Goal: Task Accomplishment & Management: Use online tool/utility

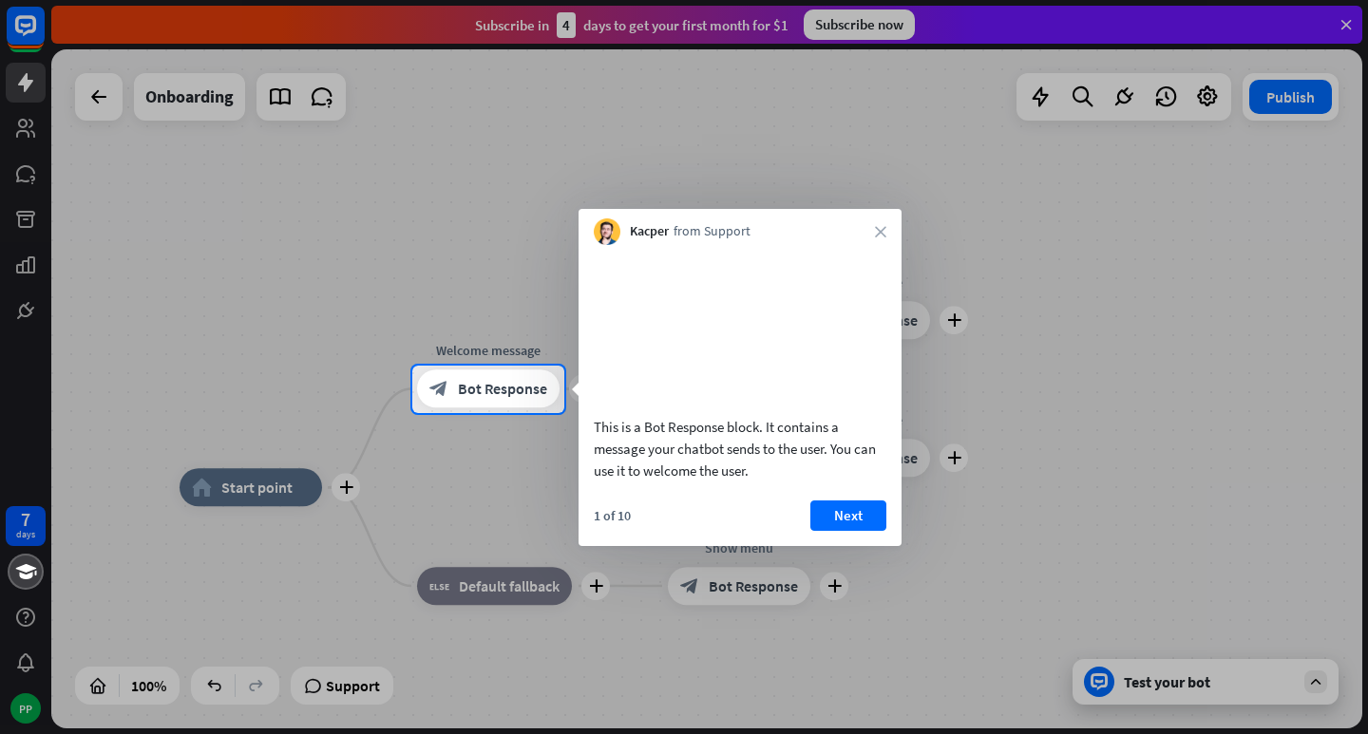
click at [868, 237] on div "Kacper from Support close" at bounding box center [739, 227] width 323 height 36
click at [883, 531] on button "Next" at bounding box center [848, 516] width 76 height 30
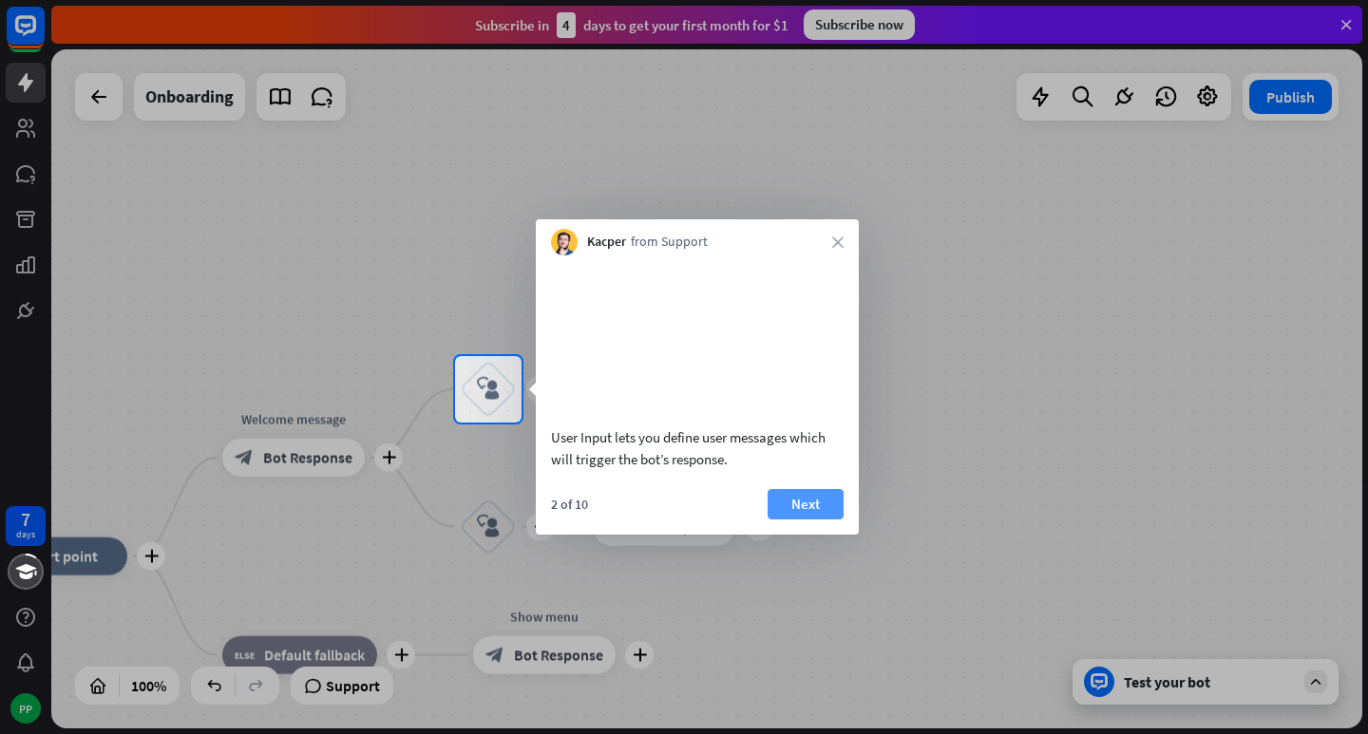
click at [843, 520] on button "Next" at bounding box center [806, 504] width 76 height 30
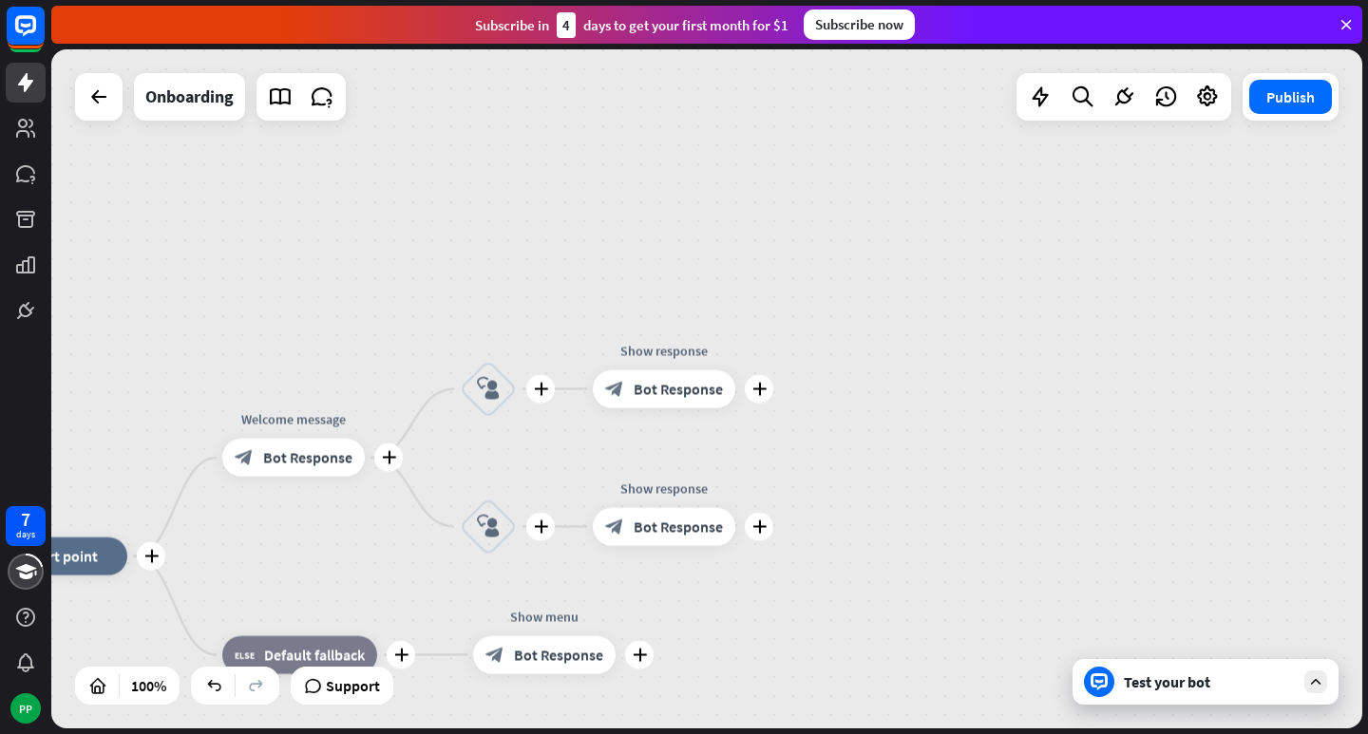
click at [843, 528] on div "plus home_2 Start point plus Welcome message block_bot_response Bot Response pl…" at bounding box center [706, 388] width 1311 height 679
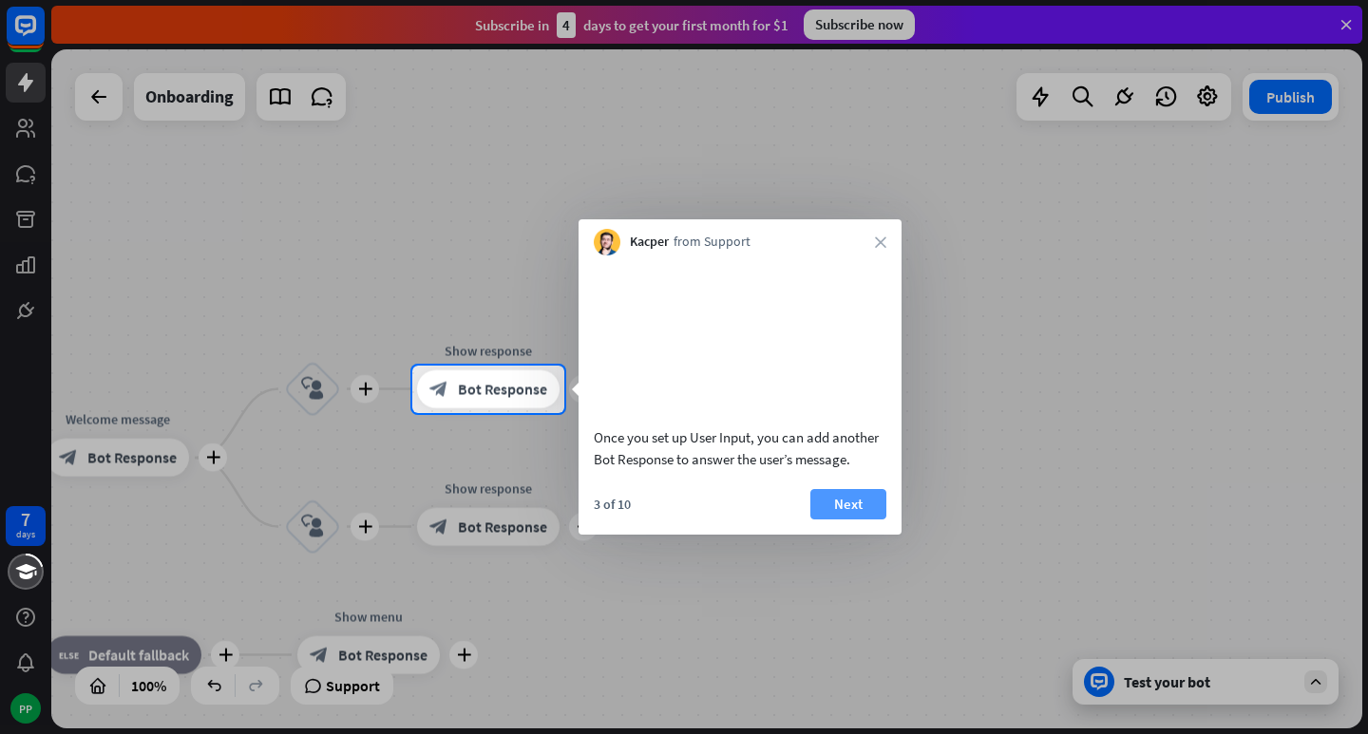
click at [850, 520] on button "Next" at bounding box center [848, 504] width 76 height 30
click at [850, 524] on div "plus home_2 Start point plus Welcome message block_bot_response Bot Response pl…" at bounding box center [706, 388] width 1311 height 679
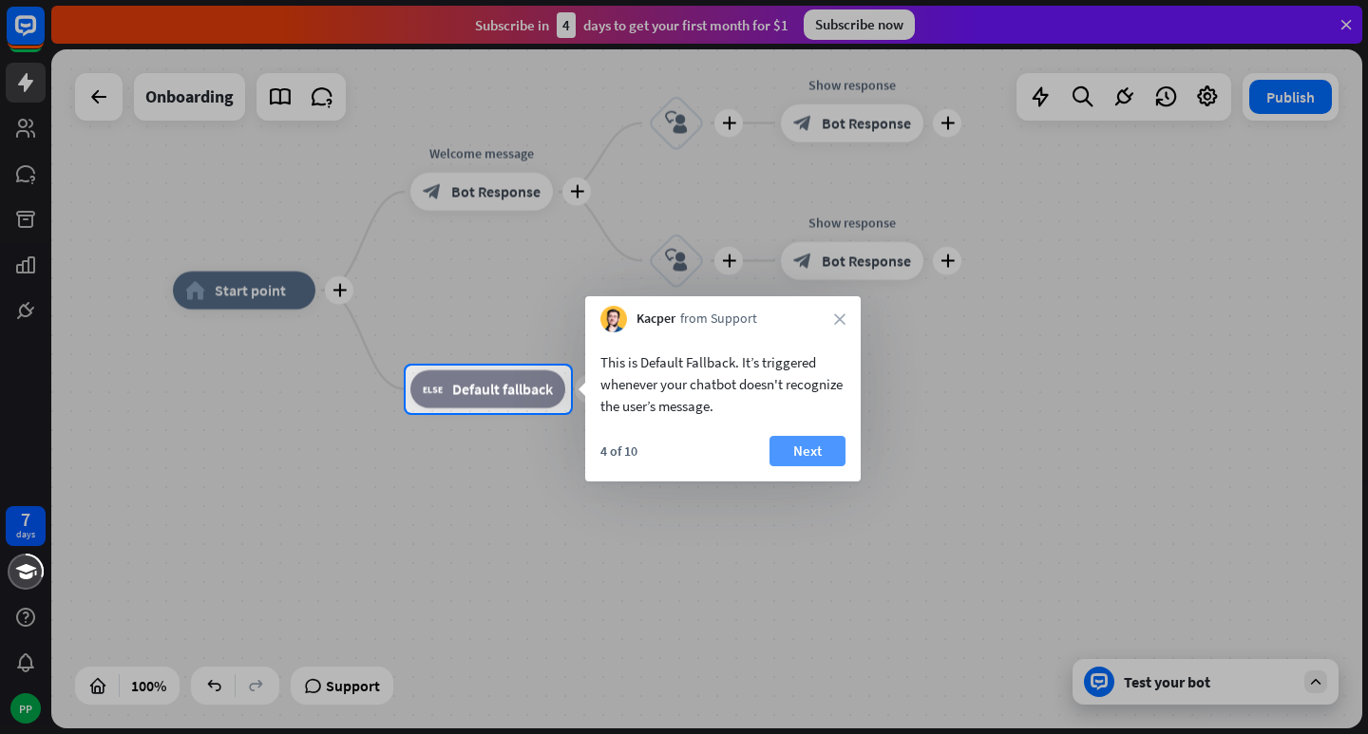
click at [797, 457] on button "Next" at bounding box center [807, 451] width 76 height 30
click at [797, 457] on div "plus home_2 Start point plus Welcome message block_bot_response Bot Response pl…" at bounding box center [828, 630] width 1311 height 679
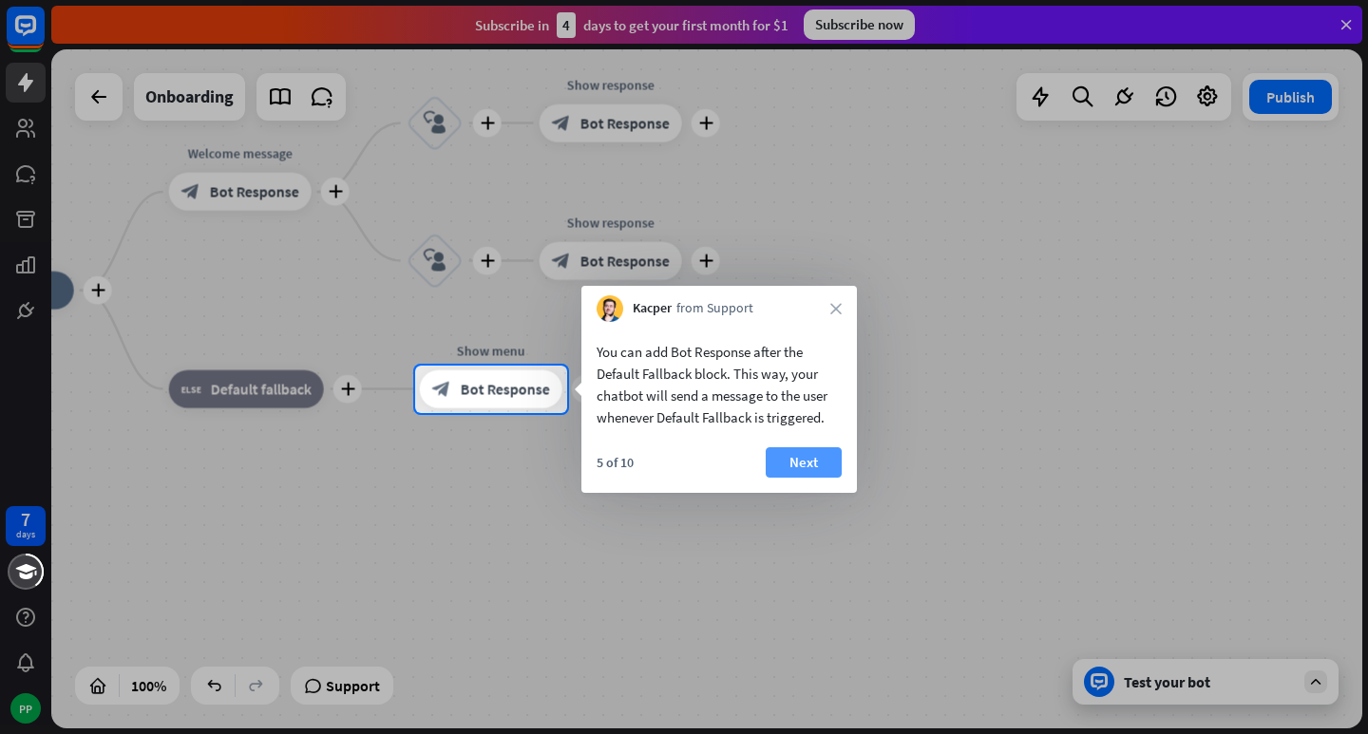
click at [827, 458] on button "Next" at bounding box center [804, 462] width 76 height 30
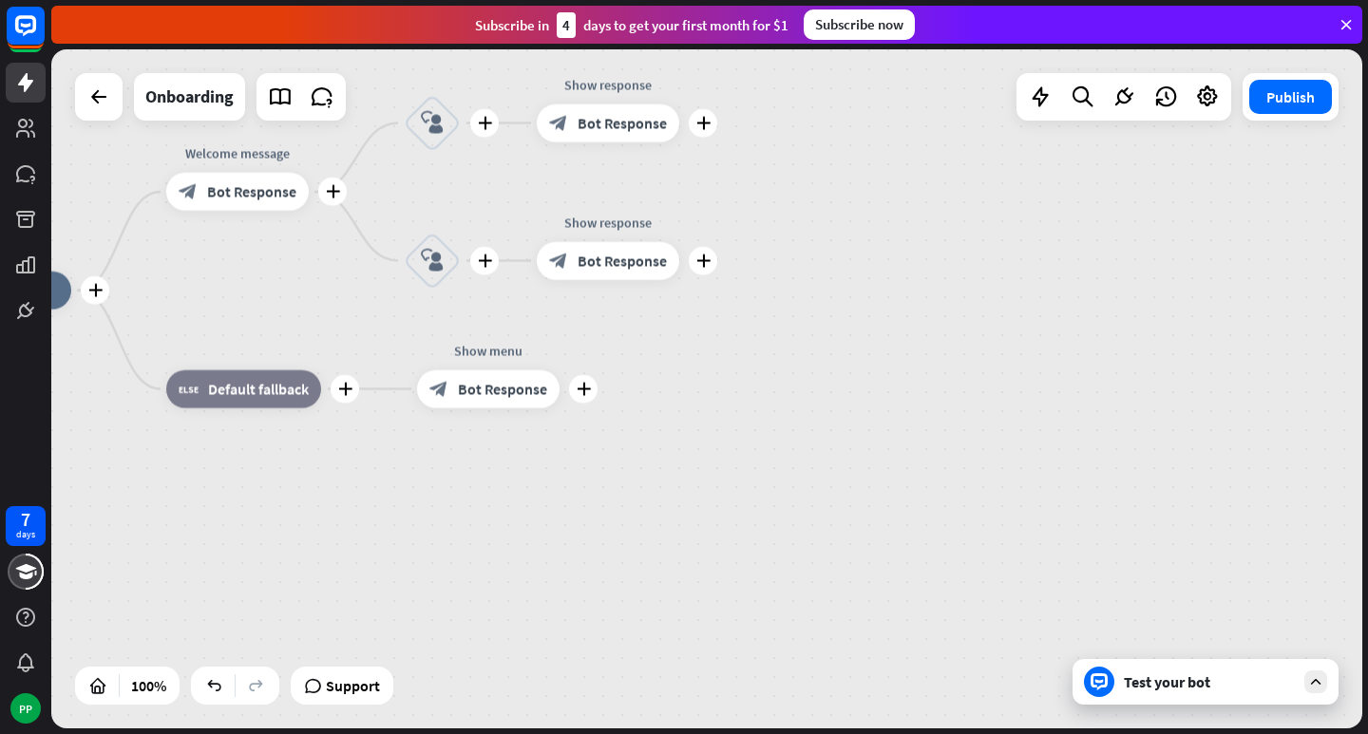
click at [827, 458] on div "plus home_2 Start point plus Welcome message block_bot_response Bot Response pl…" at bounding box center [584, 630] width 1311 height 679
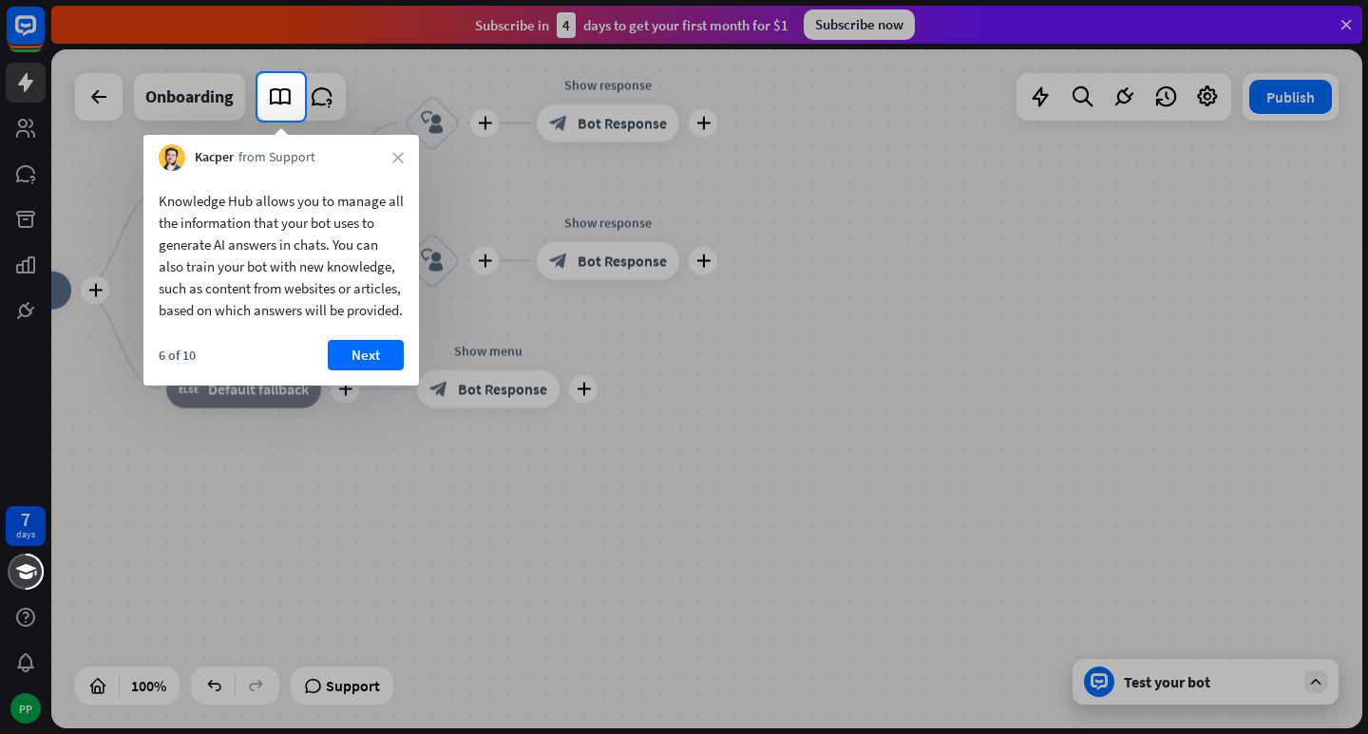
click at [414, 383] on div "6 of 10 Next" at bounding box center [280, 363] width 275 height 46
click at [394, 370] on button "Next" at bounding box center [366, 355] width 76 height 30
click at [417, 378] on div "plus Show menu block_bot_response Bot Response" at bounding box center [488, 389] width 142 height 38
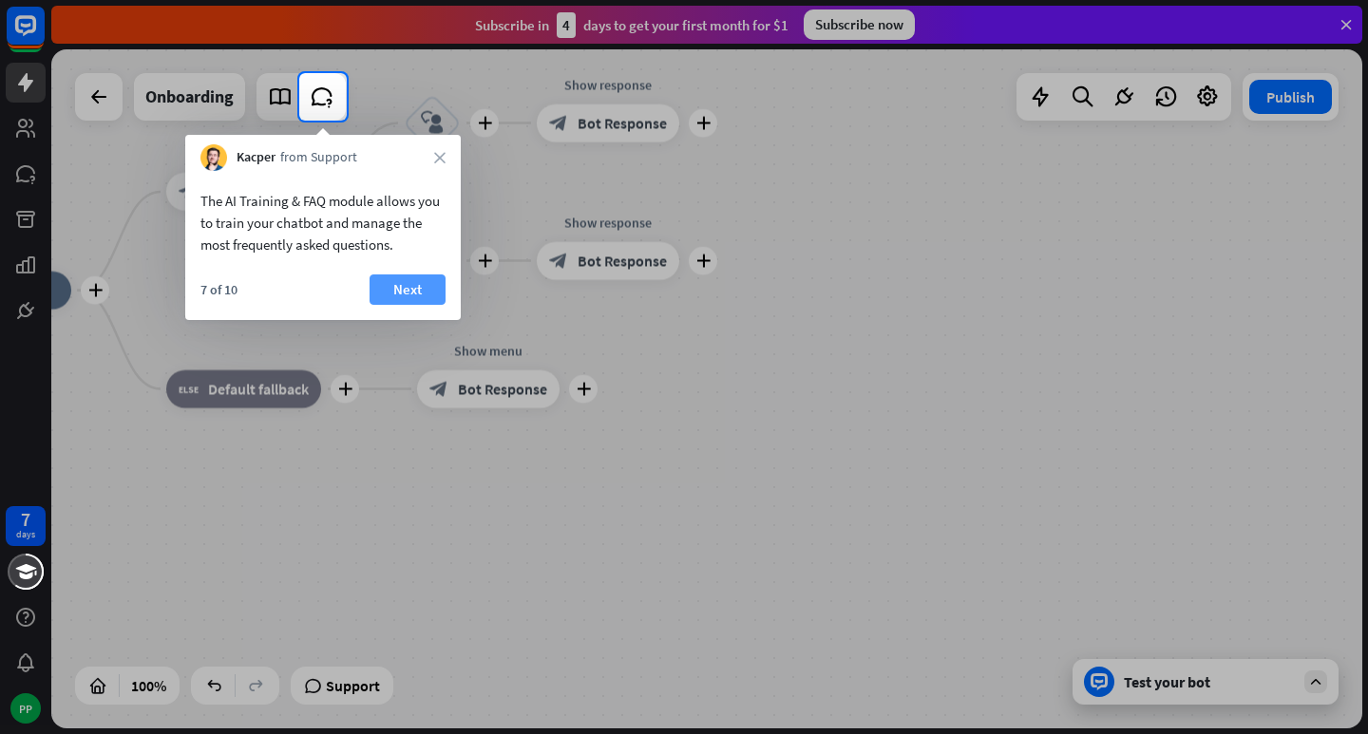
click at [409, 294] on button "Next" at bounding box center [408, 290] width 76 height 30
click at [409, 290] on div "plus block_user_input" at bounding box center [432, 261] width 57 height 57
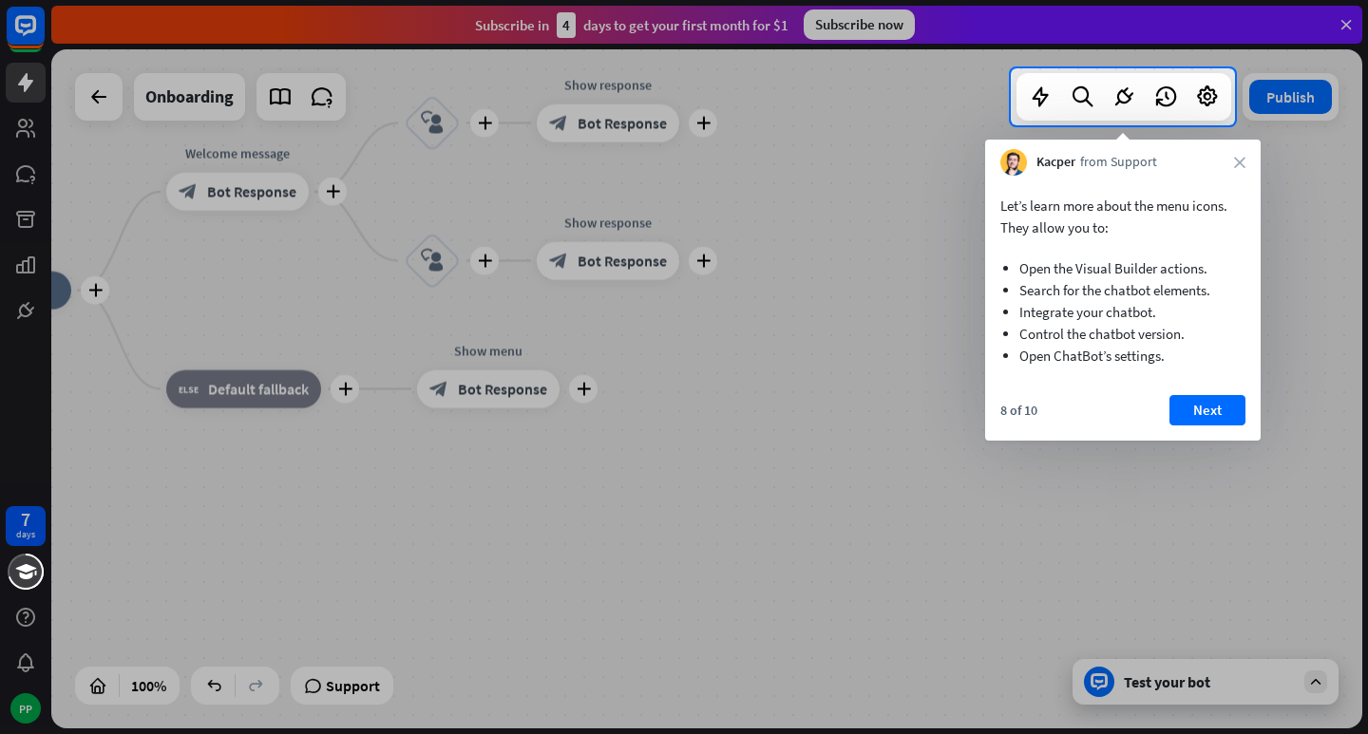
click at [1250, 407] on div "8 of 10 Next" at bounding box center [1122, 418] width 275 height 46
click at [1229, 415] on button "Next" at bounding box center [1207, 410] width 76 height 30
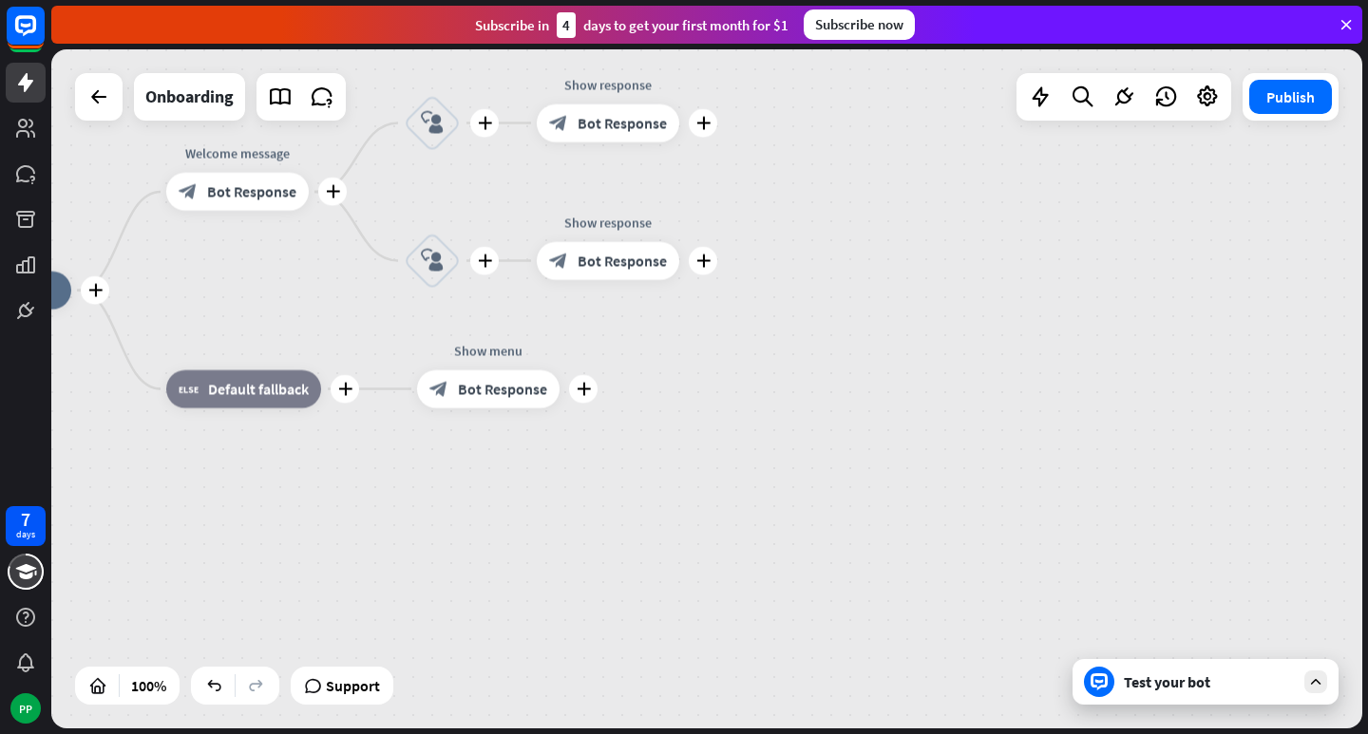
click at [1229, 415] on div "plus home_2 Start point plus Welcome message block_bot_response Bot Response pl…" at bounding box center [584, 630] width 1311 height 679
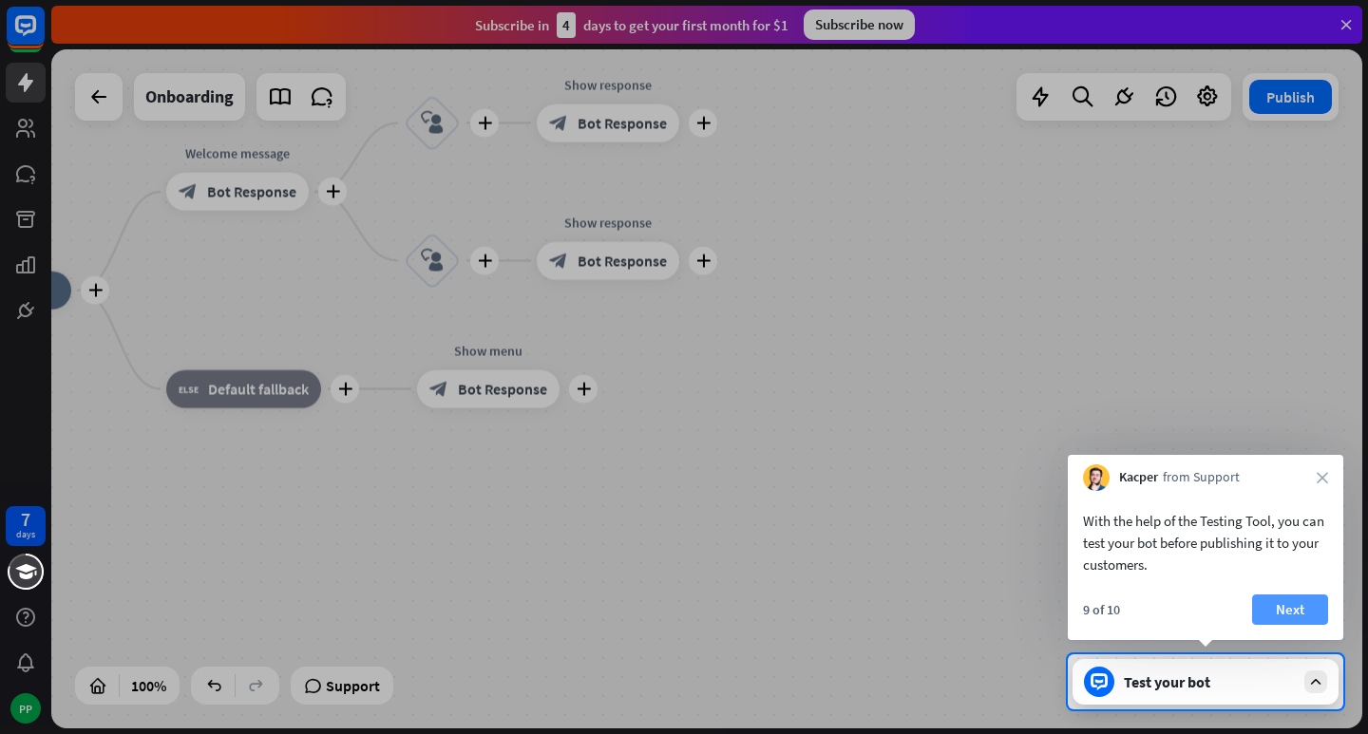
click at [1279, 603] on button "Next" at bounding box center [1290, 610] width 76 height 30
click at [1276, 603] on div "plus home_2 Start point plus Welcome message block_bot_response Bot Response pl…" at bounding box center [706, 388] width 1311 height 679
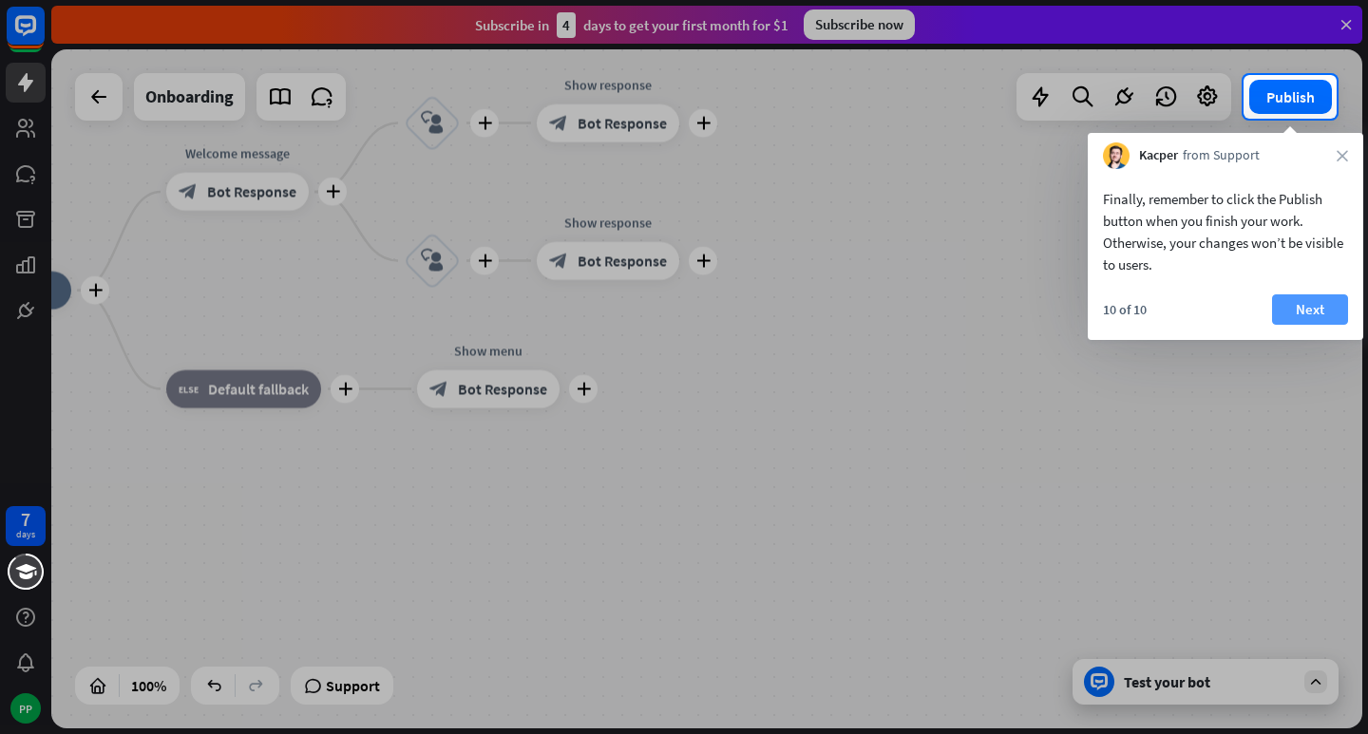
click at [1288, 299] on button "Next" at bounding box center [1310, 309] width 76 height 30
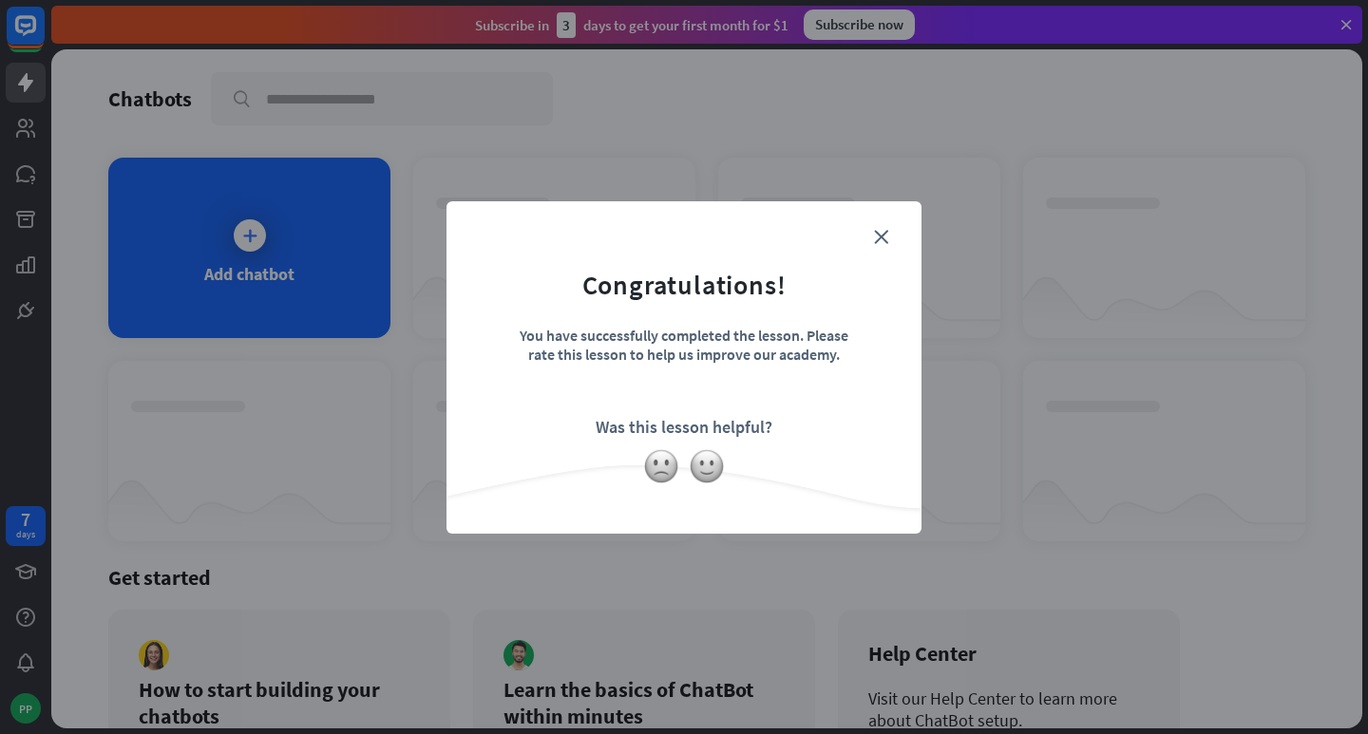
click at [752, 487] on div "close Congratulations! You have successfully completed the lesson. Please rate …" at bounding box center [683, 367] width 475 height 332
click at [723, 464] on img at bounding box center [707, 466] width 36 height 36
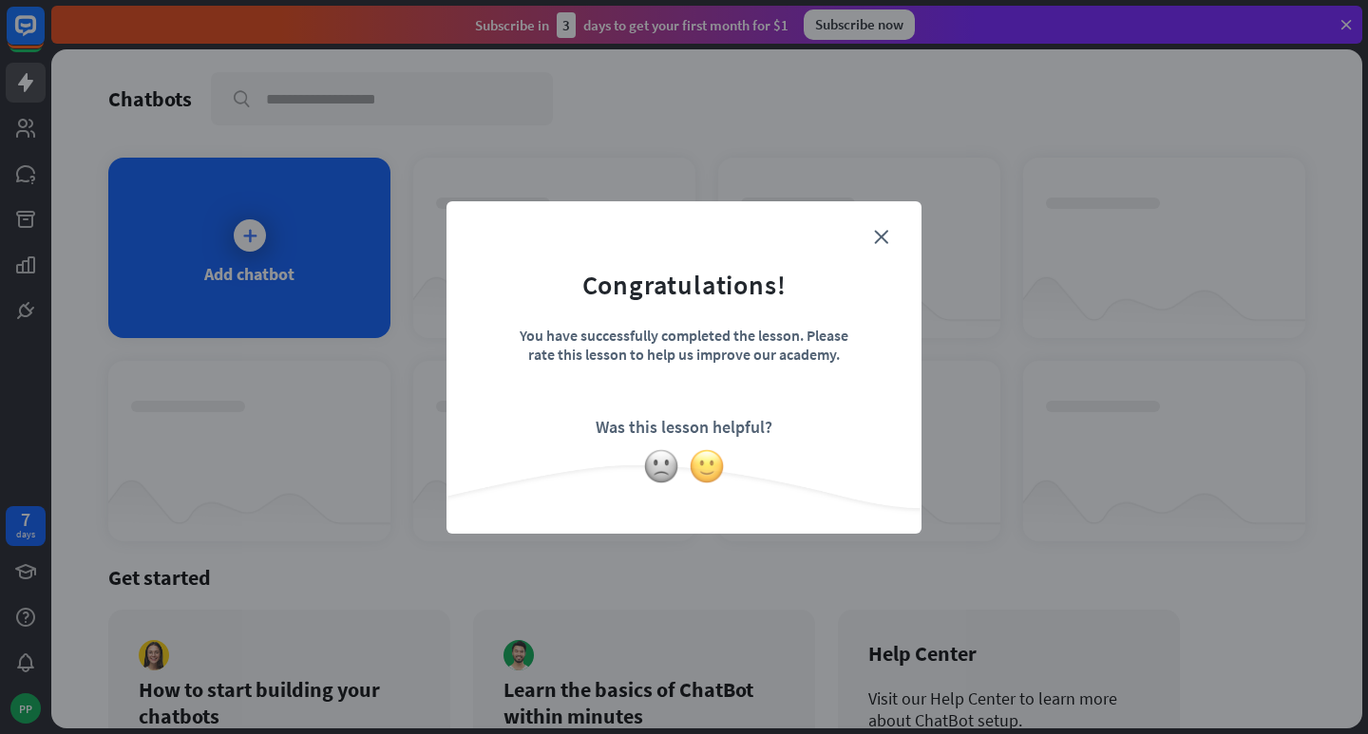
click at [723, 464] on img at bounding box center [707, 466] width 36 height 36
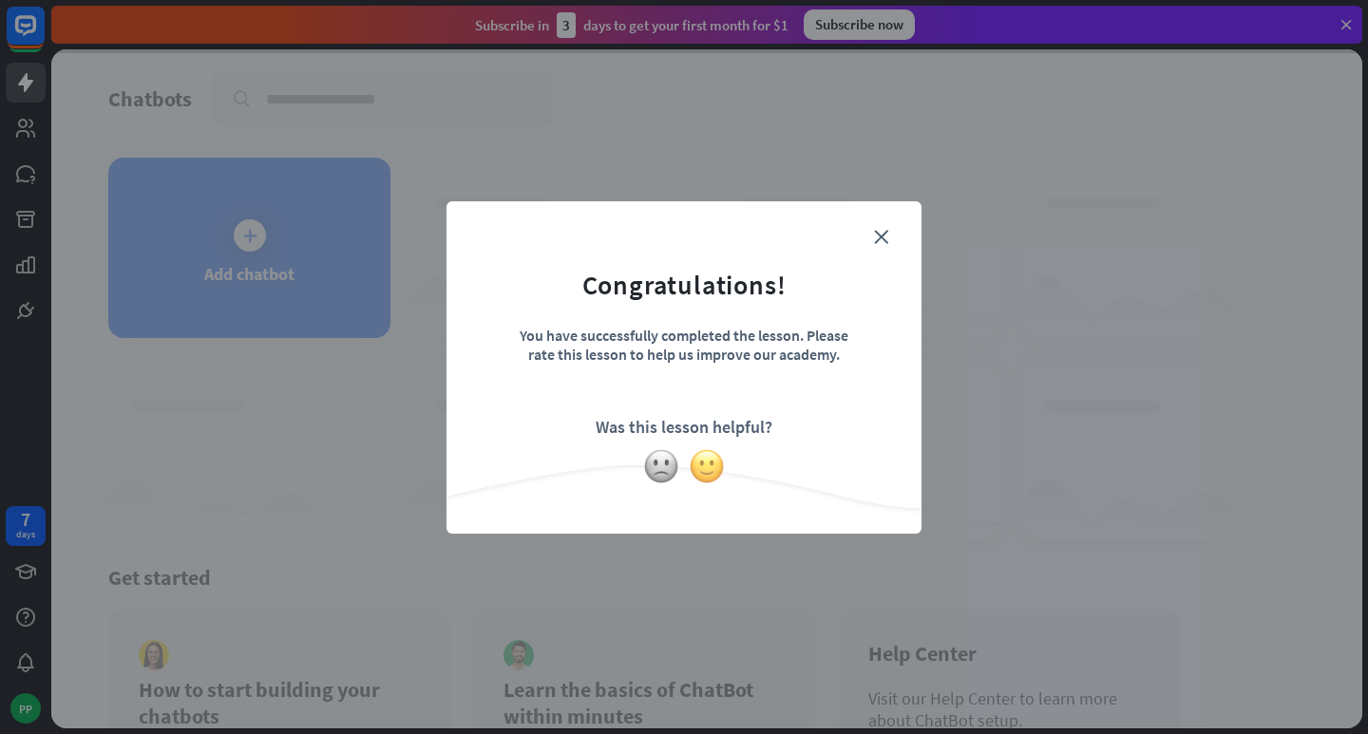
click at [701, 467] on img at bounding box center [707, 466] width 36 height 36
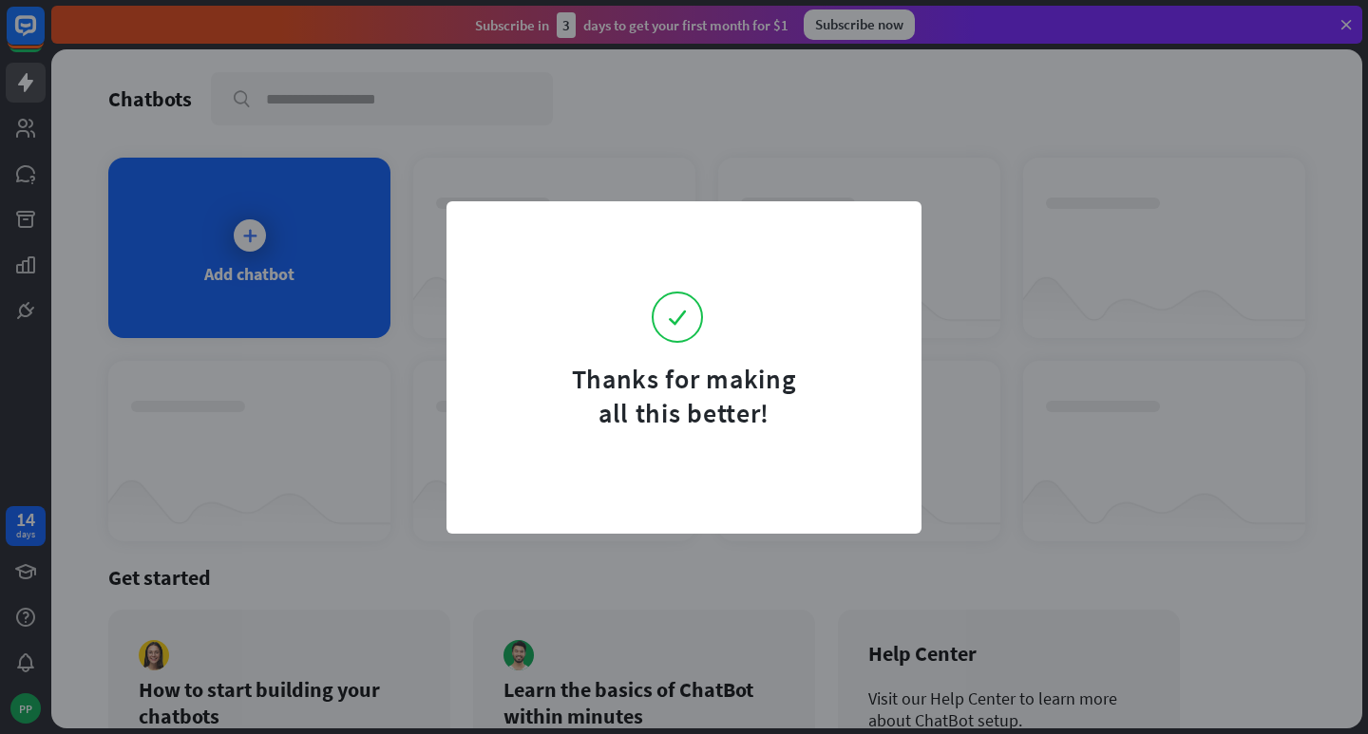
click at [1130, 261] on div "Thanks for making all this better!" at bounding box center [684, 367] width 1368 height 734
drag, startPoint x: 1130, startPoint y: 261, endPoint x: 1118, endPoint y: 266, distance: 13.2
click at [1130, 261] on div "Thanks for making all this better!" at bounding box center [684, 367] width 1368 height 734
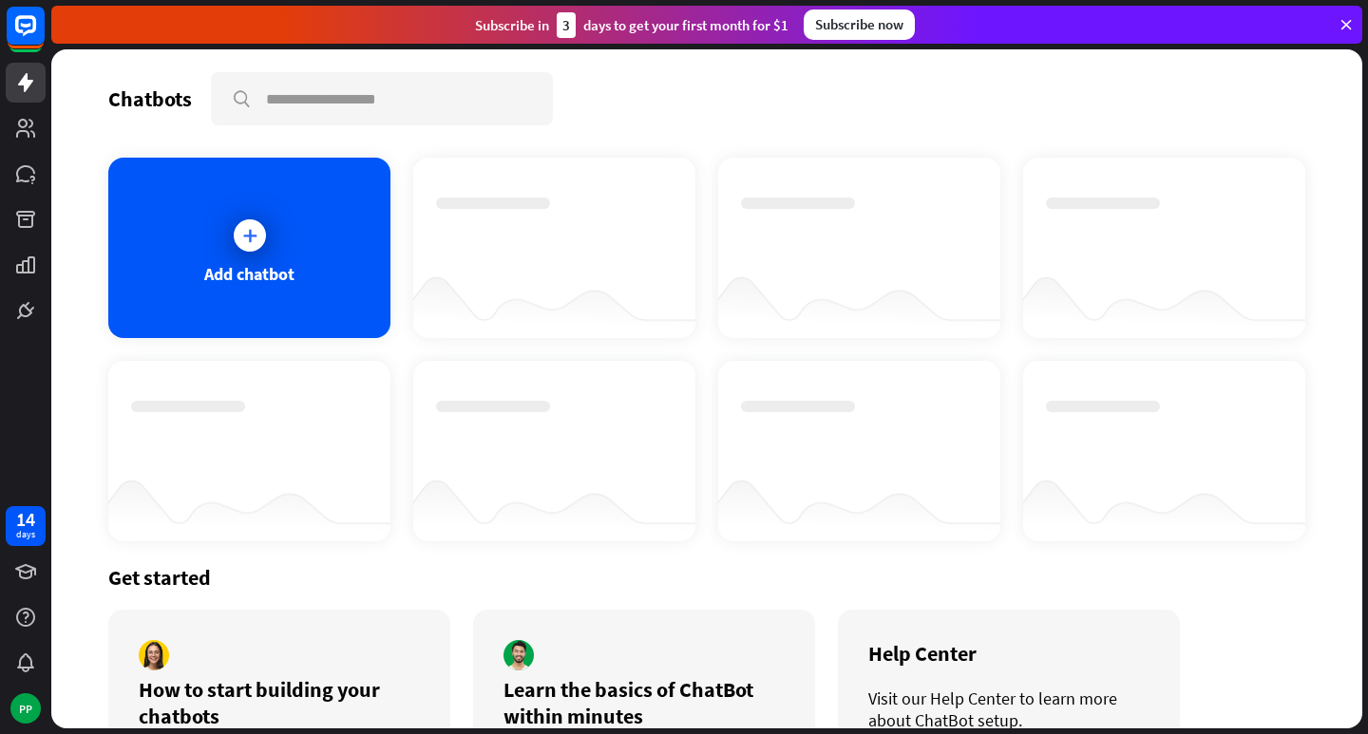
click at [1046, 211] on div at bounding box center [1164, 231] width 237 height 66
click at [312, 222] on div "Add chatbot" at bounding box center [249, 248] width 282 height 180
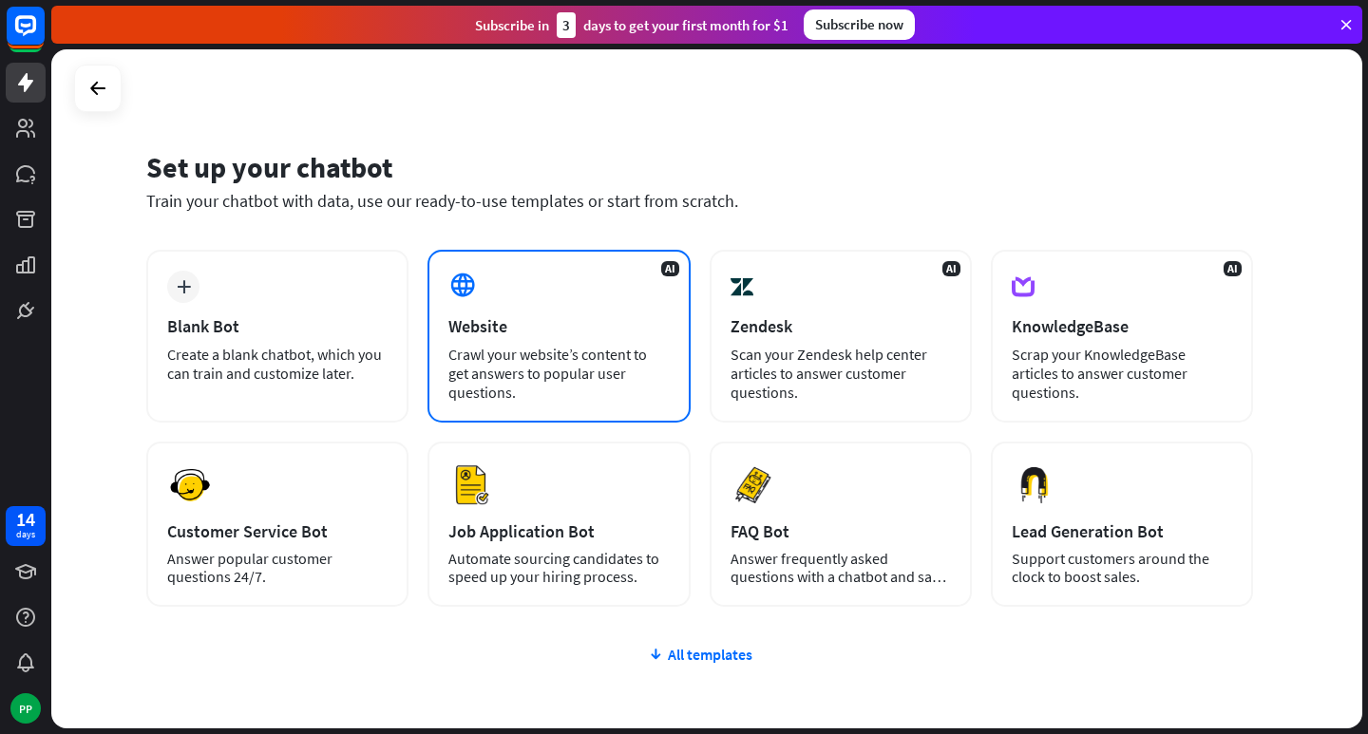
click at [534, 282] on div "AI Website Crawl your website’s content to get answers to popular user question…" at bounding box center [558, 336] width 262 height 173
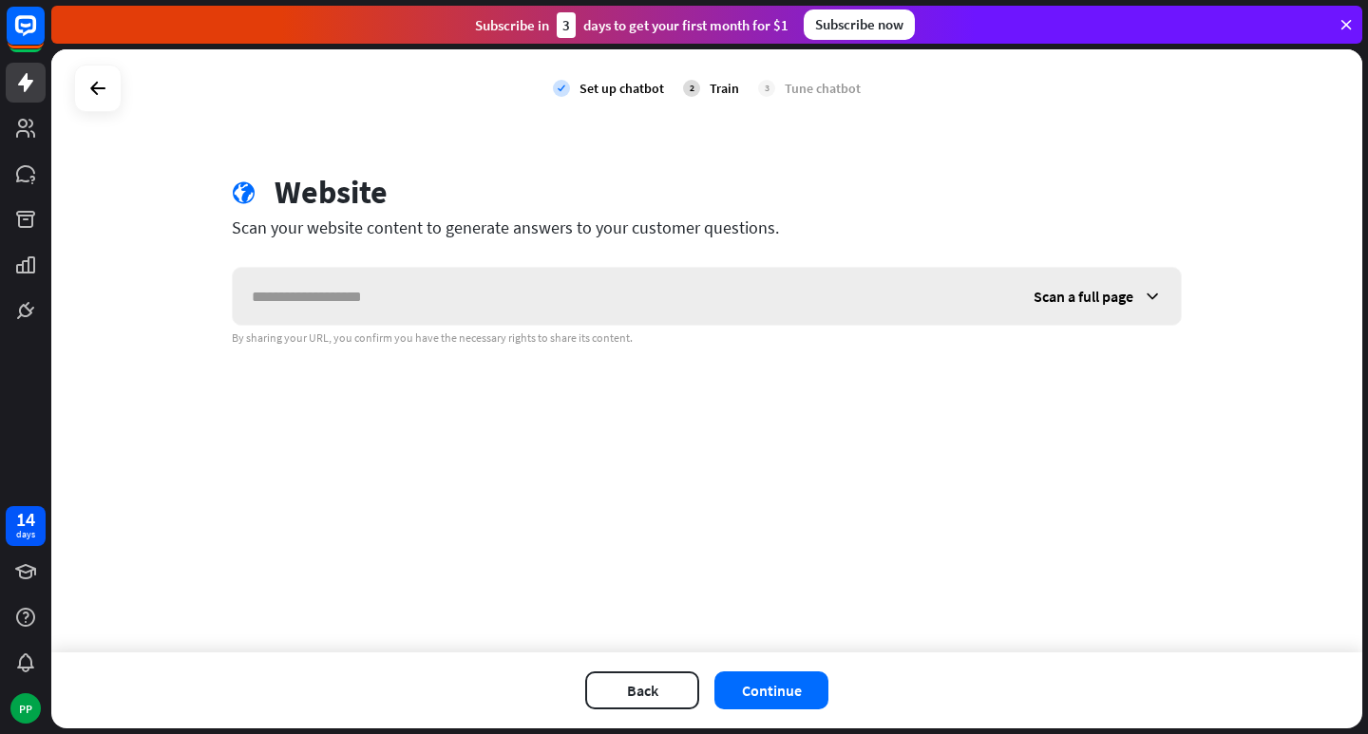
click at [1065, 295] on span "Scan a full page" at bounding box center [1083, 296] width 100 height 19
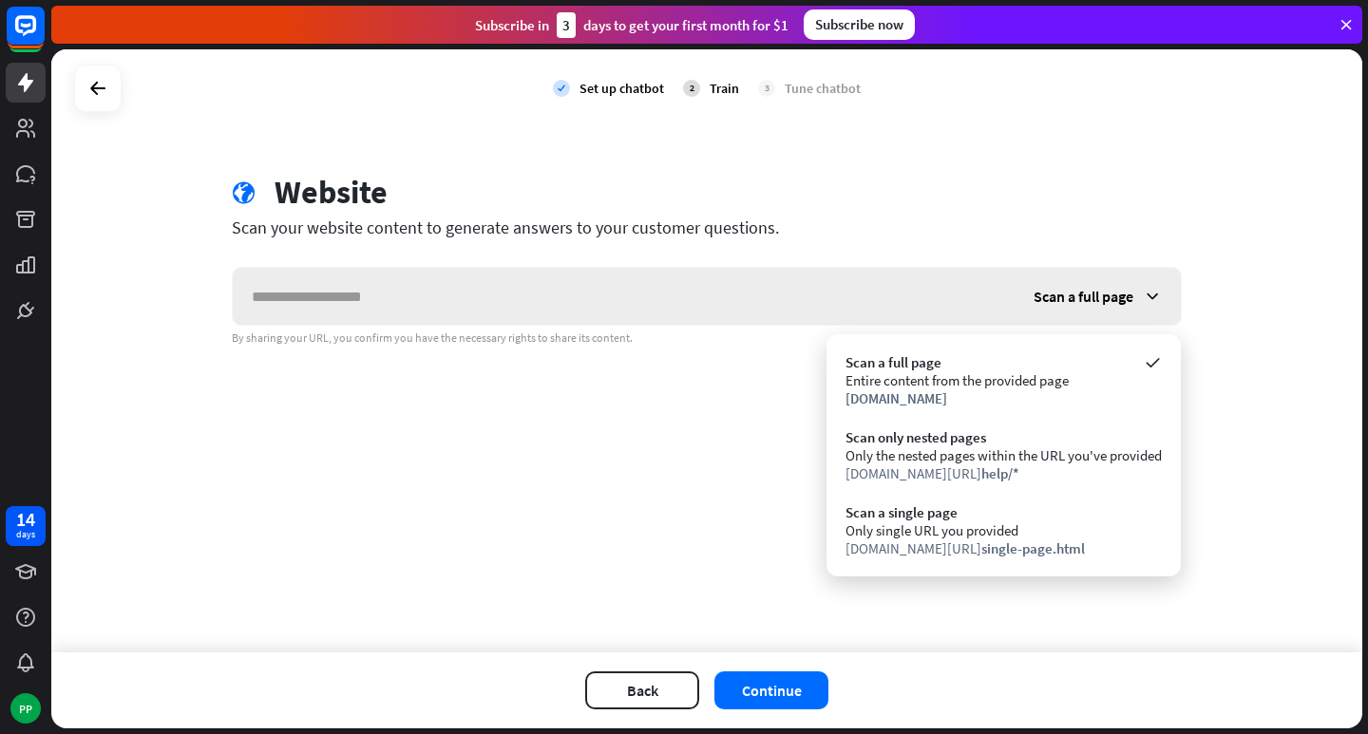
click at [1065, 295] on span "Scan a full page" at bounding box center [1083, 296] width 100 height 19
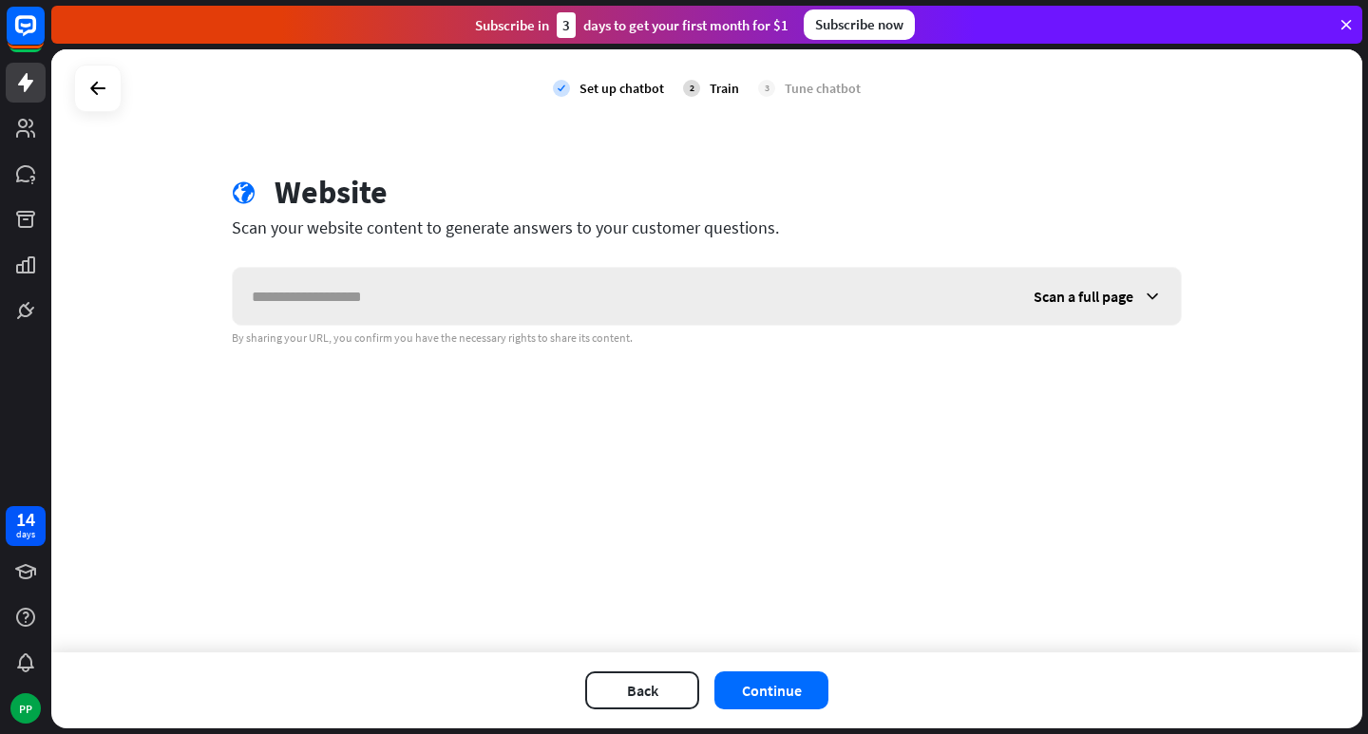
click at [1065, 295] on span "Scan a full page" at bounding box center [1083, 296] width 100 height 19
click at [653, 693] on button "Back" at bounding box center [642, 691] width 114 height 38
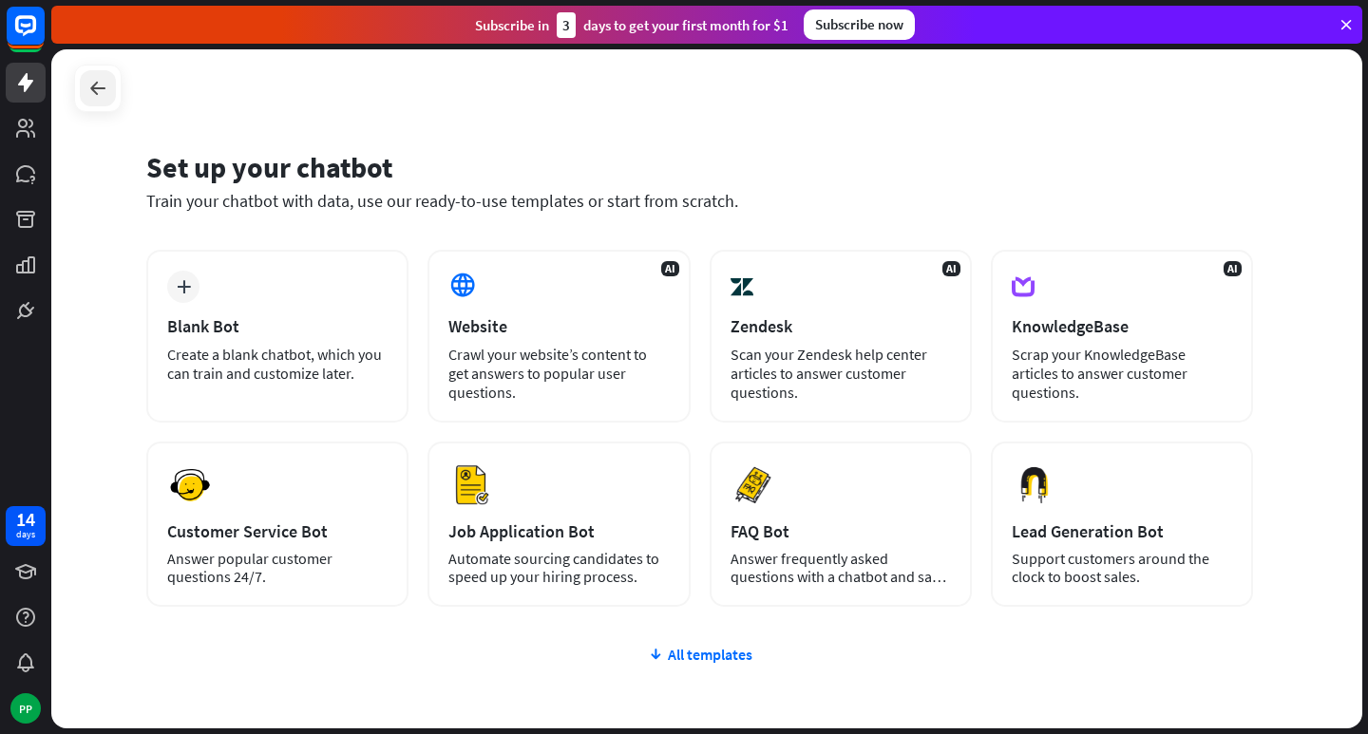
click at [84, 85] on div at bounding box center [98, 88] width 36 height 36
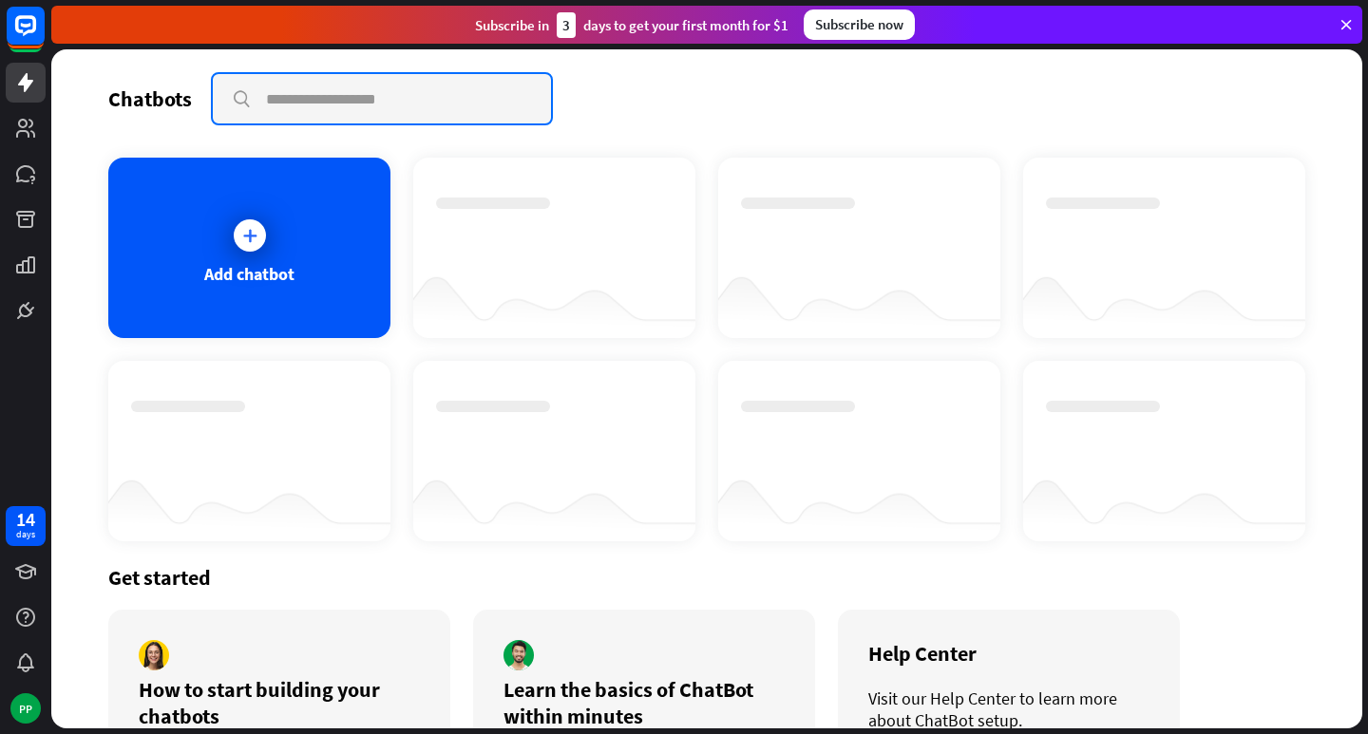
click at [271, 91] on input "text" at bounding box center [382, 98] width 338 height 49
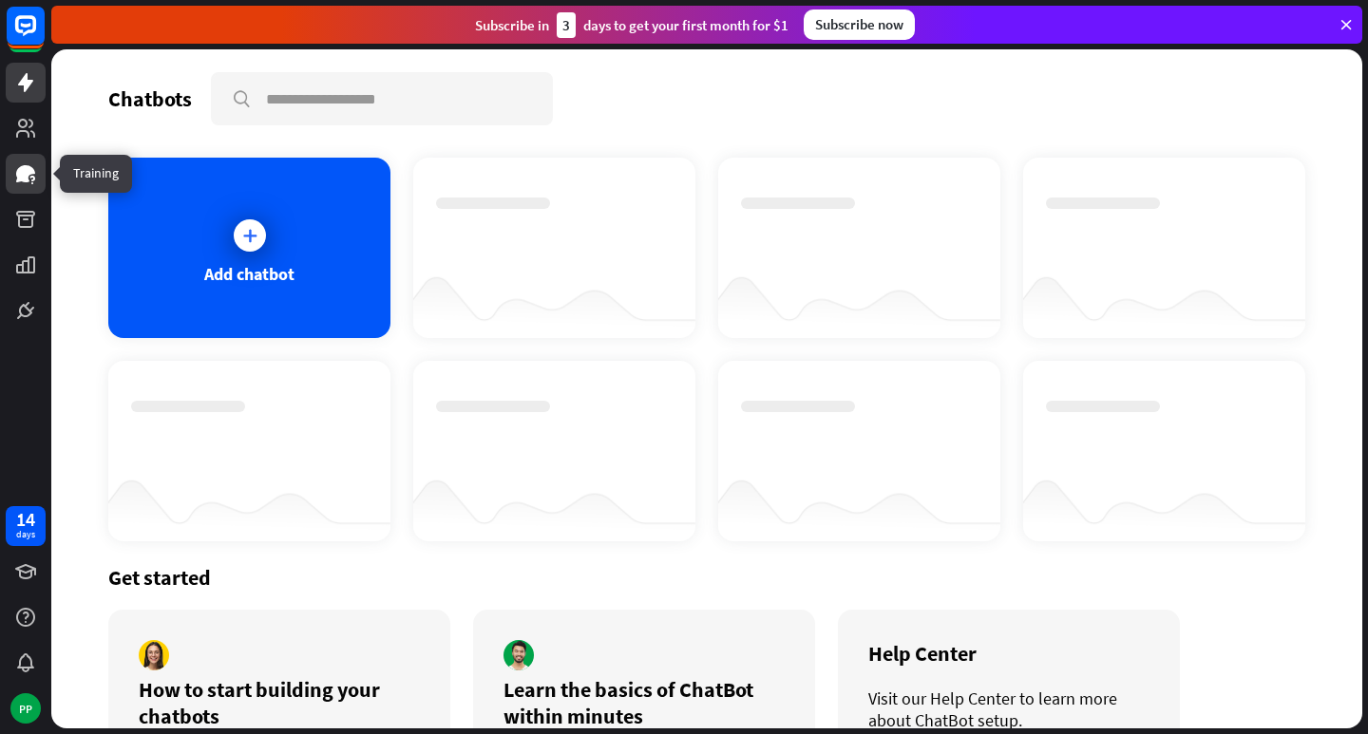
click at [27, 180] on icon at bounding box center [25, 173] width 19 height 17
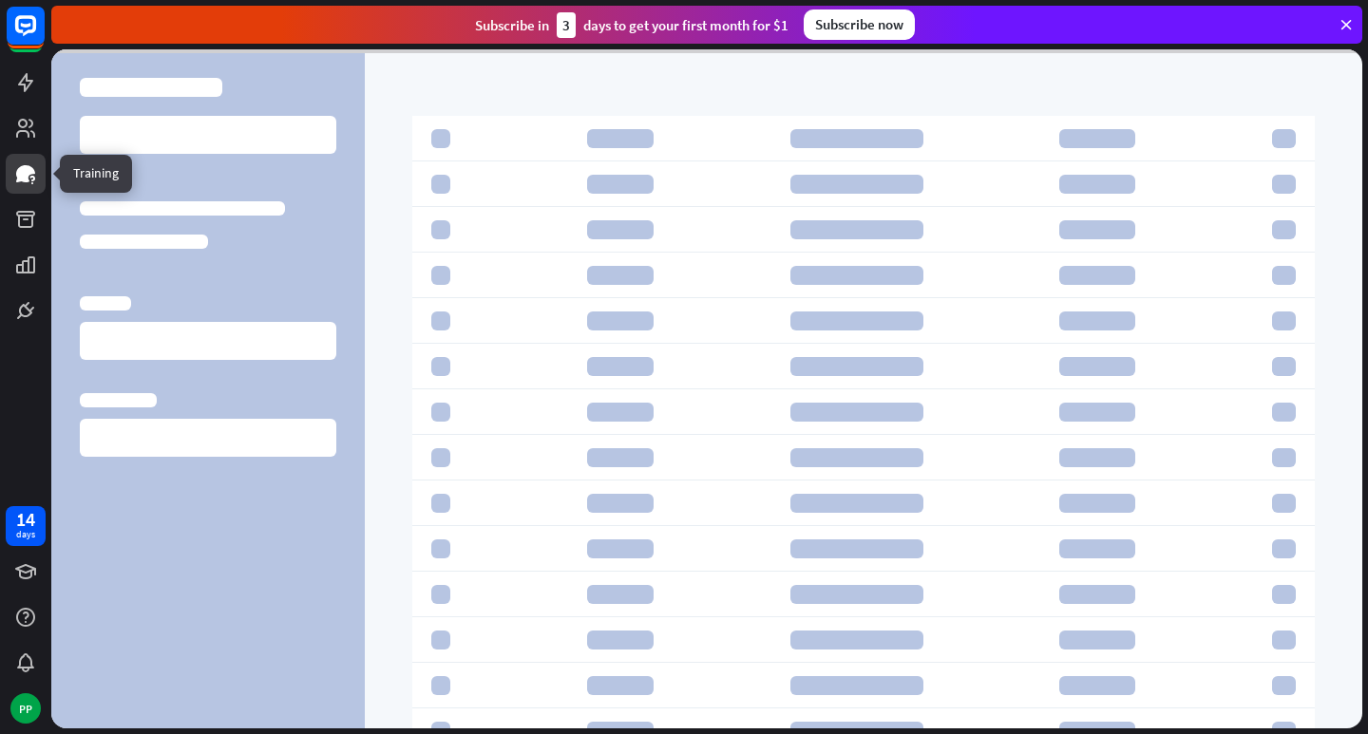
click at [27, 180] on icon at bounding box center [25, 173] width 19 height 17
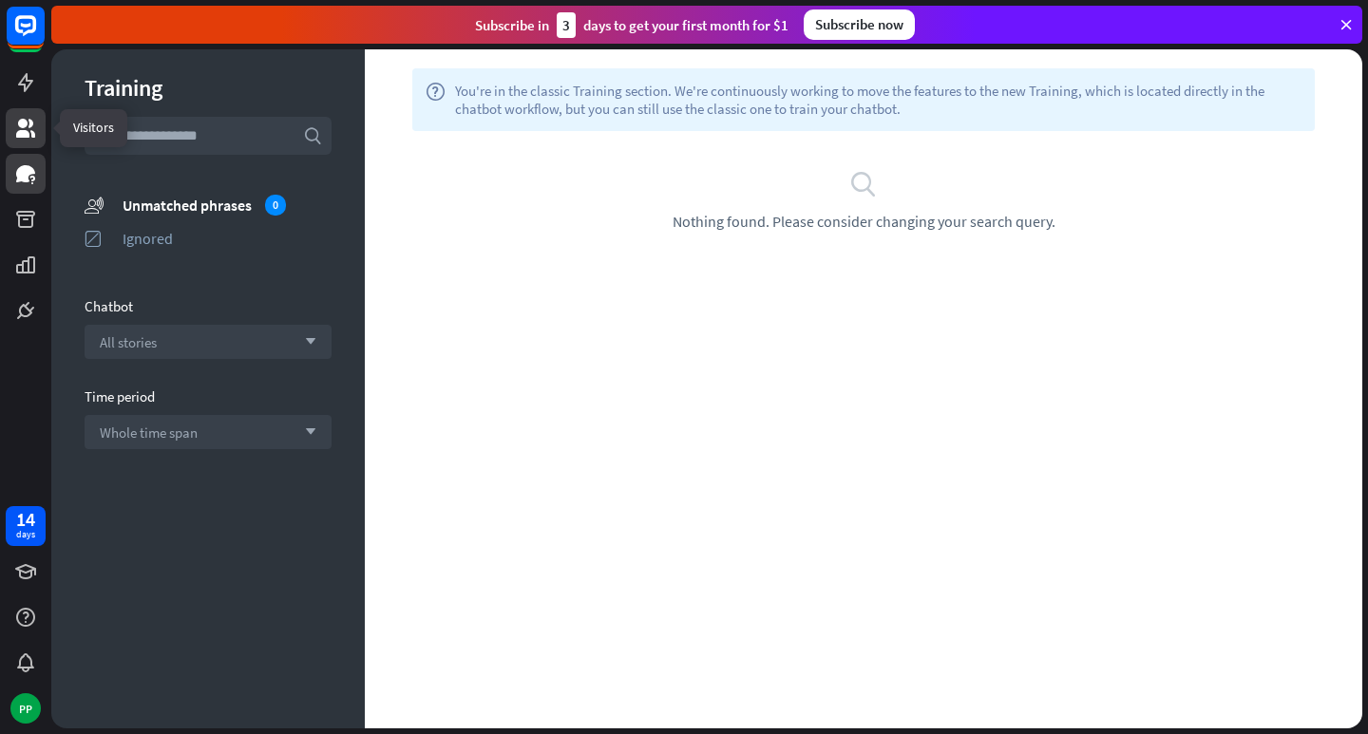
click at [12, 135] on link at bounding box center [26, 128] width 40 height 40
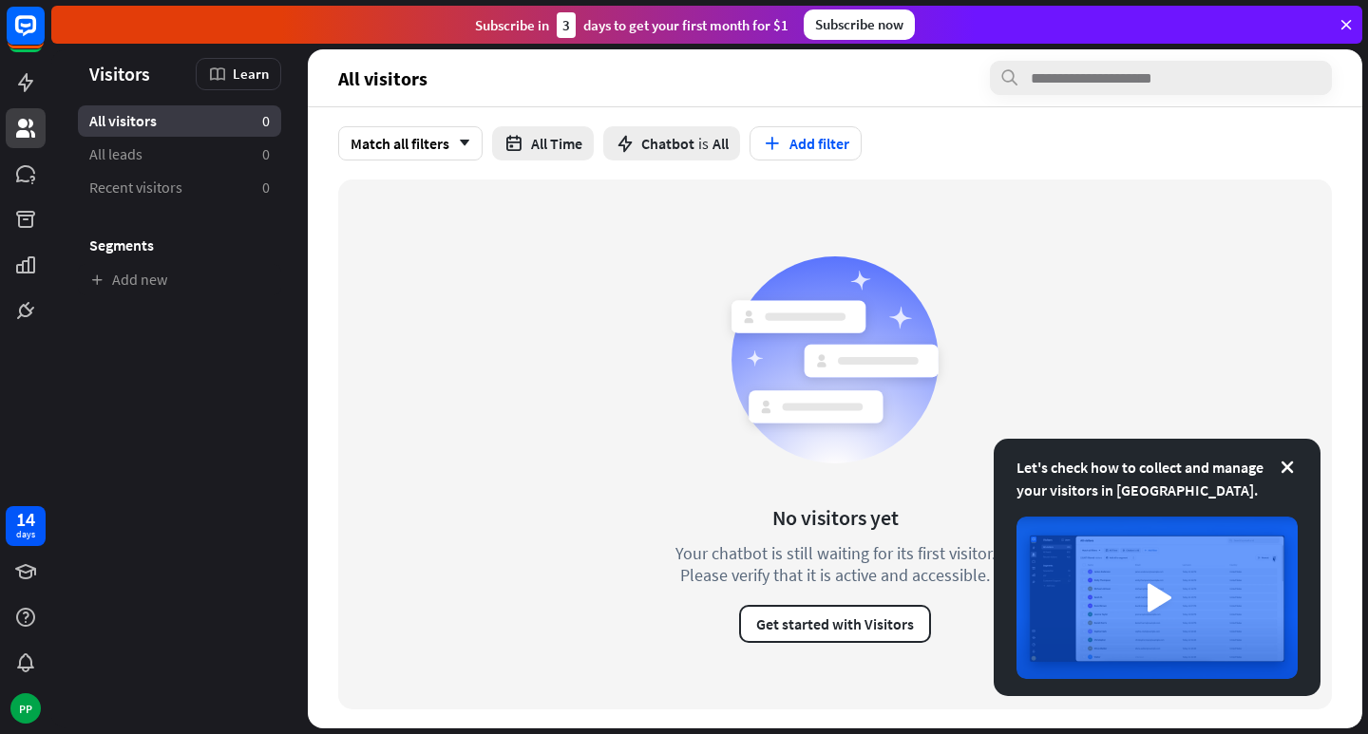
click at [1, 87] on div at bounding box center [25, 165] width 51 height 331
click at [19, 84] on icon at bounding box center [25, 82] width 23 height 23
click at [19, 84] on icon at bounding box center [25, 82] width 15 height 19
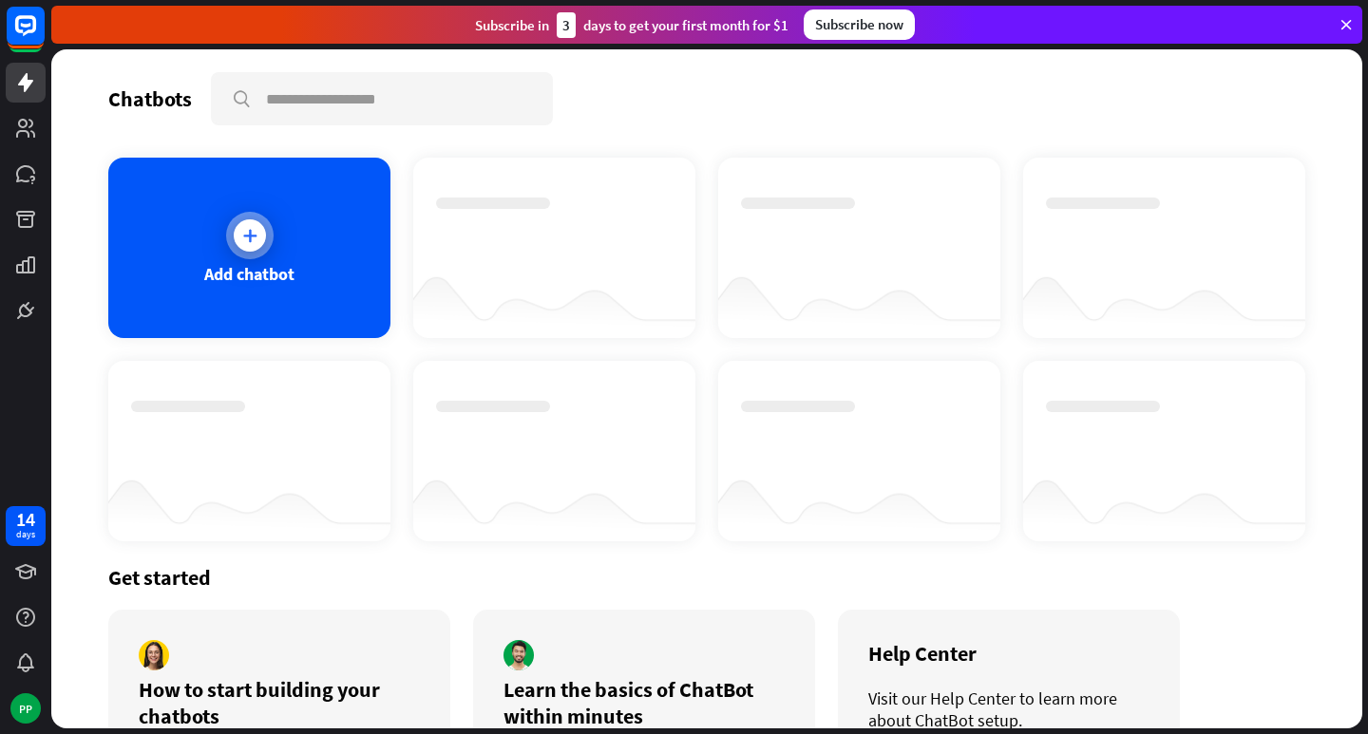
click at [247, 252] on div at bounding box center [249, 235] width 47 height 47
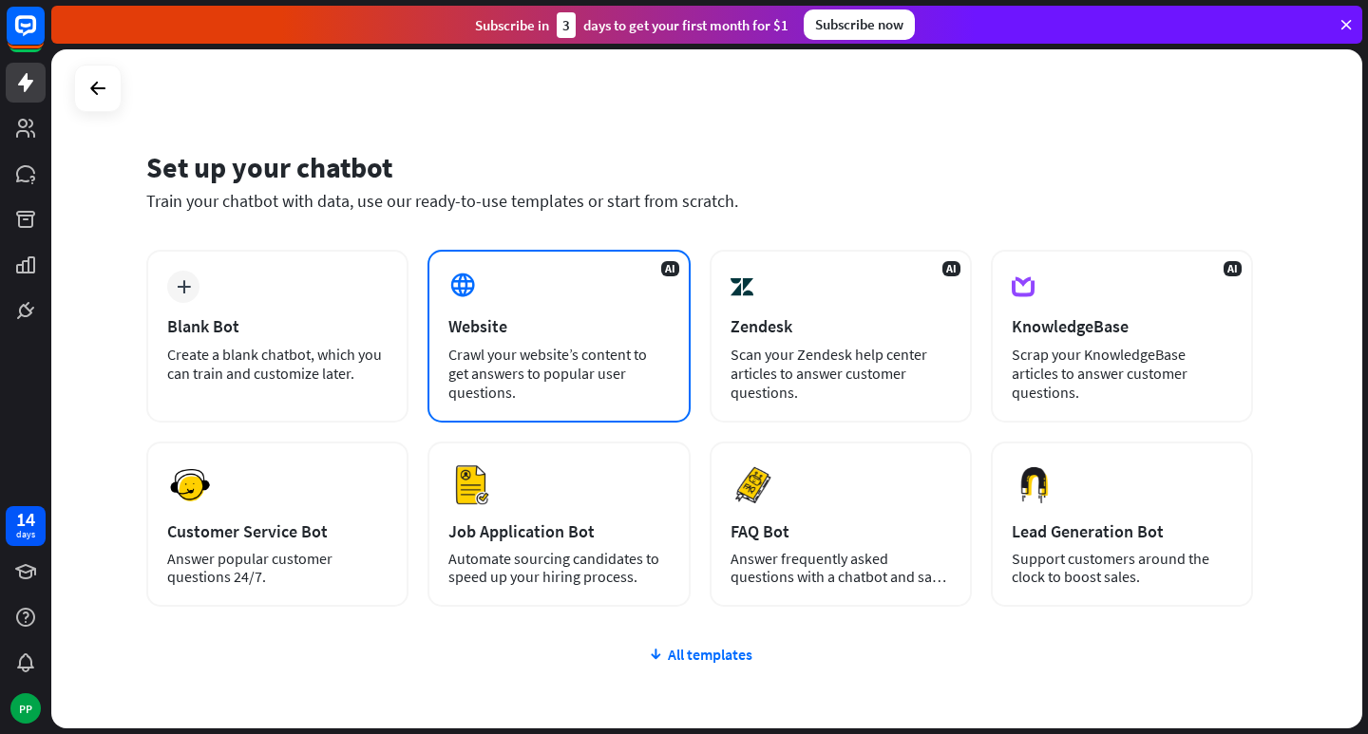
click at [572, 358] on div "Crawl your website’s content to get answers to popular user questions." at bounding box center [558, 373] width 220 height 57
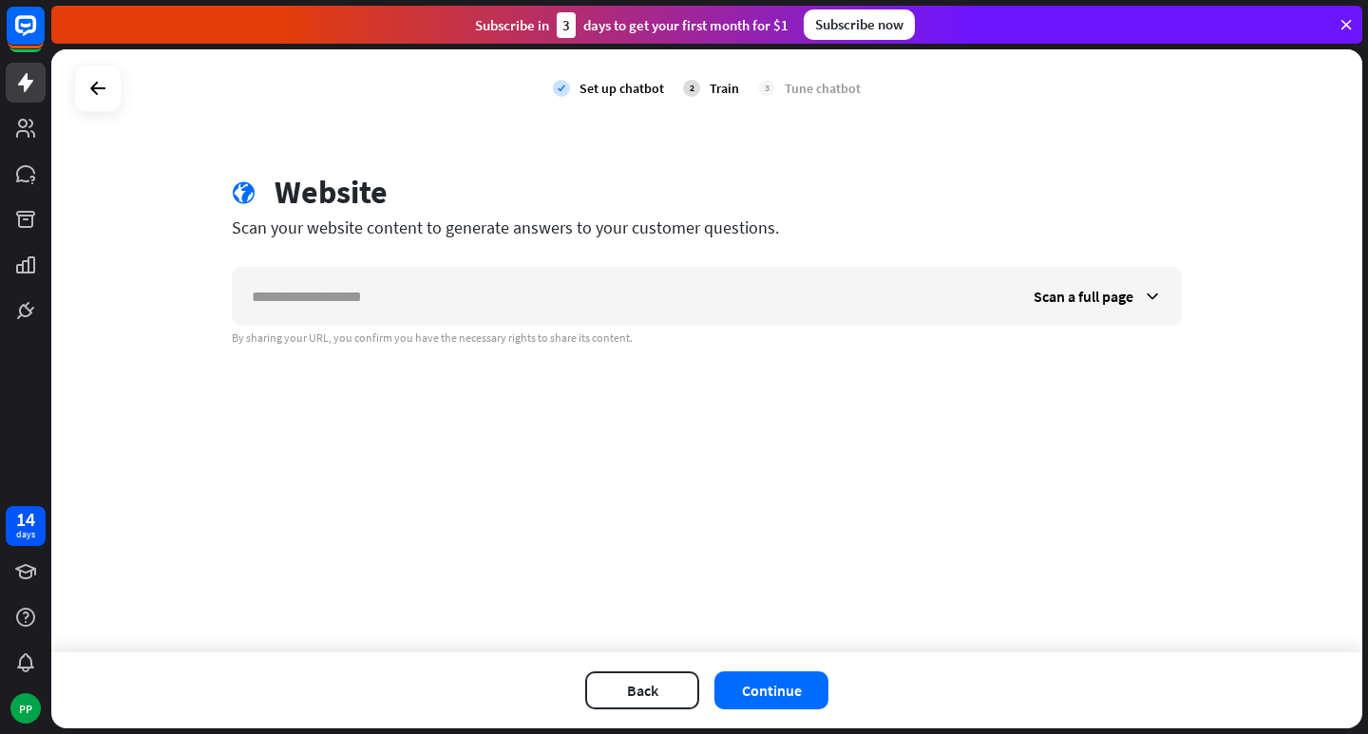
drag, startPoint x: 151, startPoint y: 733, endPoint x: 264, endPoint y: 680, distance: 124.9
click at [264, 680] on div "Back Continue" at bounding box center [706, 691] width 1311 height 76
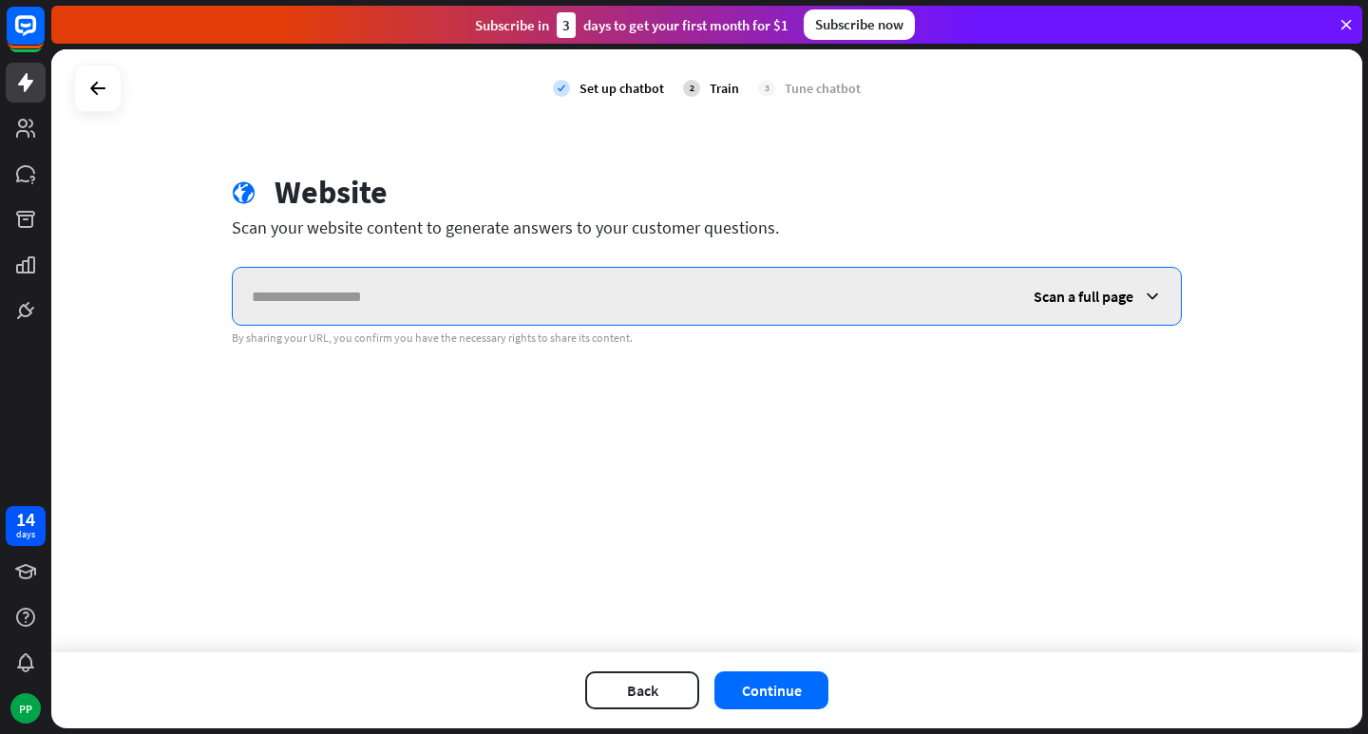
click at [361, 294] on input "text" at bounding box center [624, 296] width 782 height 57
paste input "**********"
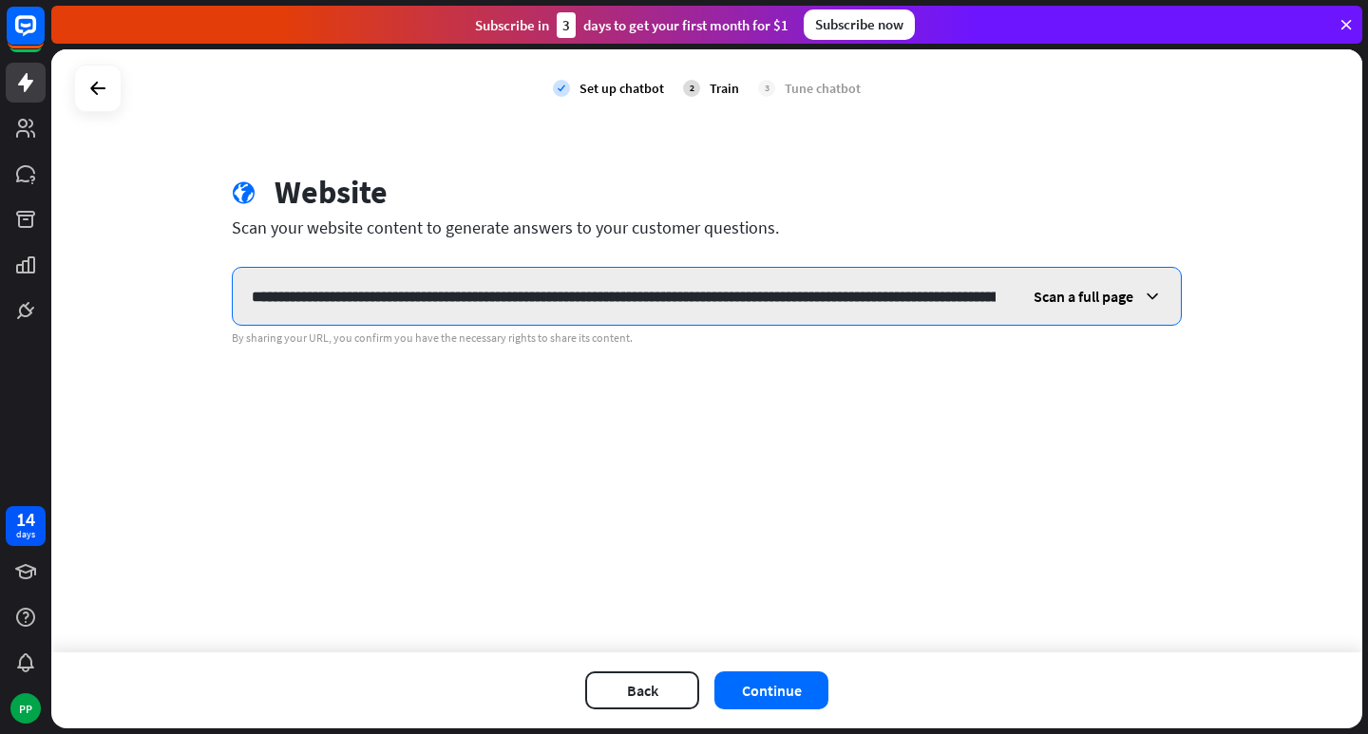
scroll to position [0, 19840]
type input "**********"
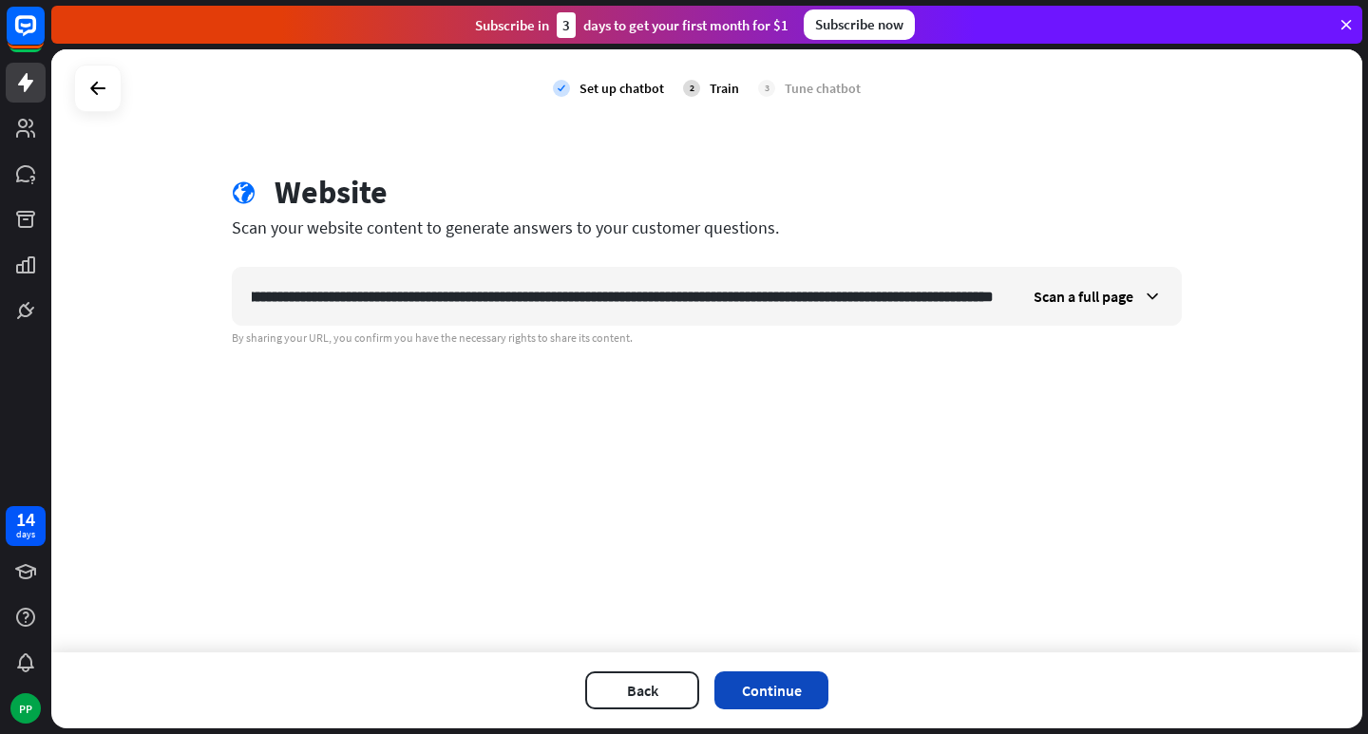
scroll to position [0, 0]
click at [785, 677] on button "Continue" at bounding box center [771, 691] width 114 height 38
click at [806, 683] on button "Continue" at bounding box center [771, 691] width 114 height 38
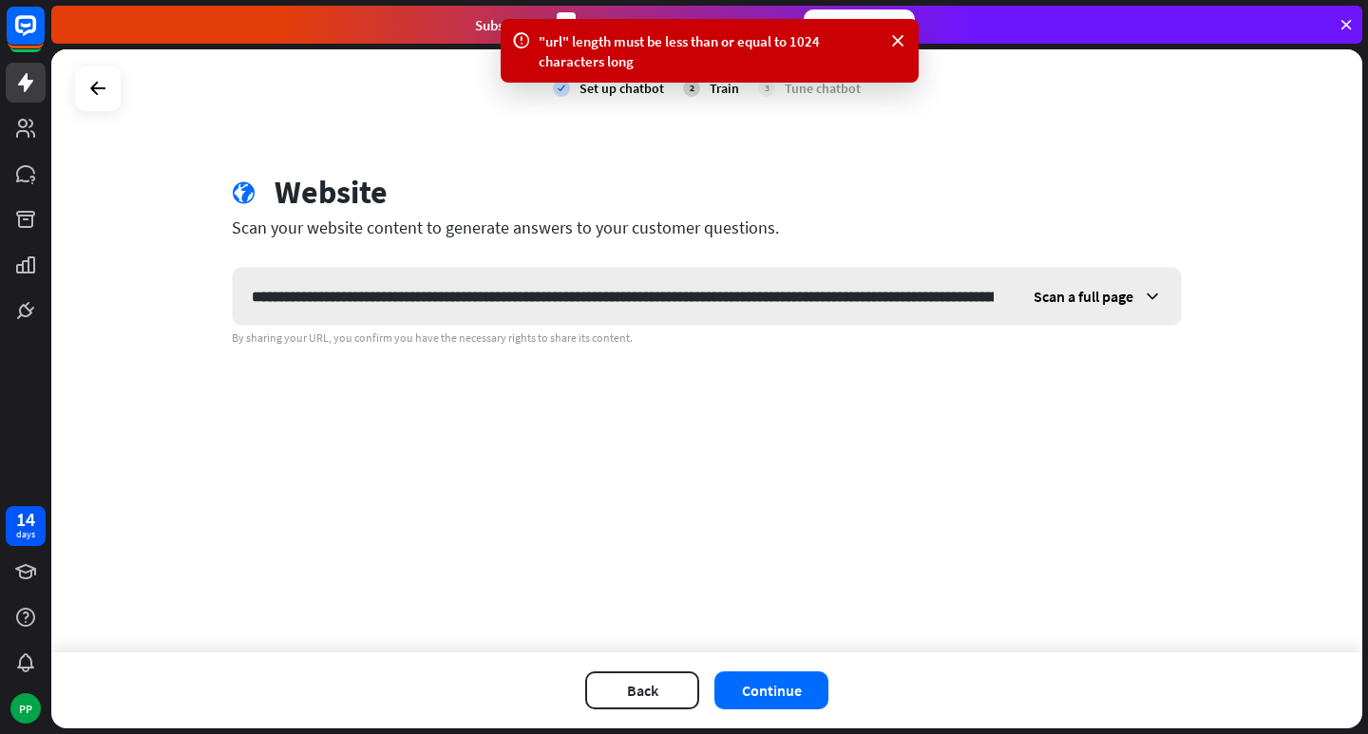
click at [1100, 289] on span "Scan a full page" at bounding box center [1083, 296] width 100 height 19
click at [1146, 305] on icon at bounding box center [1152, 296] width 19 height 19
click at [1145, 290] on icon at bounding box center [1152, 296] width 19 height 19
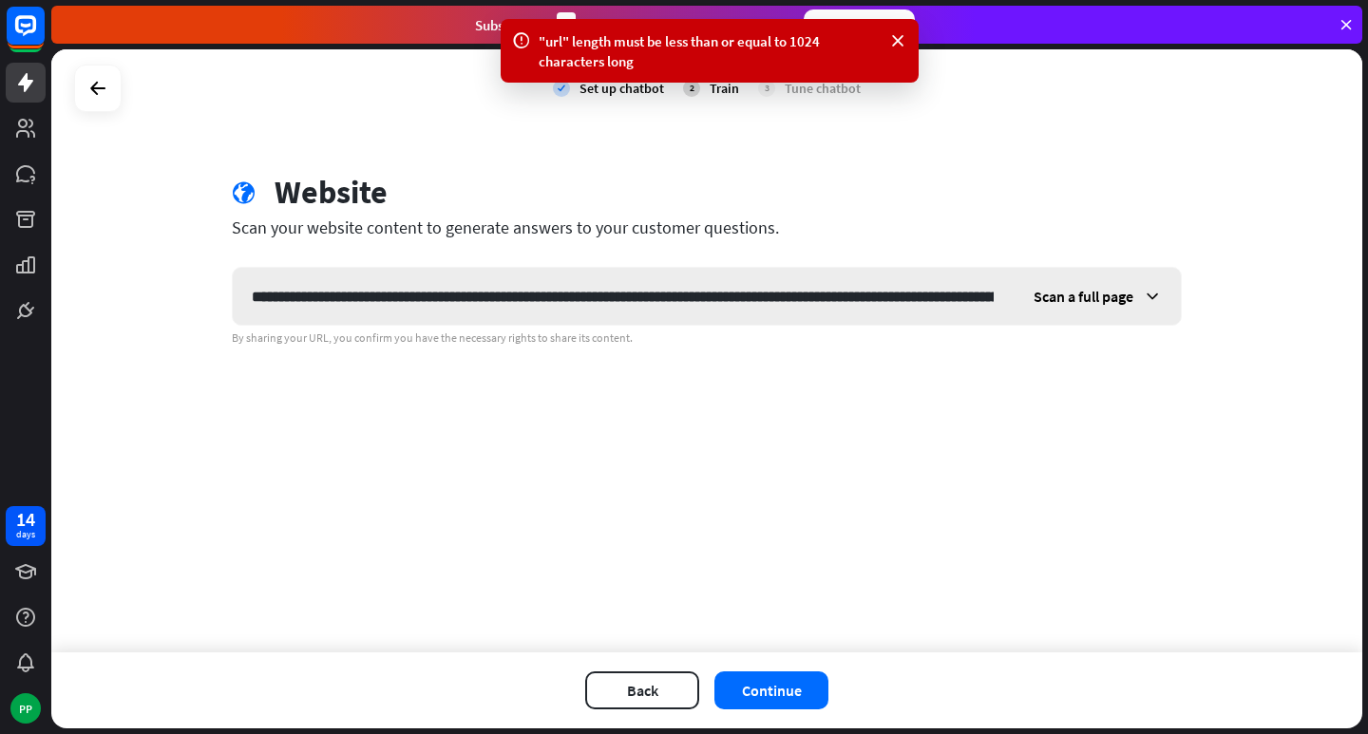
click at [1145, 290] on icon at bounding box center [1152, 296] width 19 height 19
click at [1147, 290] on icon at bounding box center [1152, 296] width 19 height 19
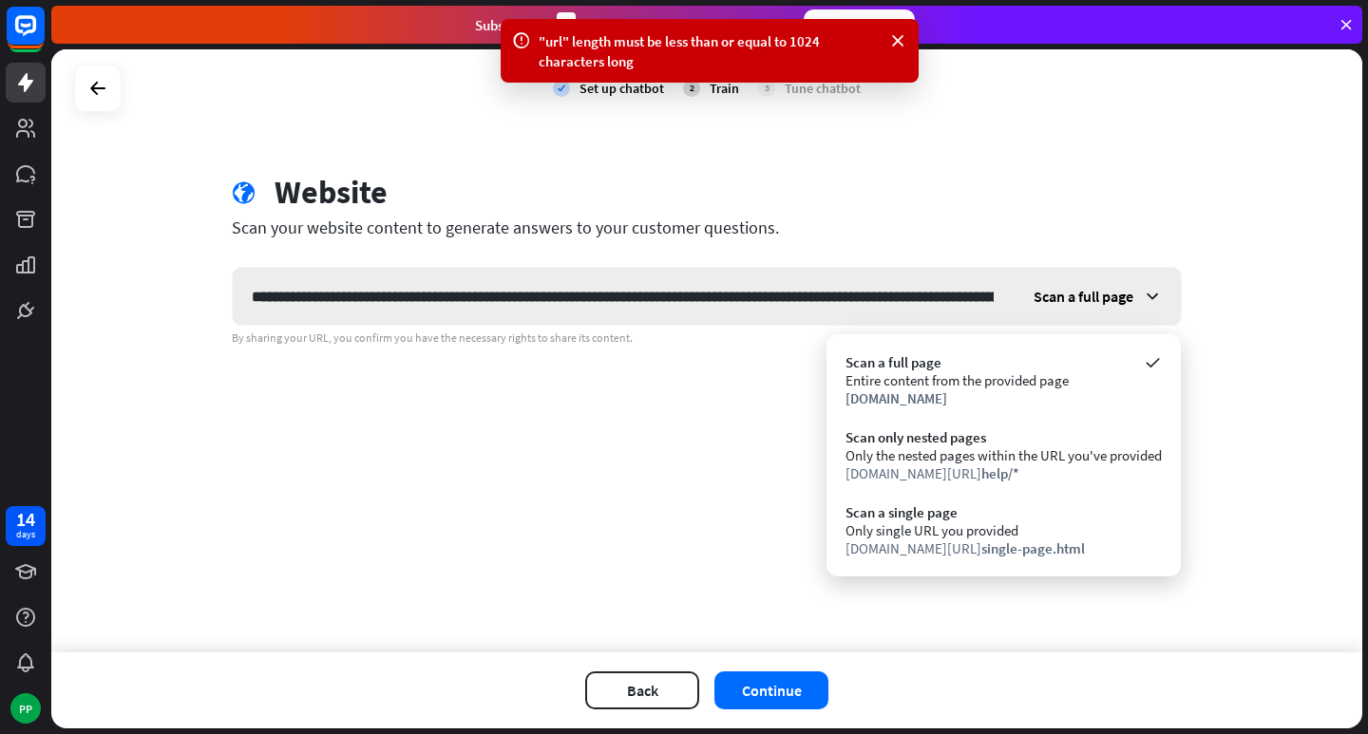
click at [1147, 290] on icon at bounding box center [1152, 296] width 19 height 19
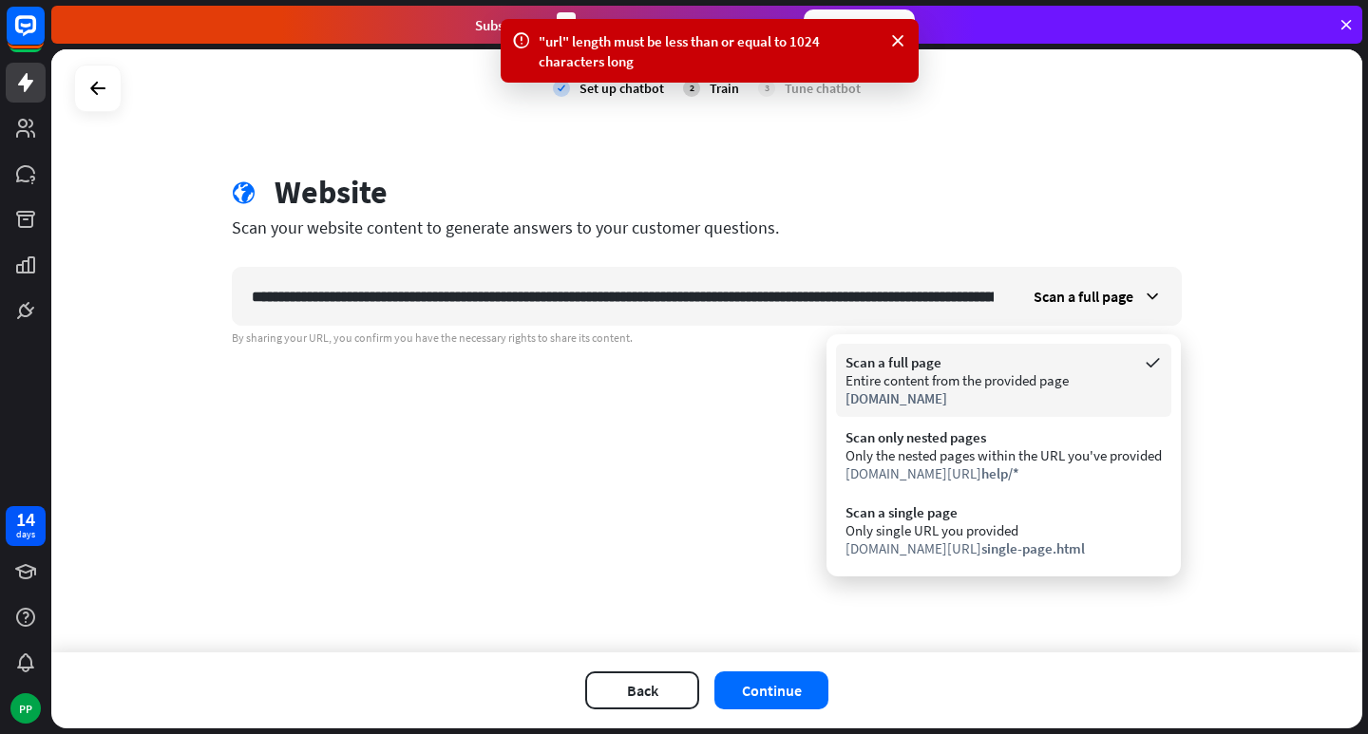
click at [1028, 401] on div "[DOMAIN_NAME]" at bounding box center [1003, 398] width 316 height 18
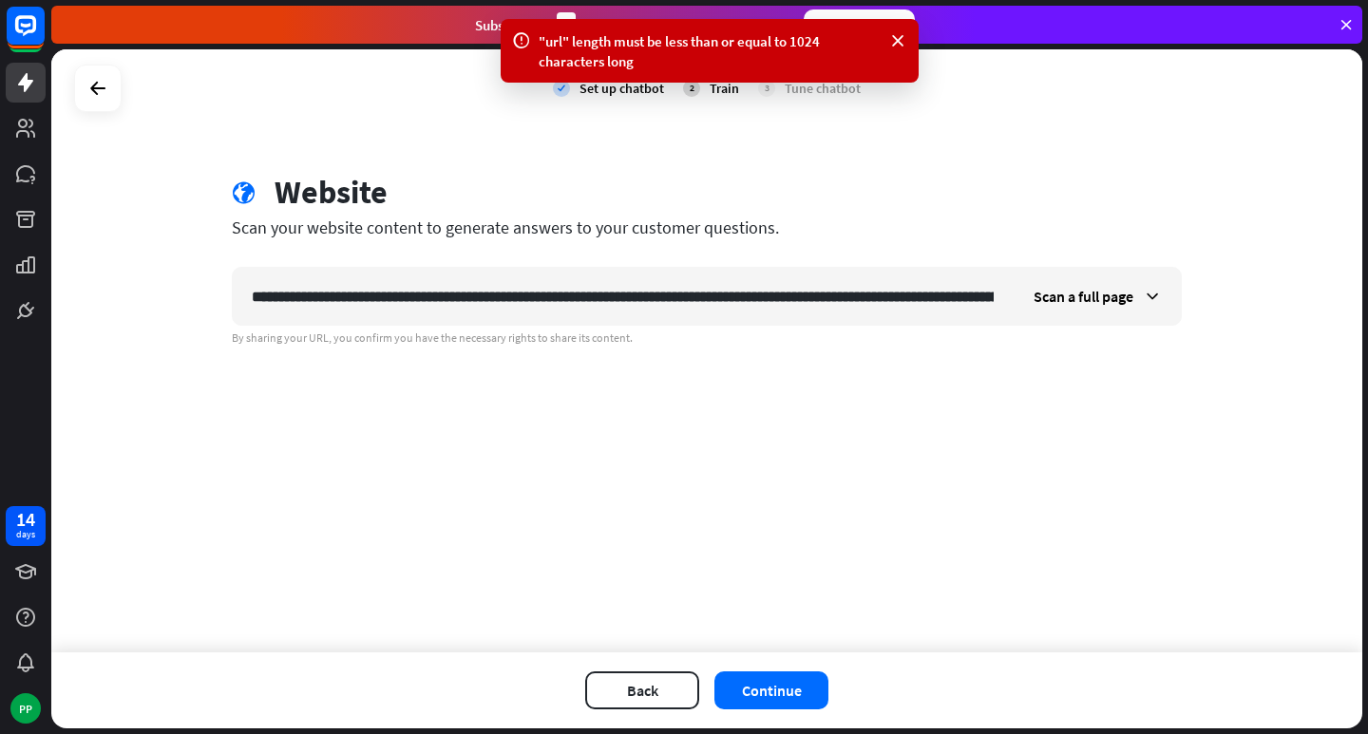
click at [1028, 401] on div "check Set up chatbot 2 Train 3 Tune chatbot globe Website Scan your website con…" at bounding box center [706, 350] width 1311 height 603
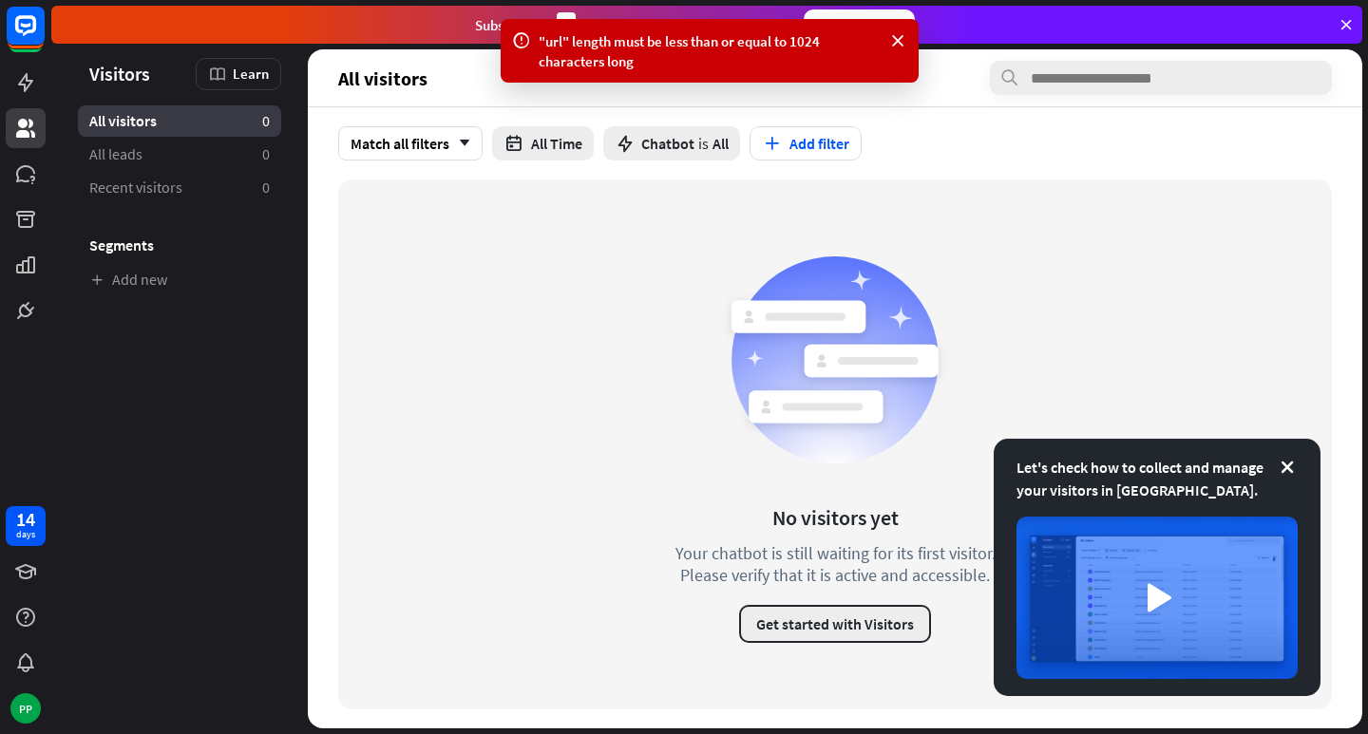
click at [868, 624] on button "Get started with Visitors" at bounding box center [835, 624] width 192 height 38
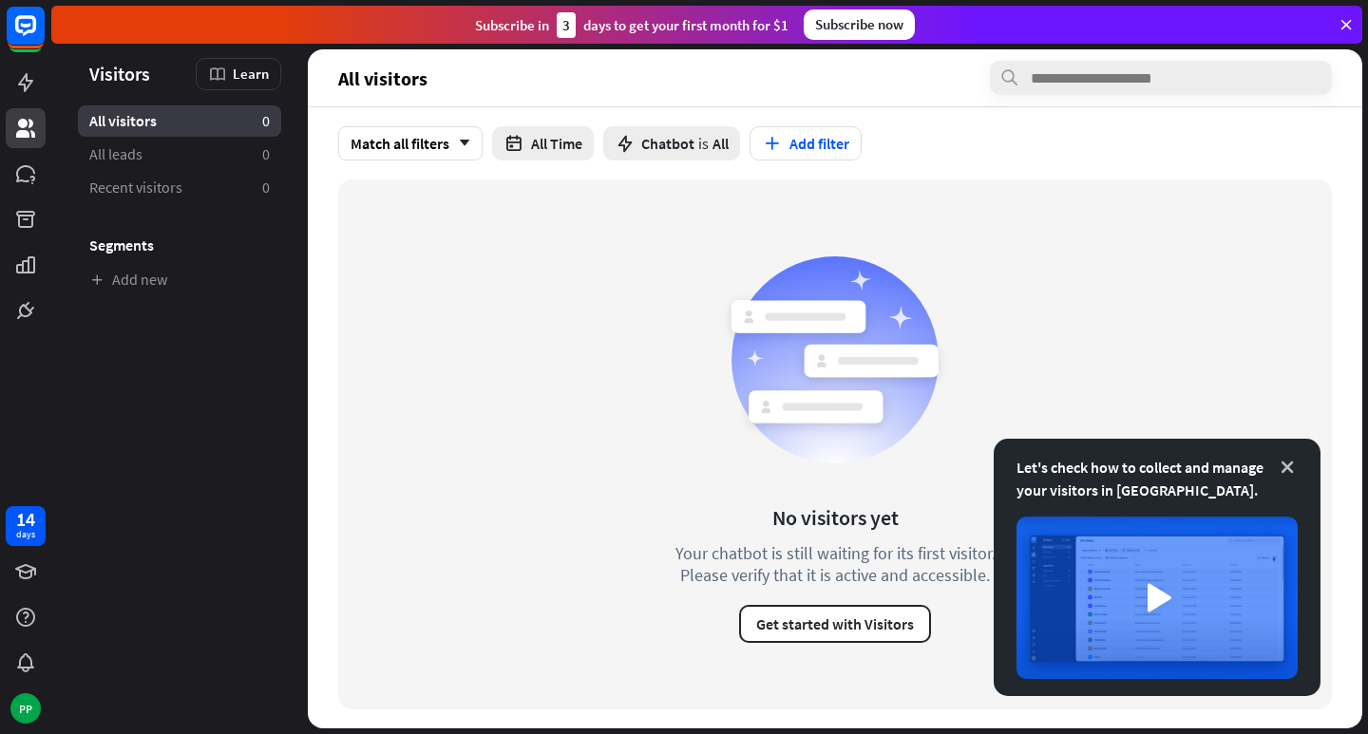
click at [1279, 464] on icon at bounding box center [1287, 467] width 19 height 19
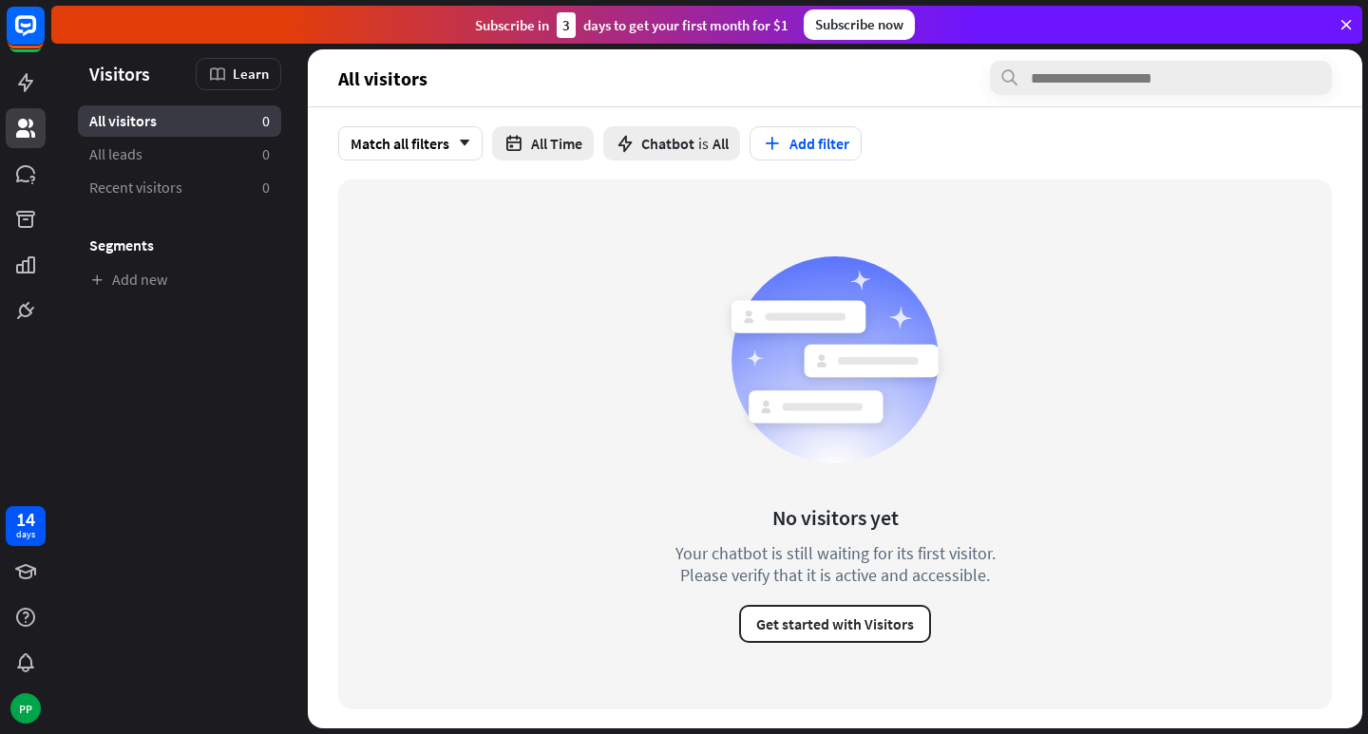
click at [160, 126] on div "All visitors 0" at bounding box center [179, 120] width 203 height 31
click at [157, 277] on link "Add new" at bounding box center [179, 279] width 203 height 31
click at [36, 96] on link at bounding box center [26, 83] width 40 height 40
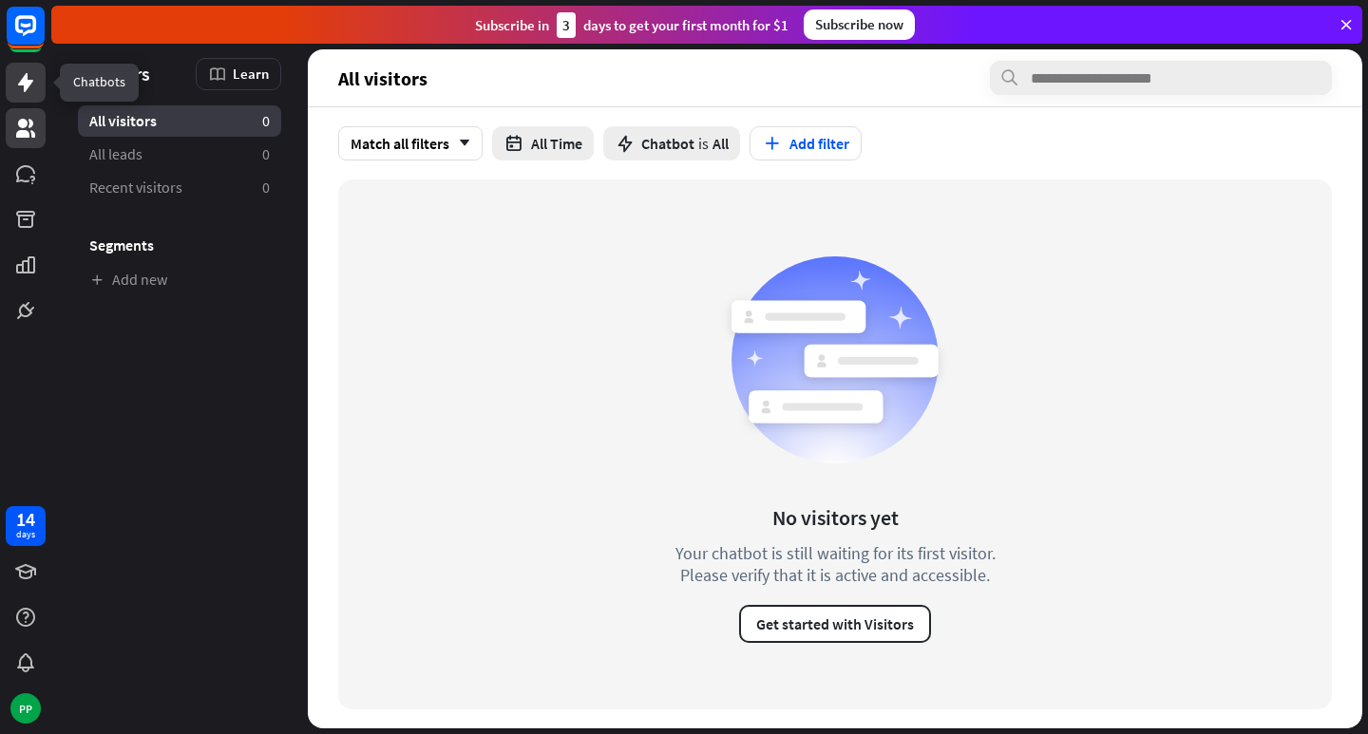
click at [36, 96] on link at bounding box center [26, 83] width 40 height 40
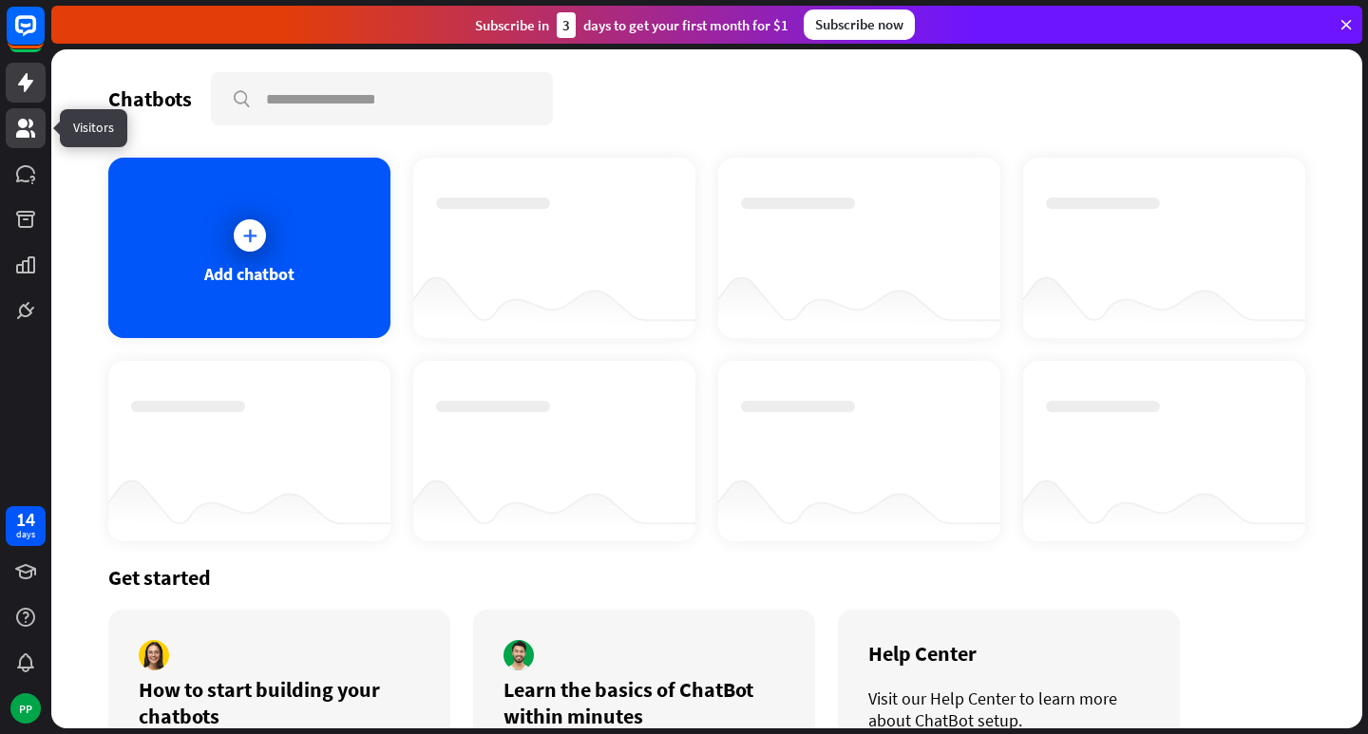
click at [39, 129] on link at bounding box center [26, 128] width 40 height 40
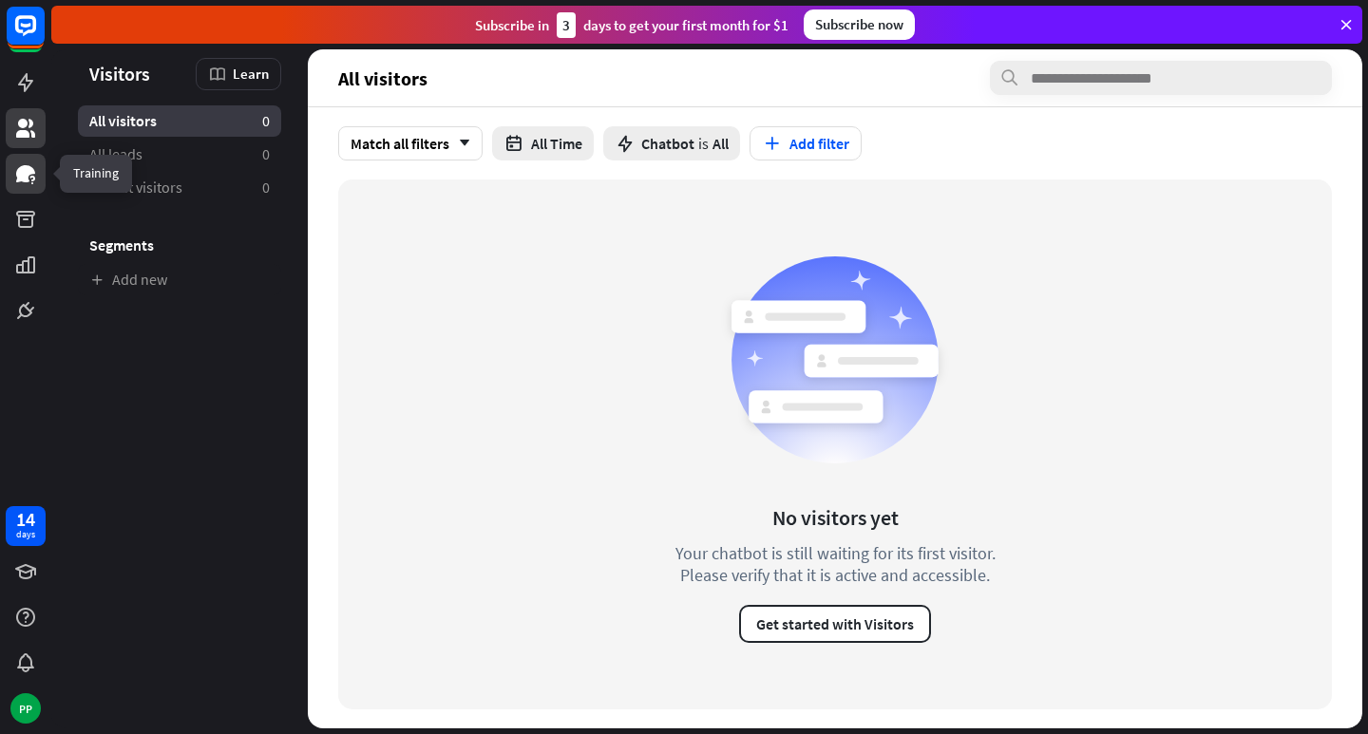
click at [27, 178] on icon at bounding box center [25, 173] width 19 height 17
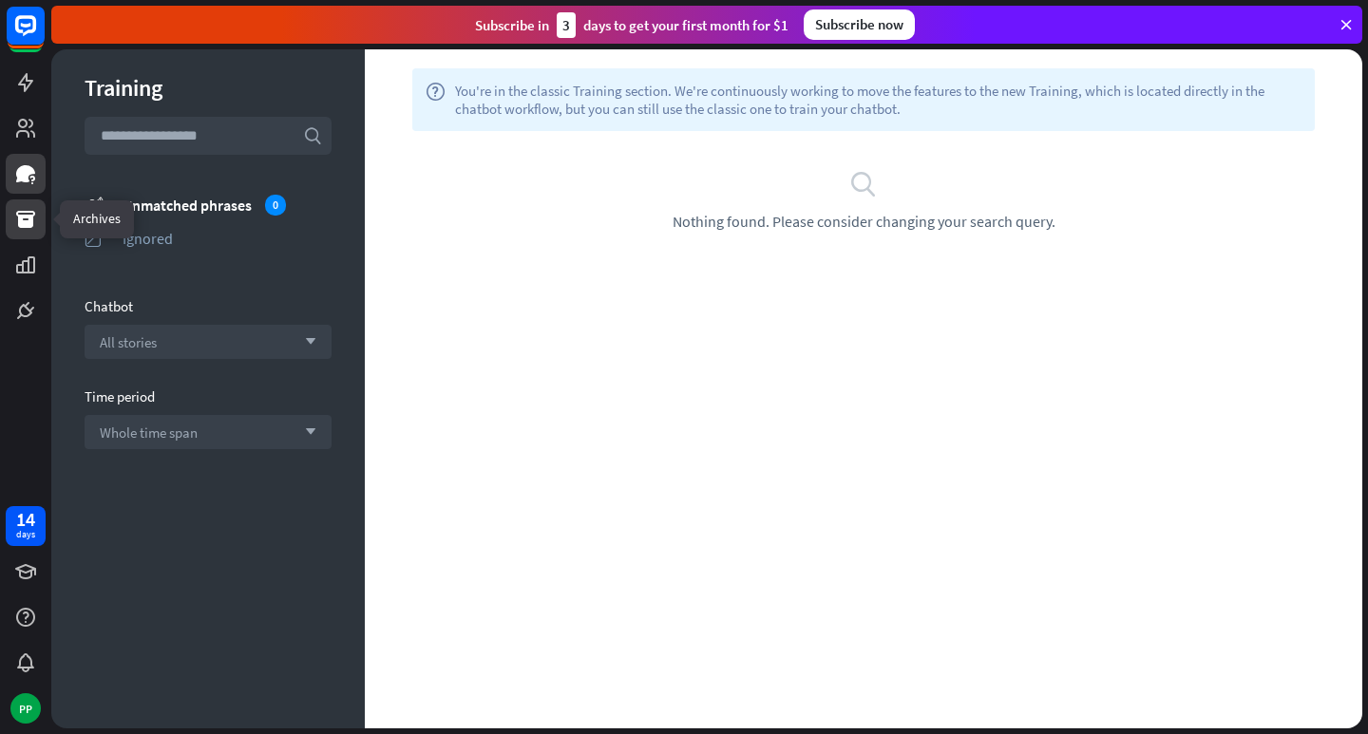
click at [24, 218] on icon at bounding box center [25, 219] width 19 height 17
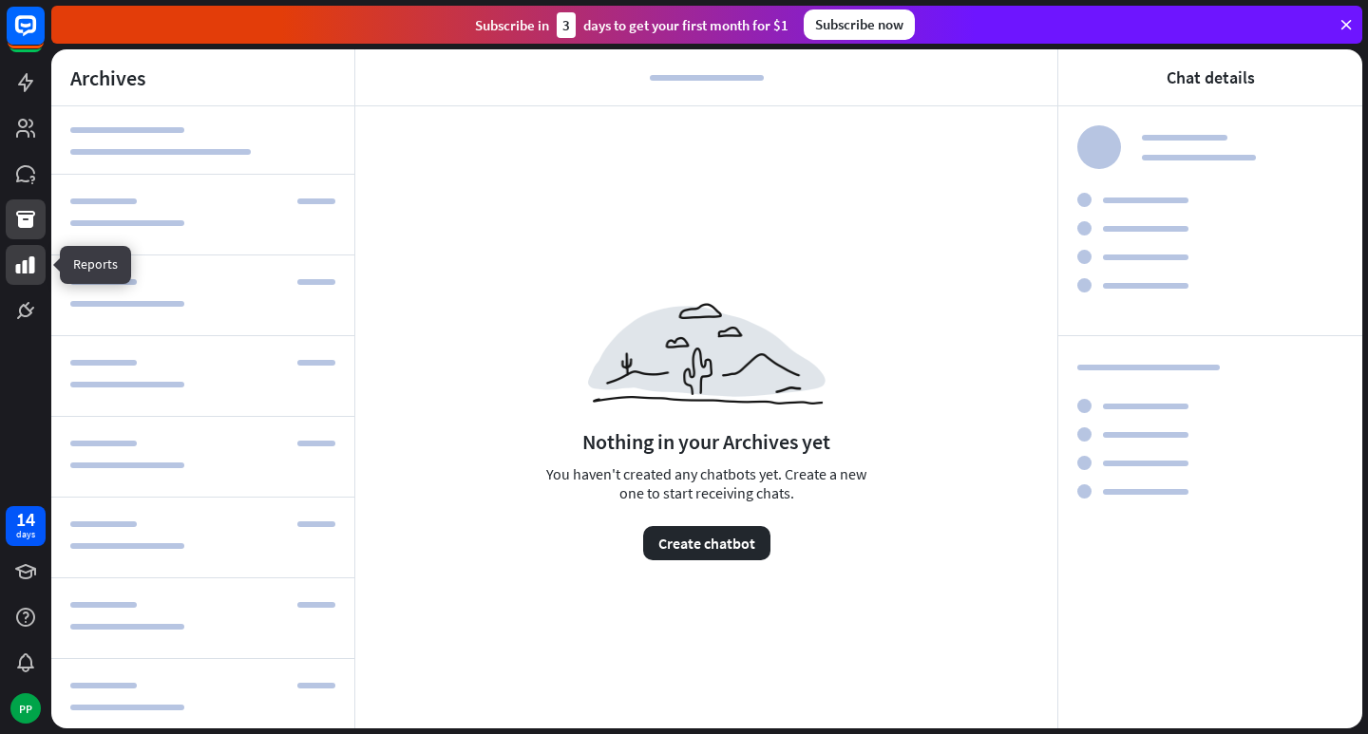
click at [15, 273] on icon at bounding box center [25, 265] width 23 height 23
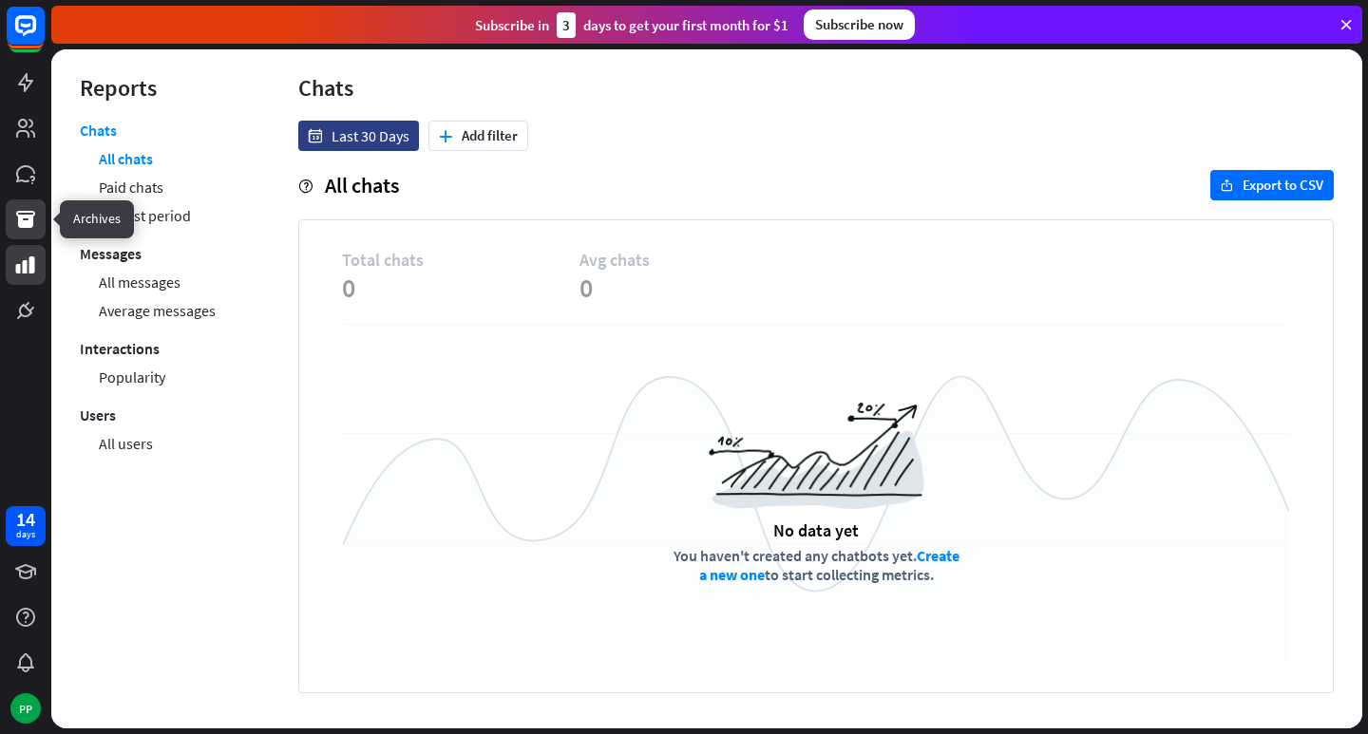
click at [31, 228] on icon at bounding box center [25, 219] width 23 height 23
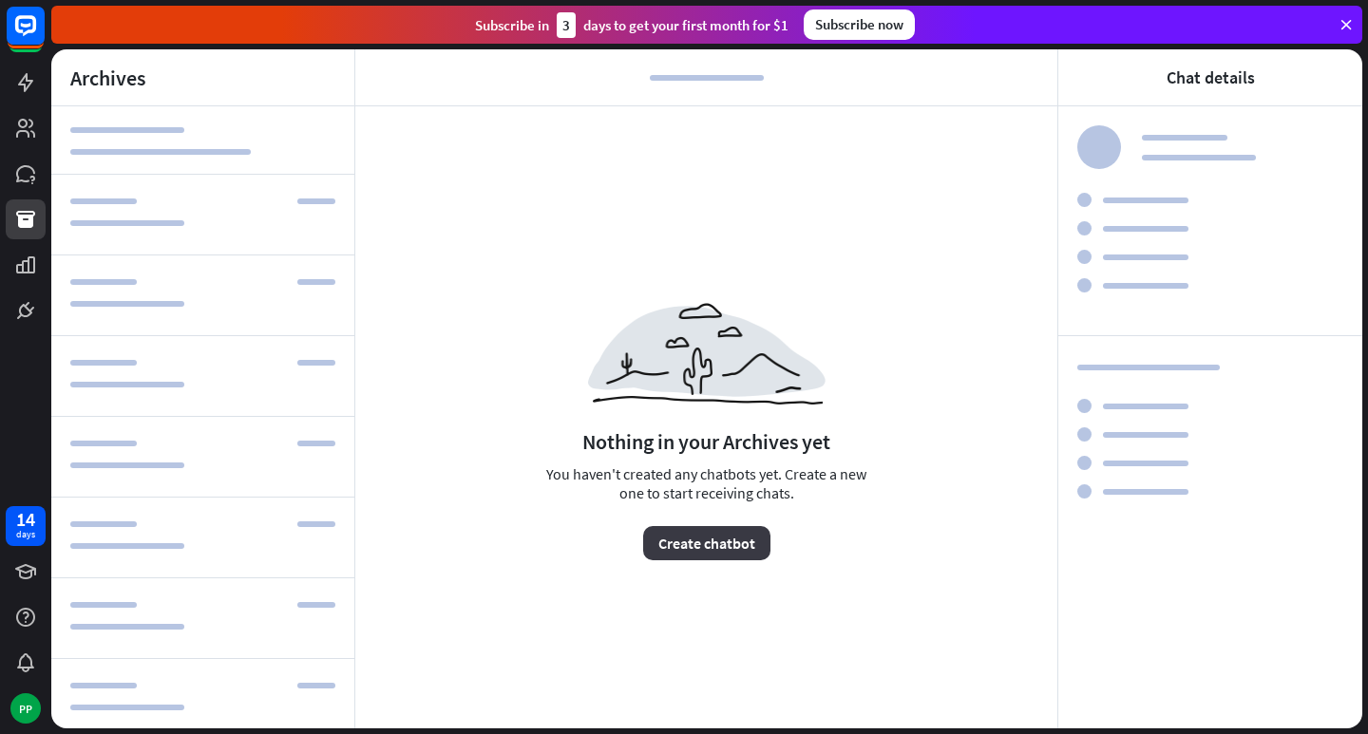
click at [693, 540] on button "Create chatbot" at bounding box center [706, 543] width 127 height 34
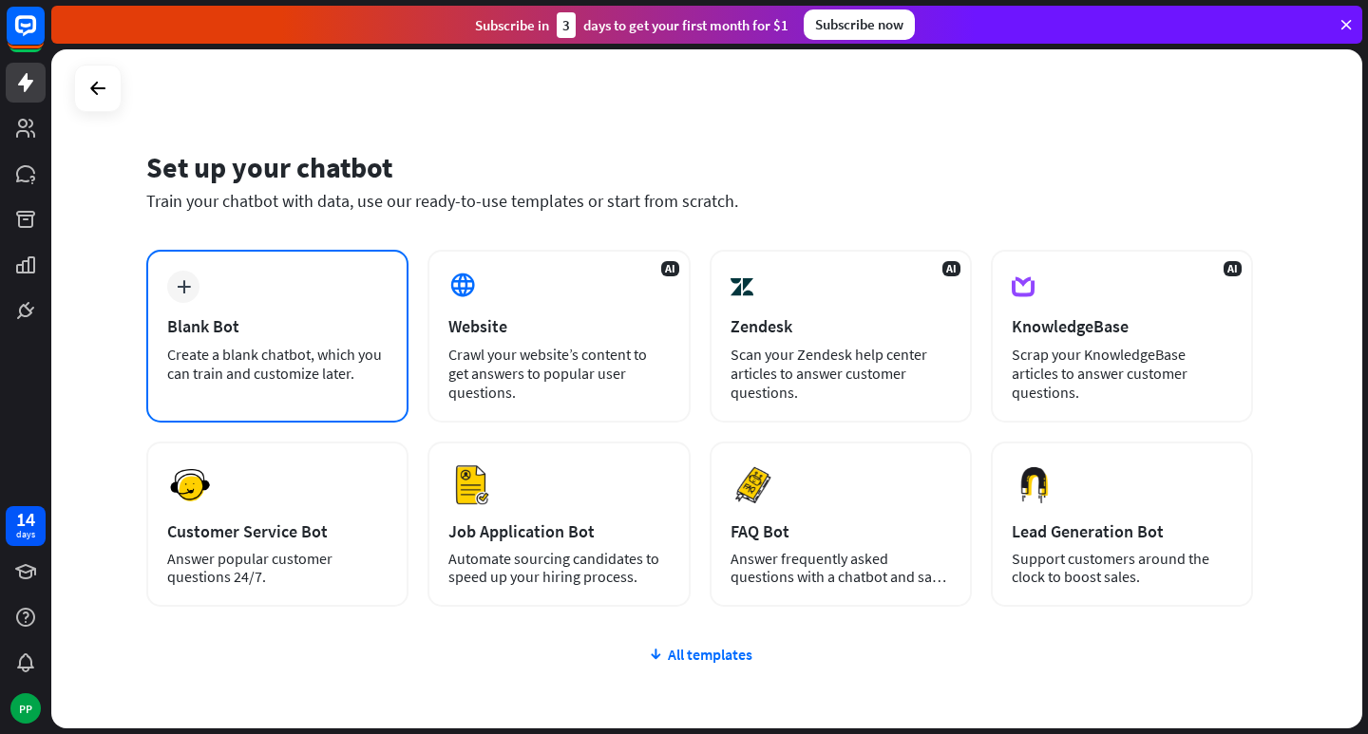
click at [193, 287] on div "plus" at bounding box center [183, 287] width 32 height 32
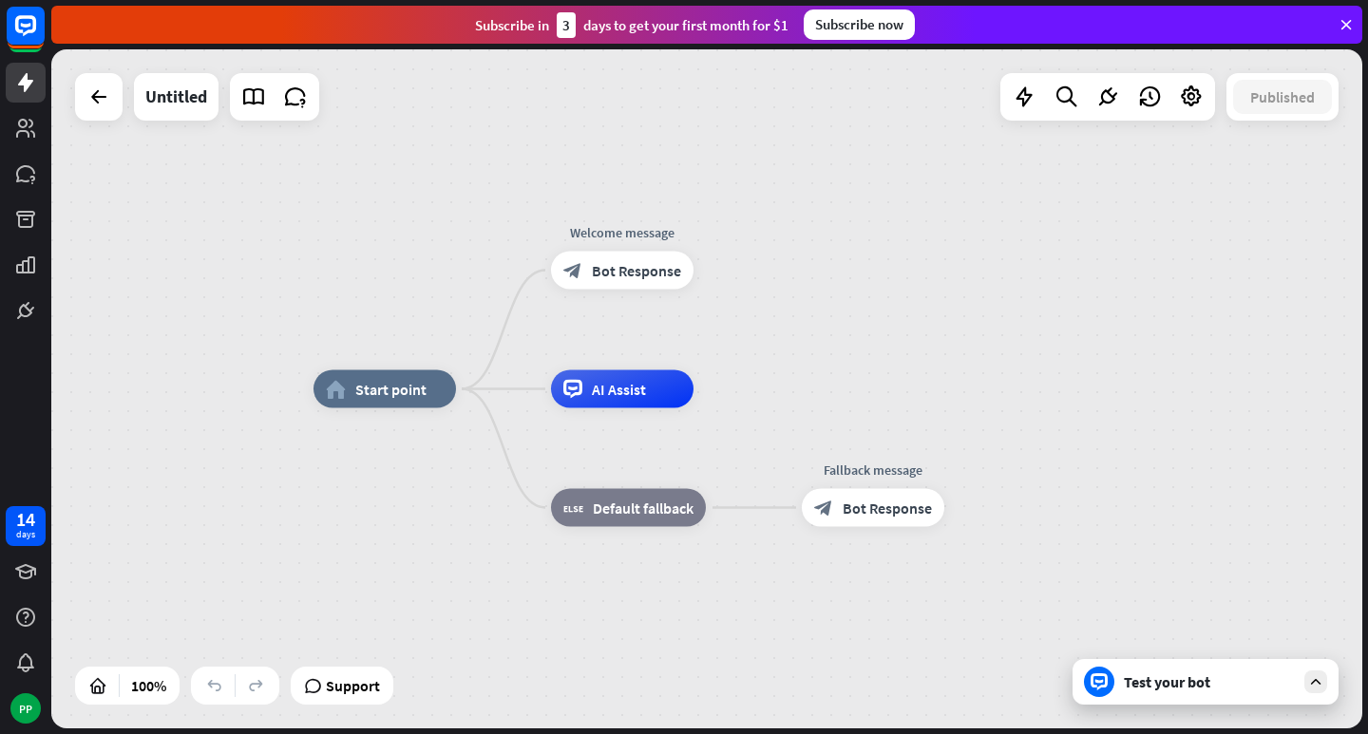
click at [1184, 687] on div "Test your bot" at bounding box center [1209, 682] width 171 height 19
click at [1184, 687] on div "home_2 Start point Welcome message block_bot_response Bot Response AI Assist bl…" at bounding box center [968, 728] width 1311 height 679
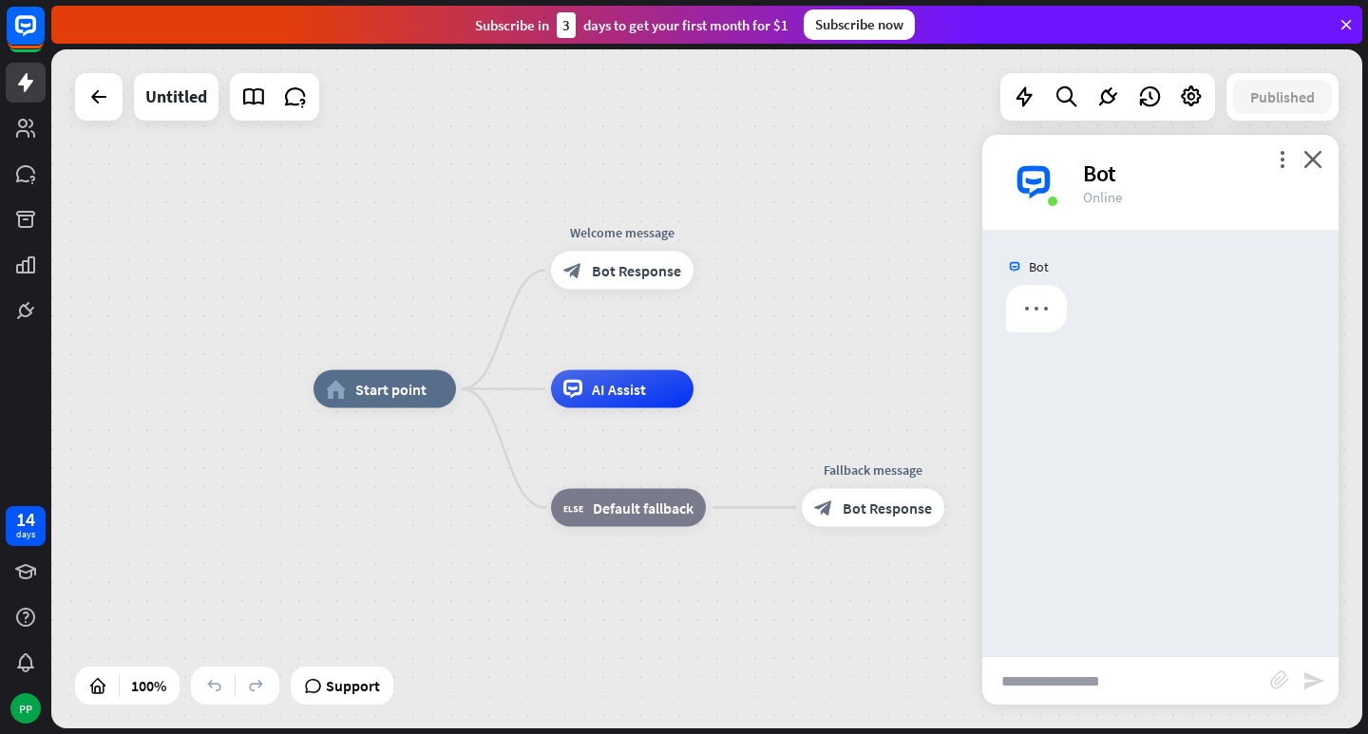
click at [1070, 330] on div "Bot" at bounding box center [1160, 443] width 356 height 426
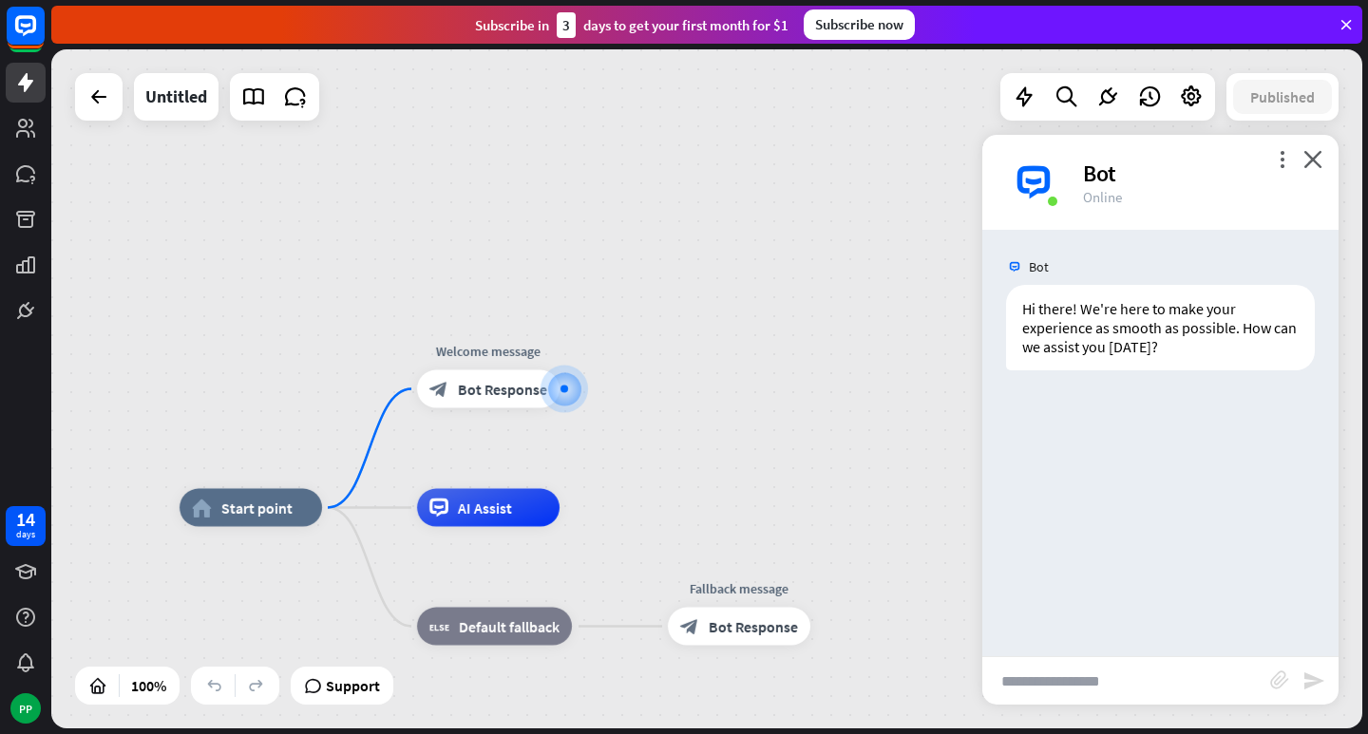
click at [1114, 676] on input "text" at bounding box center [1126, 680] width 288 height 47
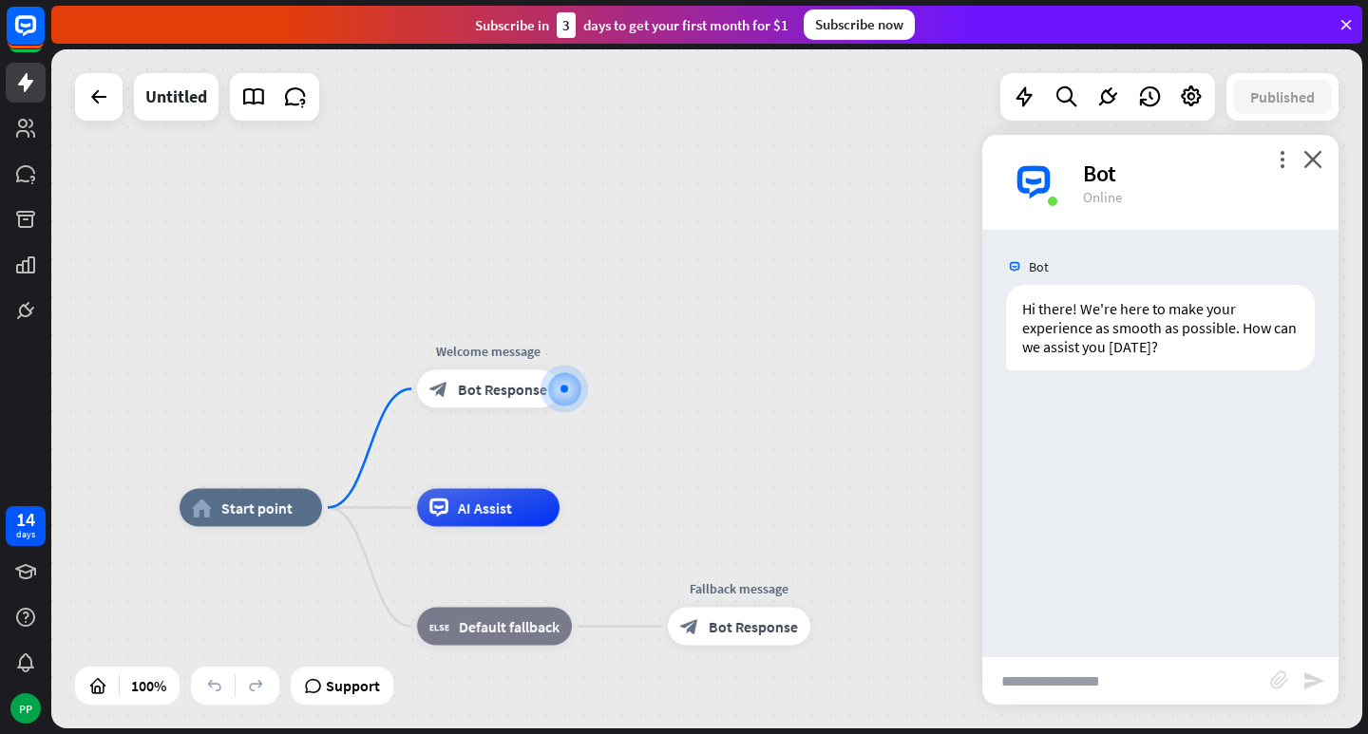
click at [1114, 676] on input "text" at bounding box center [1126, 680] width 288 height 47
click at [1111, 681] on input "text" at bounding box center [1126, 680] width 288 height 47
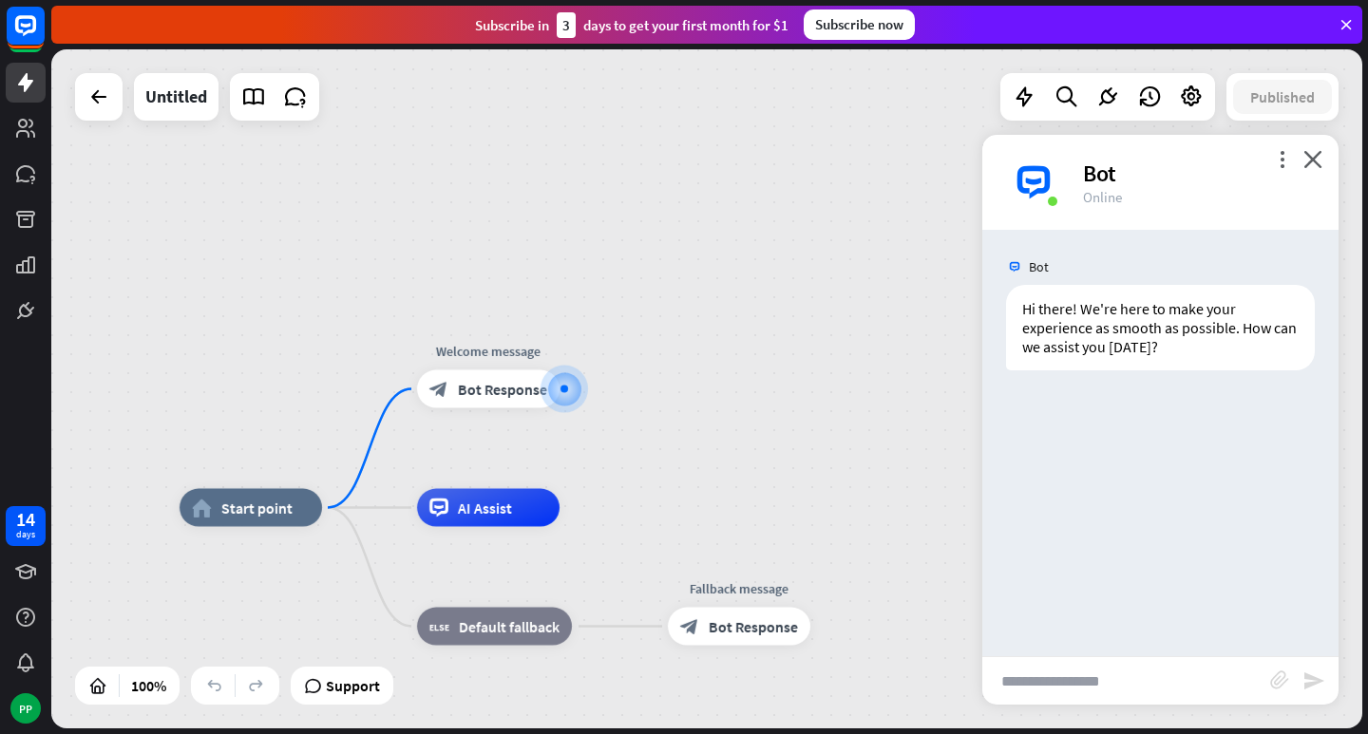
click at [1111, 681] on input "text" at bounding box center [1126, 680] width 288 height 47
paste input "**********"
type input "**********"
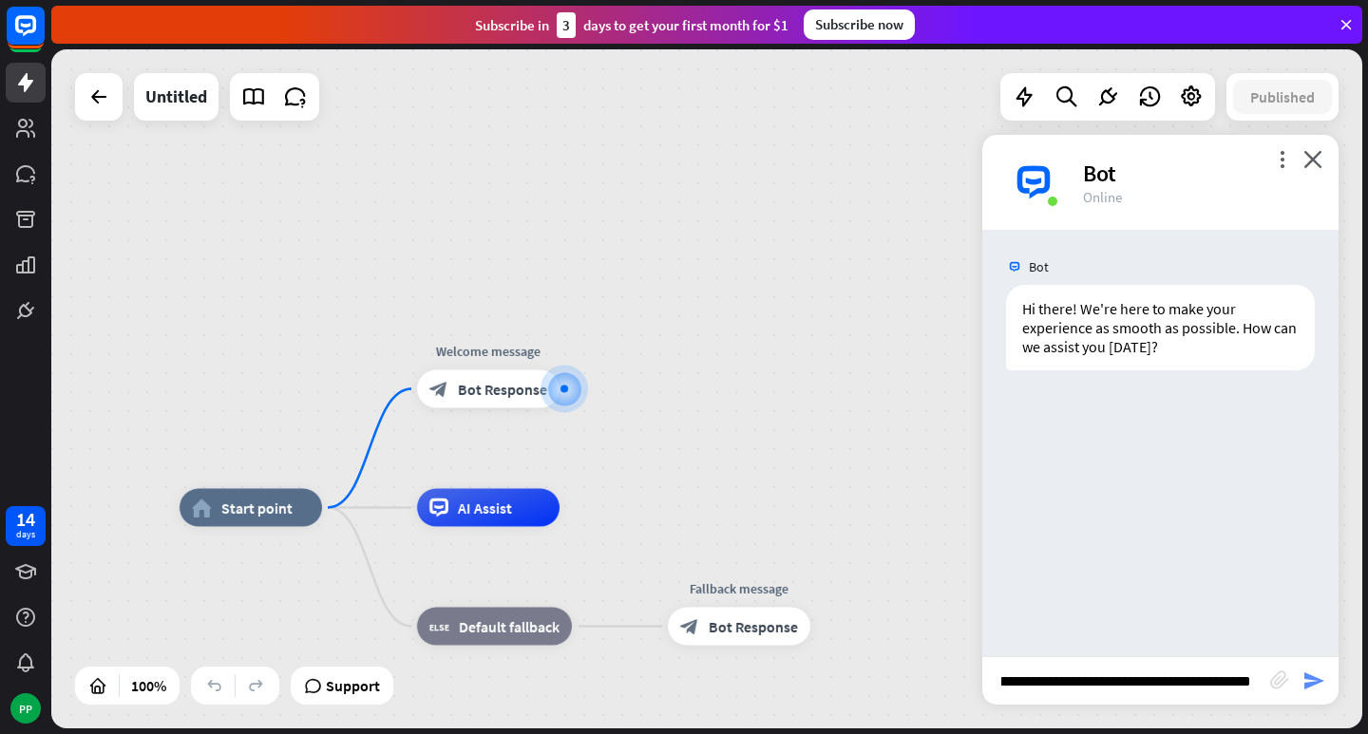
scroll to position [0, 0]
click at [1303, 682] on icon "send" at bounding box center [1313, 681] width 23 height 23
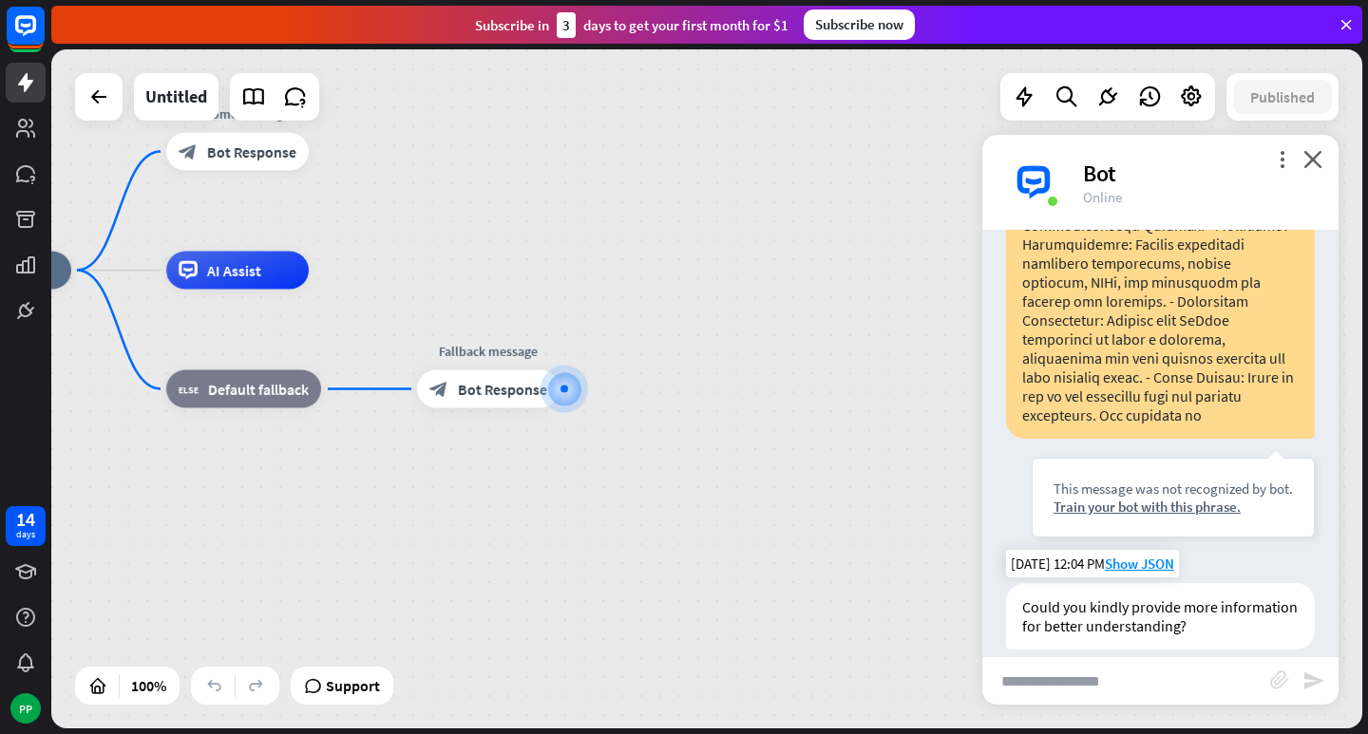
scroll to position [1053, 0]
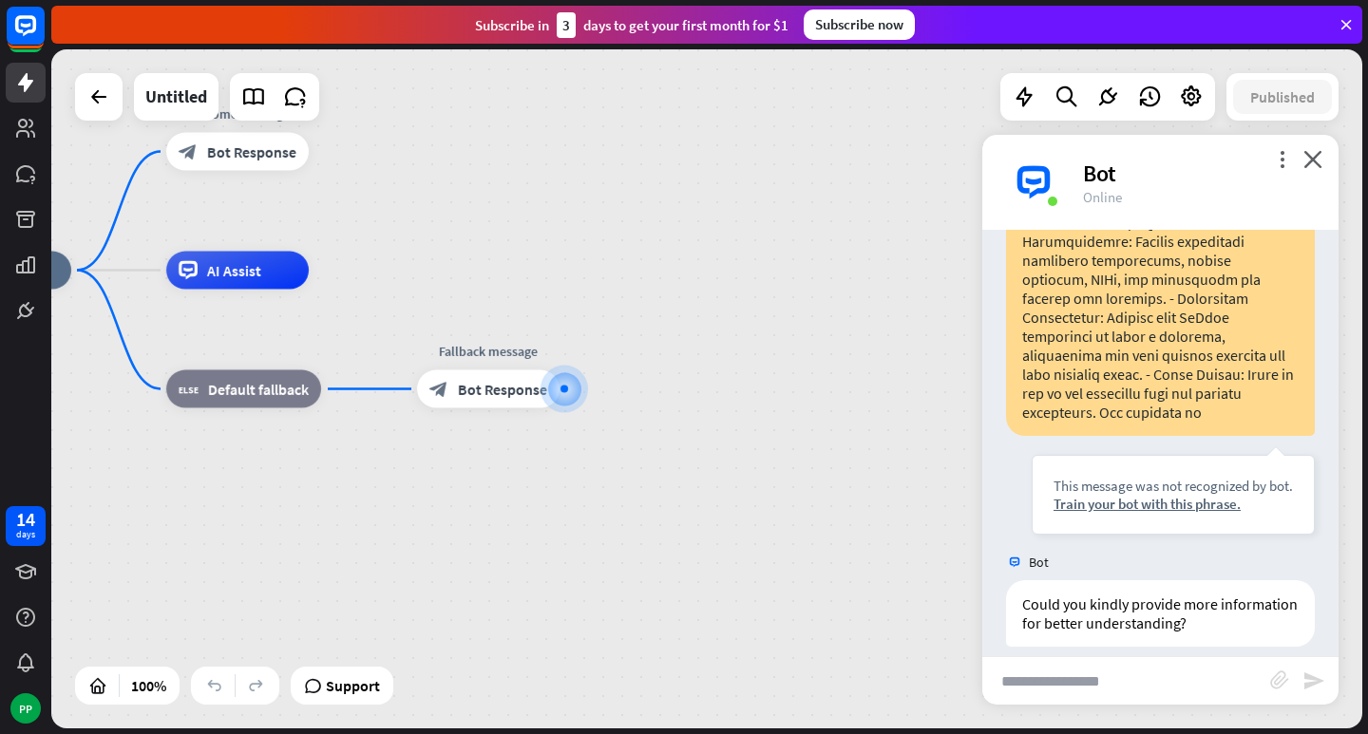
click at [1113, 678] on input "text" at bounding box center [1126, 680] width 288 height 47
type input "**********"
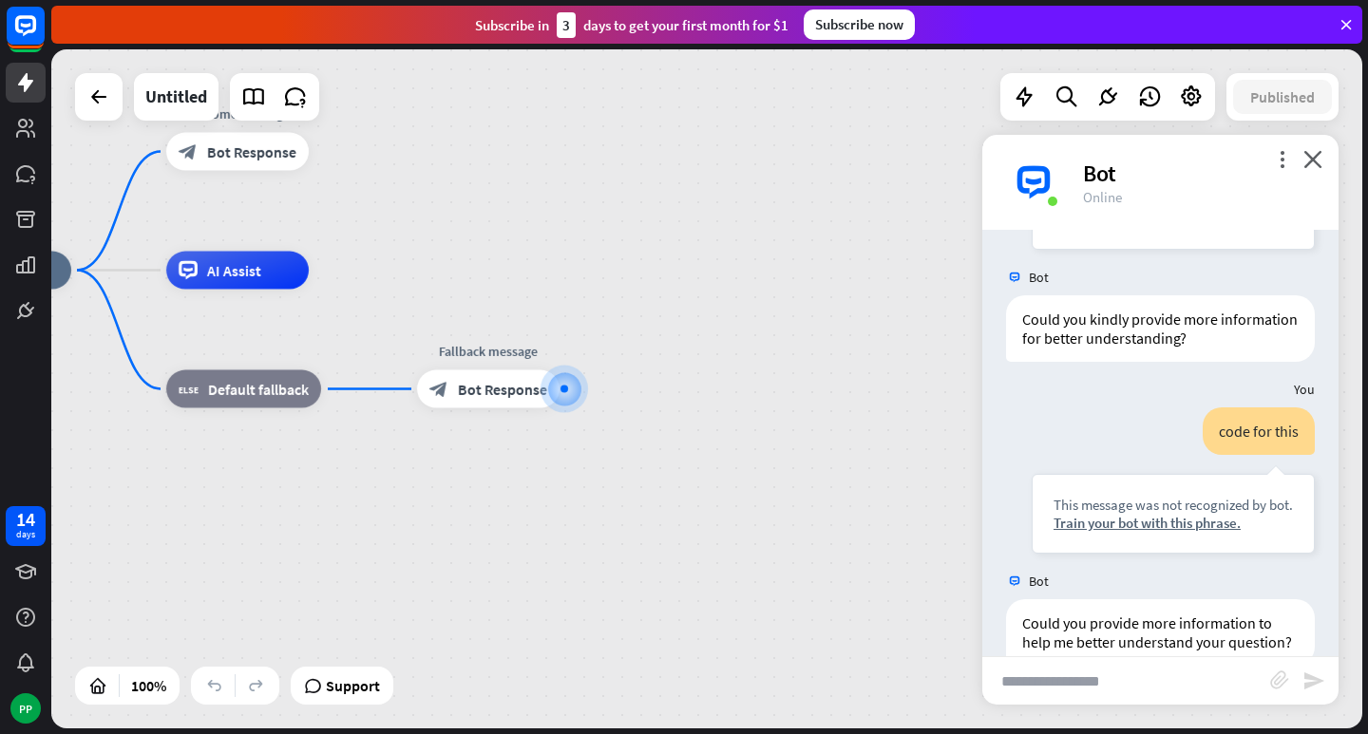
scroll to position [1376, 0]
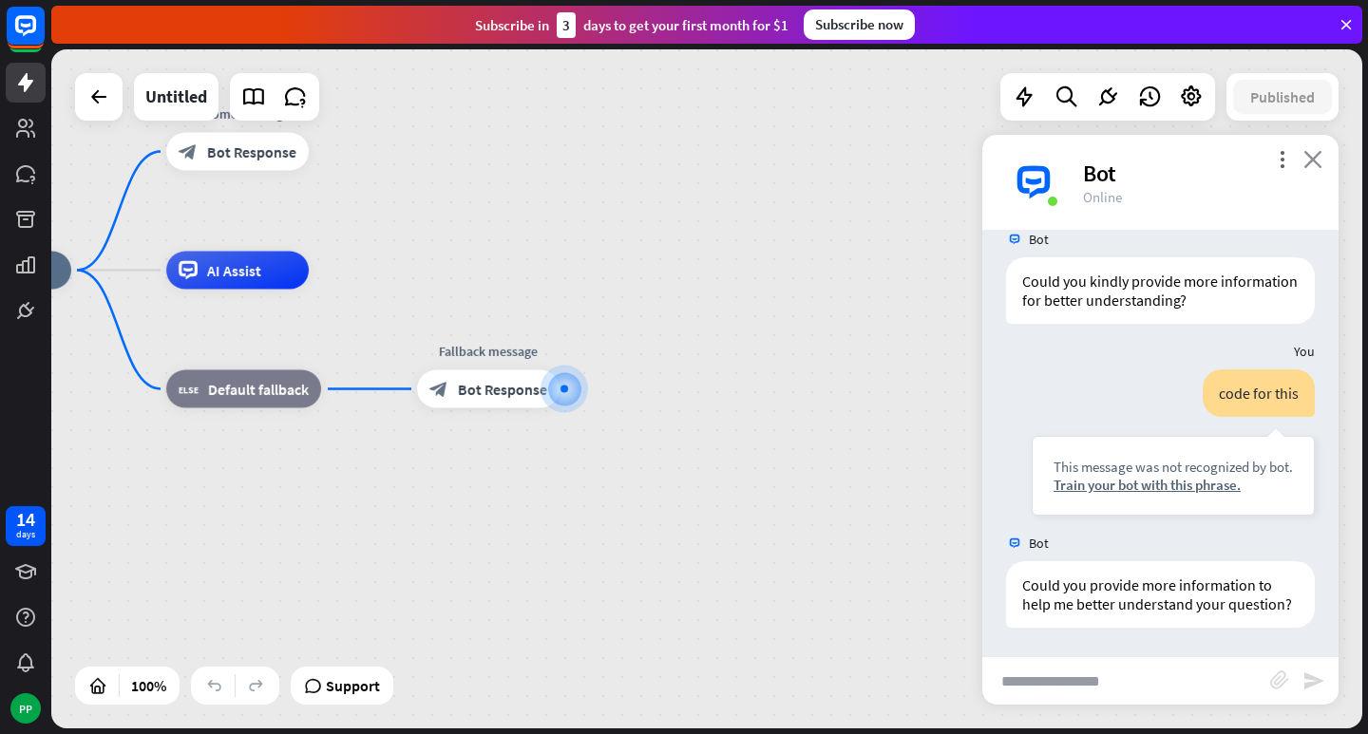
click at [1315, 161] on icon "close" at bounding box center [1312, 159] width 19 height 18
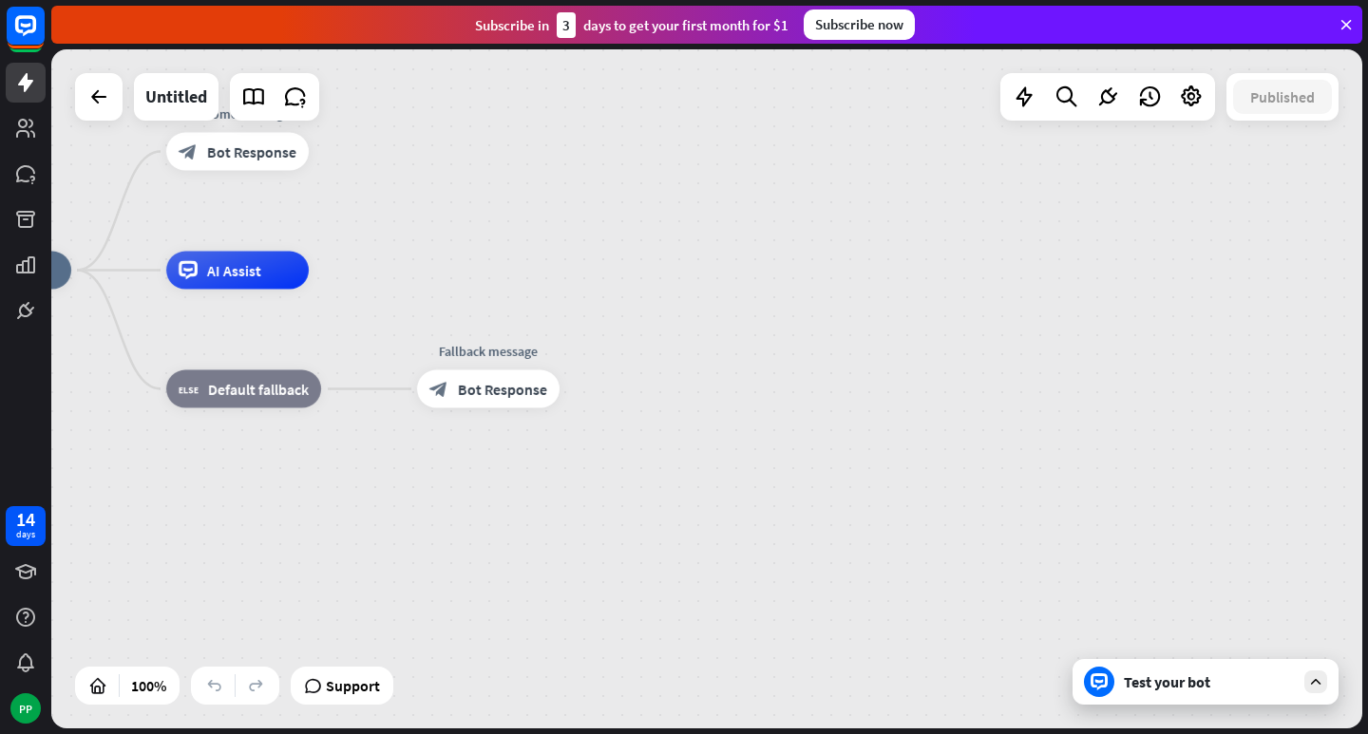
click at [931, 142] on div "home_2 Start point Welcome message block_bot_response Bot Response AI Assist bl…" at bounding box center [706, 388] width 1311 height 679
click at [891, 240] on div "home_2 Start point Welcome message block_bot_response Bot Response AI Assist bl…" at bounding box center [706, 388] width 1311 height 679
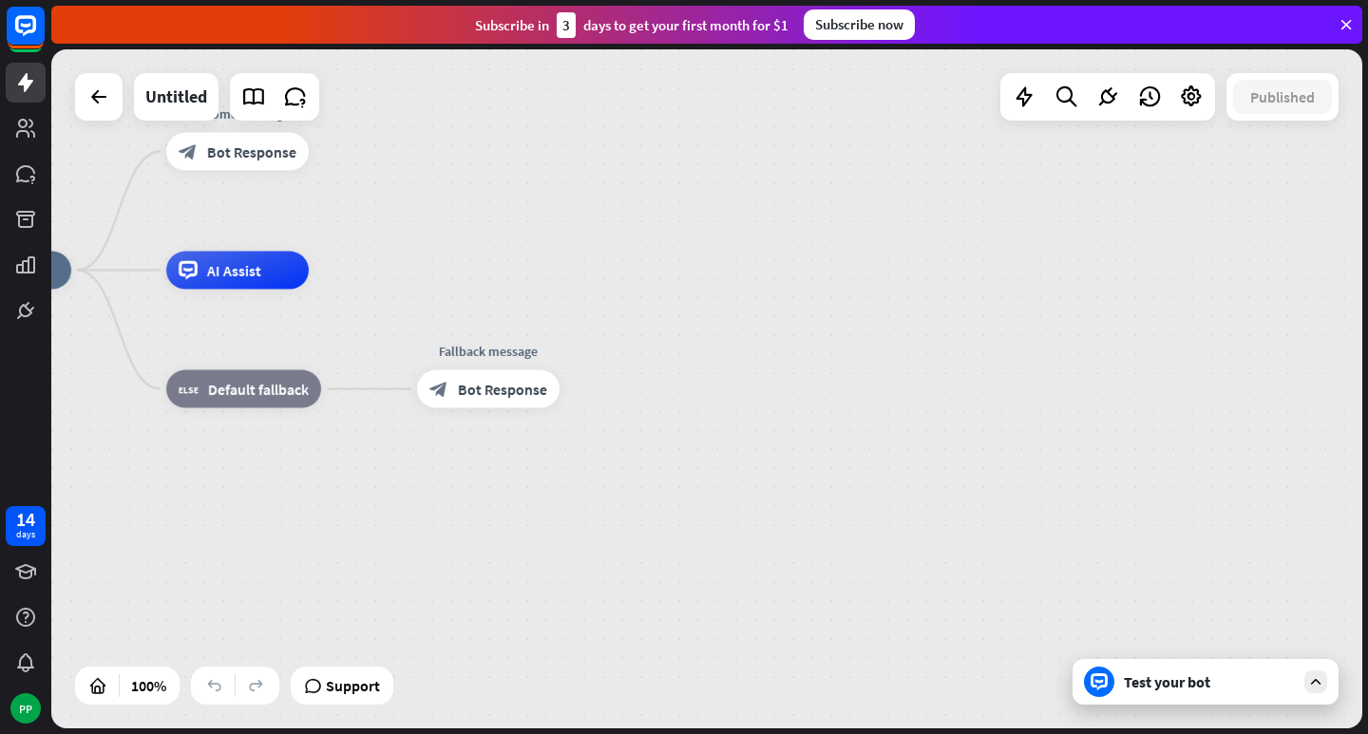
click at [896, 212] on div "home_2 Start point Welcome message block_bot_response Bot Response AI Assist bl…" at bounding box center [706, 388] width 1311 height 679
click at [837, 331] on div "home_2 Start point Welcome message block_bot_response Bot Response AI Assist bl…" at bounding box center [706, 388] width 1311 height 679
drag, startPoint x: 836, startPoint y: 337, endPoint x: 632, endPoint y: 343, distance: 204.3
click at [704, 335] on div "home_2 Start point Welcome message block_bot_response Bot Response AI Assist bl…" at bounding box center [584, 610] width 1311 height 679
drag, startPoint x: 632, startPoint y: 343, endPoint x: 595, endPoint y: 350, distance: 37.6
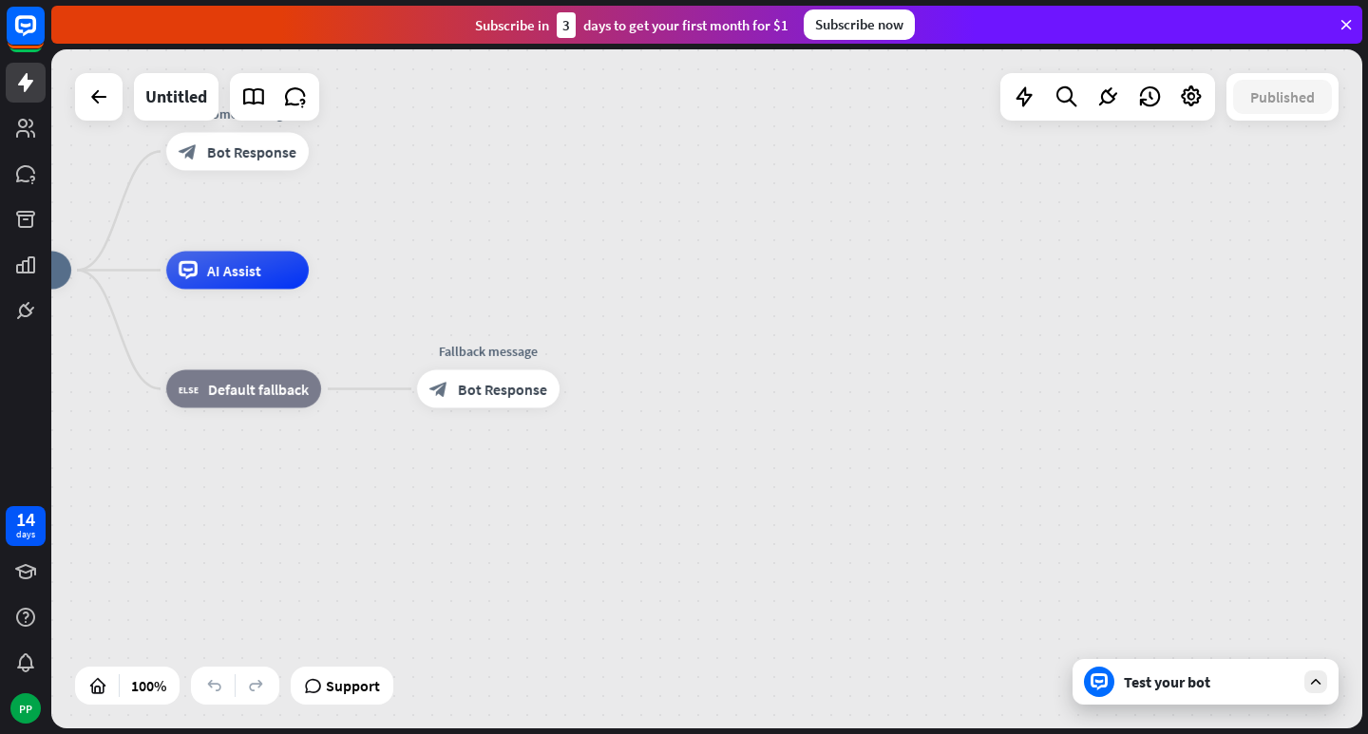
click at [621, 345] on div "home_2 Start point Welcome message block_bot_response Bot Response AI Assist bl…" at bounding box center [584, 610] width 1311 height 679
click at [612, 348] on div "home_2 Start point Welcome message block_bot_response Bot Response AI Assist bl…" at bounding box center [584, 610] width 1311 height 679
click at [553, 377] on div "block_bot_response Bot Response" at bounding box center [488, 389] width 142 height 38
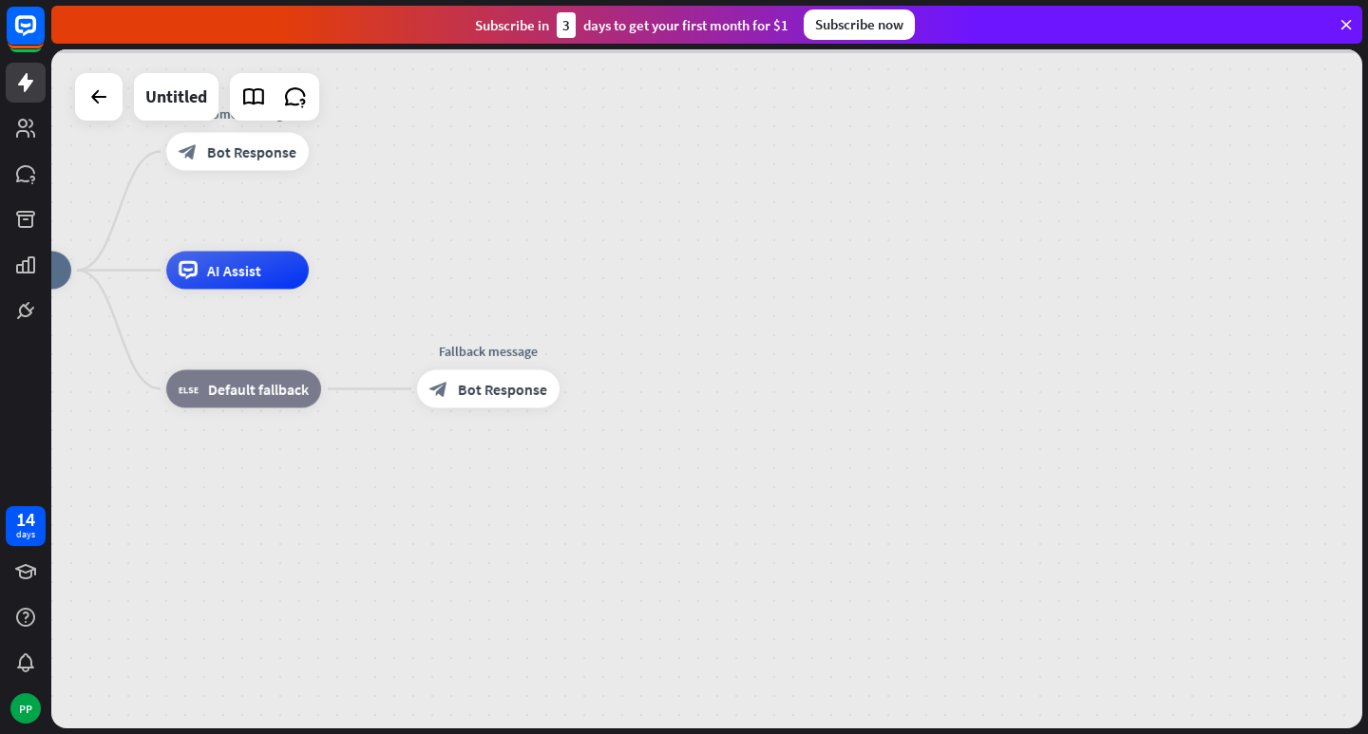
click at [537, 392] on div at bounding box center [706, 388] width 1311 height 679
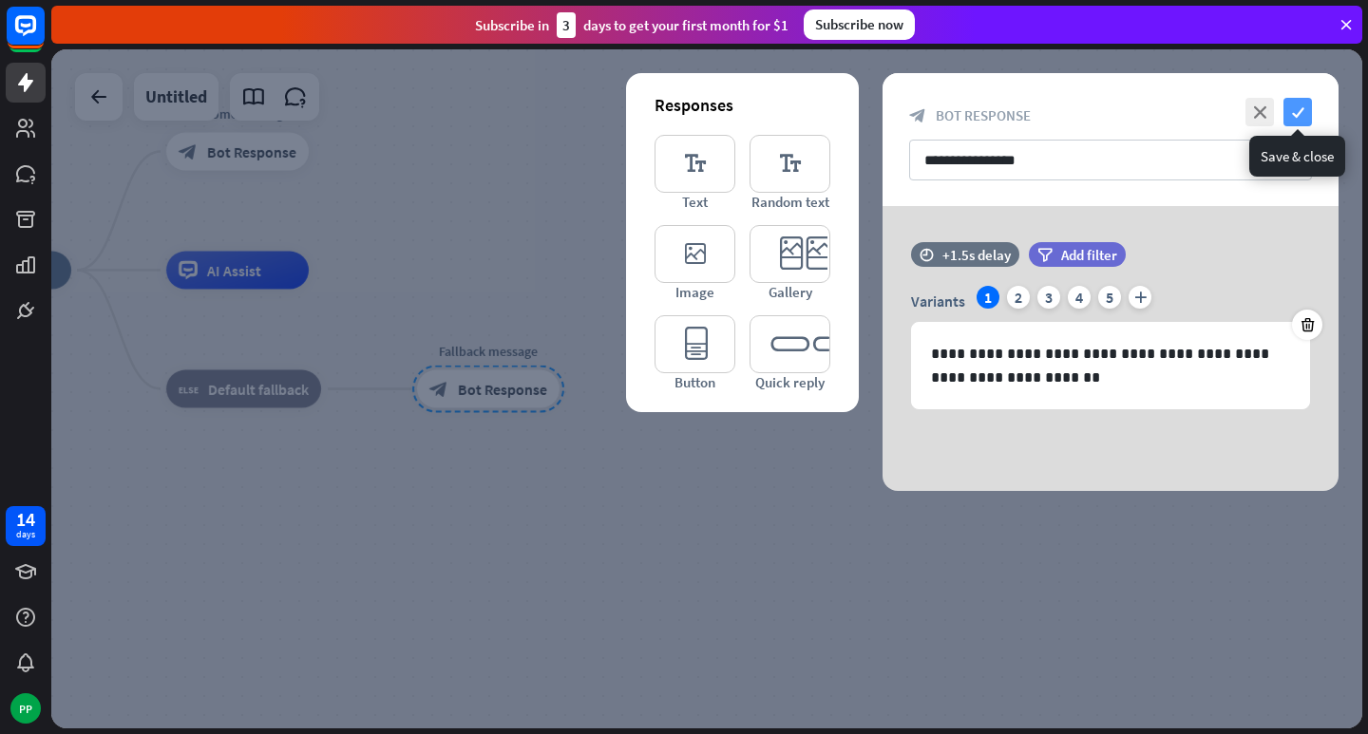
click at [1309, 104] on icon "check" at bounding box center [1297, 112] width 28 height 28
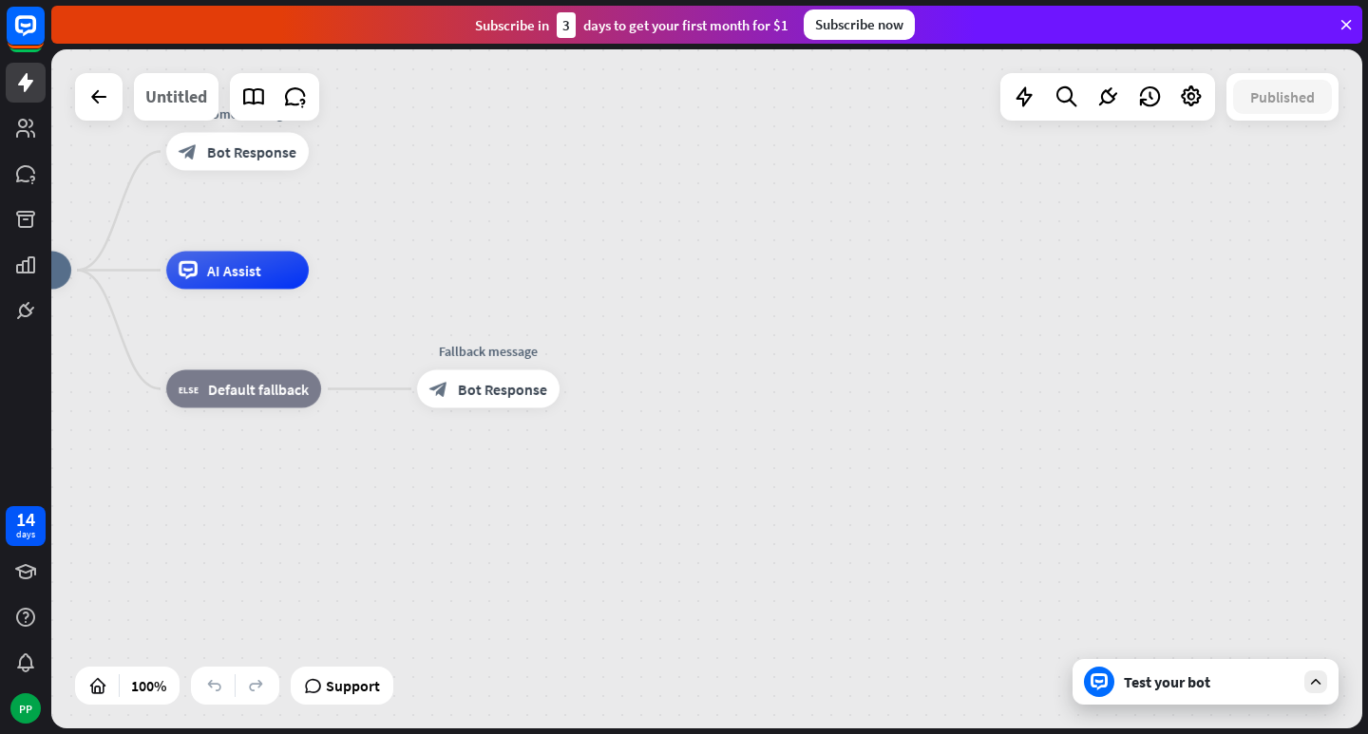
click at [160, 100] on div "Untitled" at bounding box center [176, 96] width 62 height 47
click at [285, 94] on icon at bounding box center [295, 97] width 25 height 25
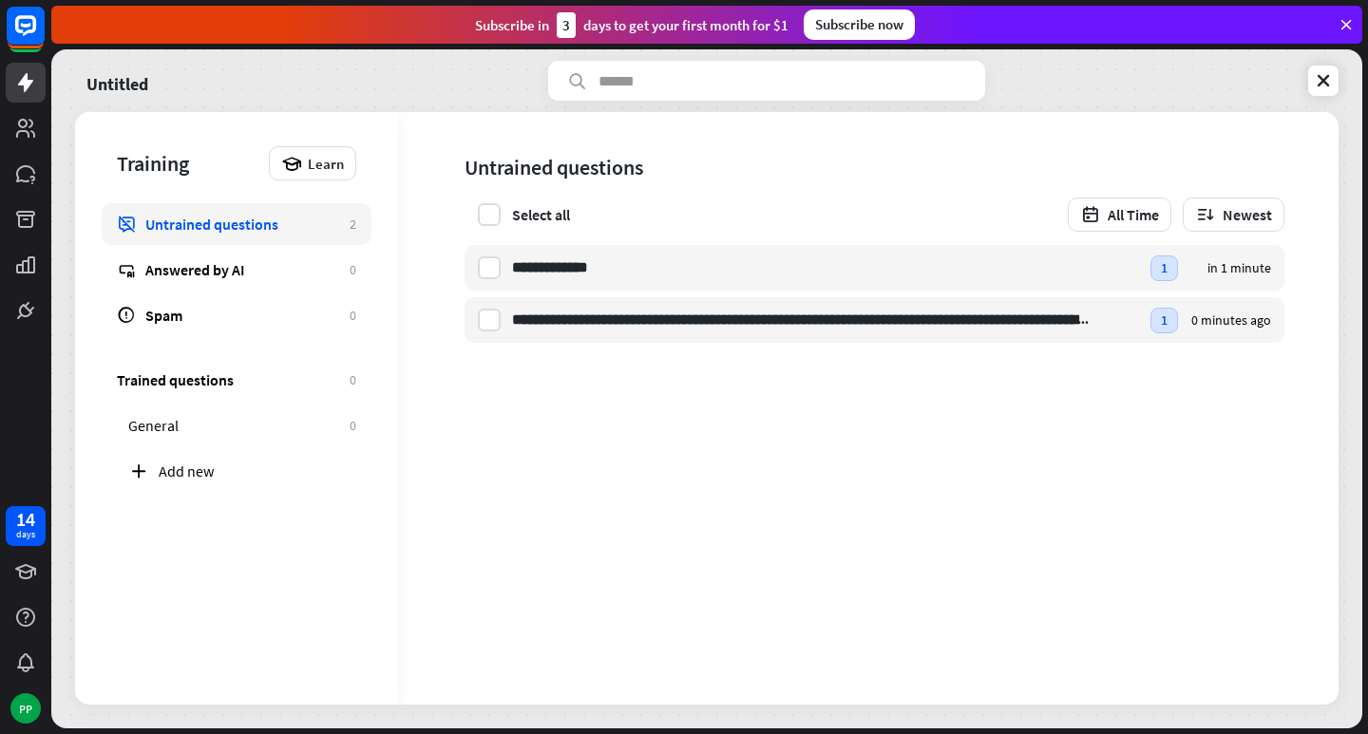
click at [539, 217] on div "Select all" at bounding box center [541, 214] width 58 height 19
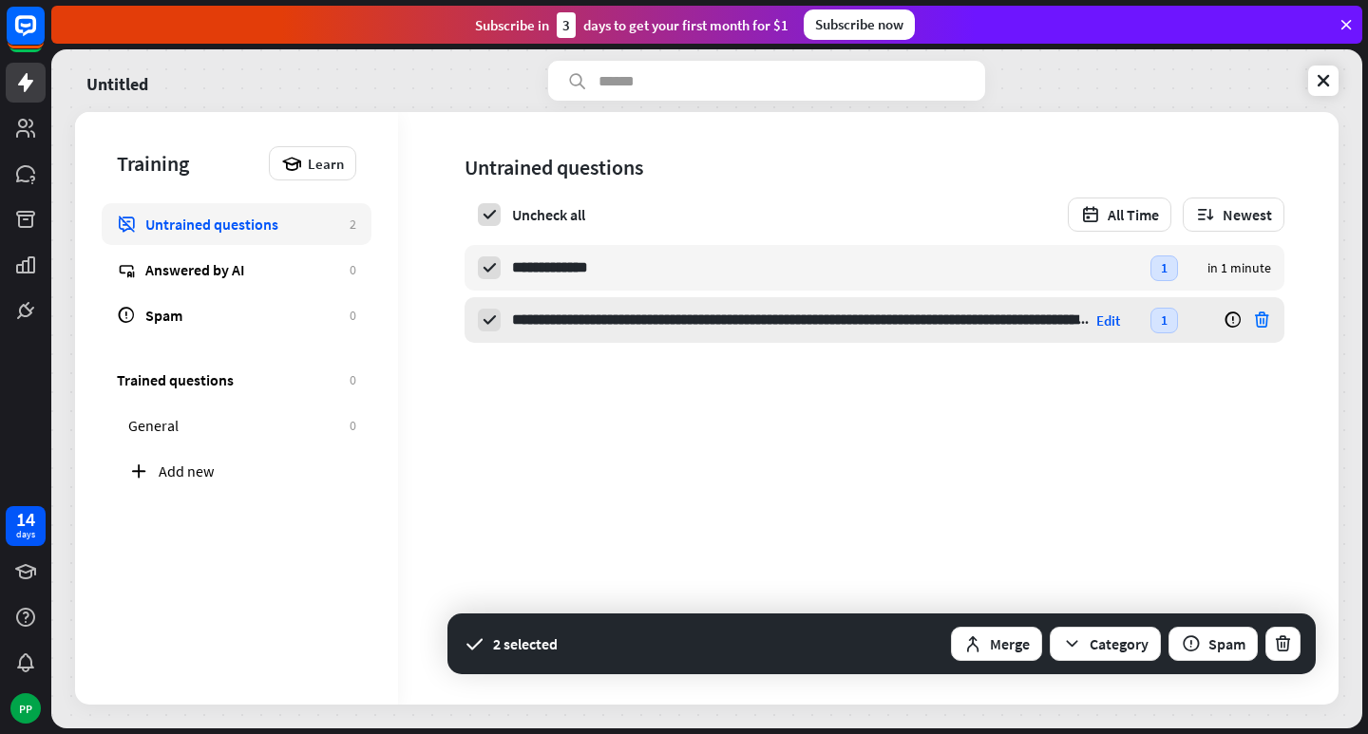
click at [1266, 314] on icon at bounding box center [1261, 320] width 19 height 19
click at [1268, 271] on icon at bounding box center [1261, 267] width 19 height 19
click at [1261, 313] on icon at bounding box center [1261, 320] width 19 height 19
click at [1288, 636] on icon "button" at bounding box center [1283, 645] width 20 height 20
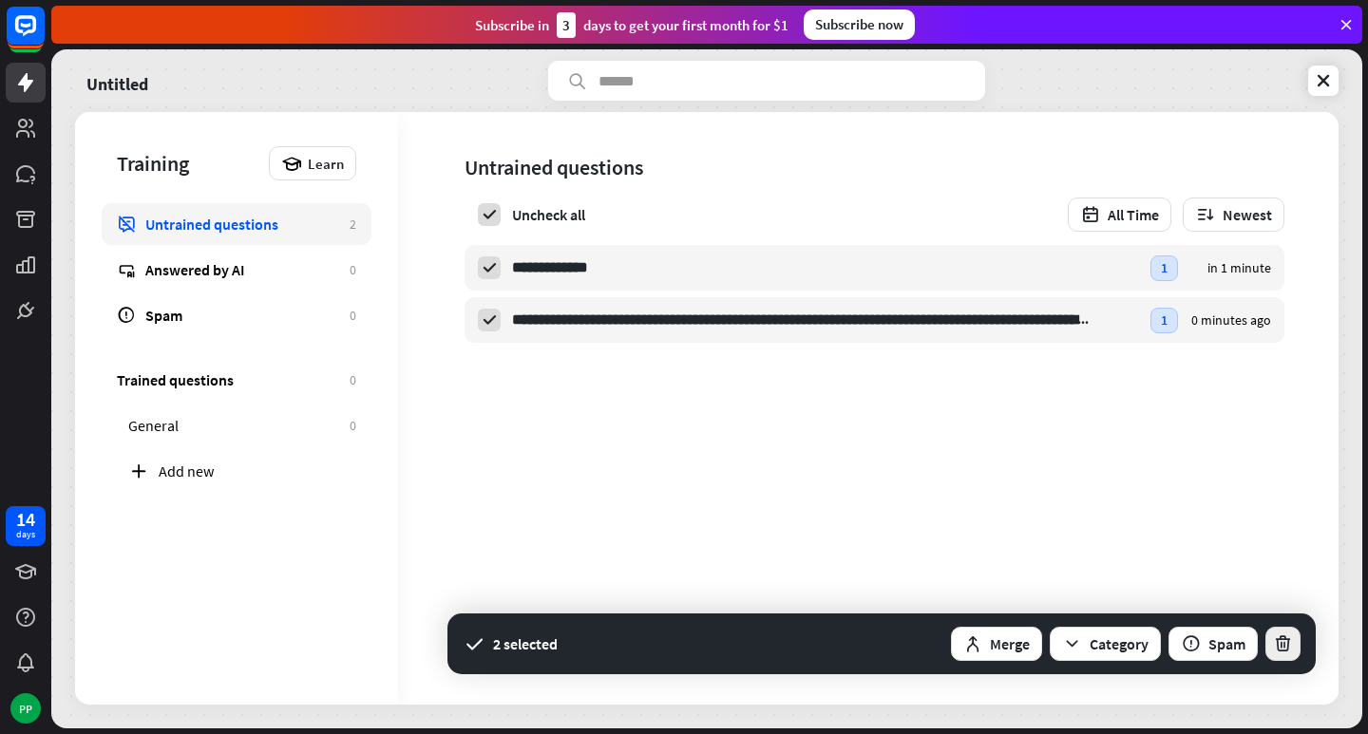
click at [1288, 636] on icon "button" at bounding box center [1283, 645] width 20 height 20
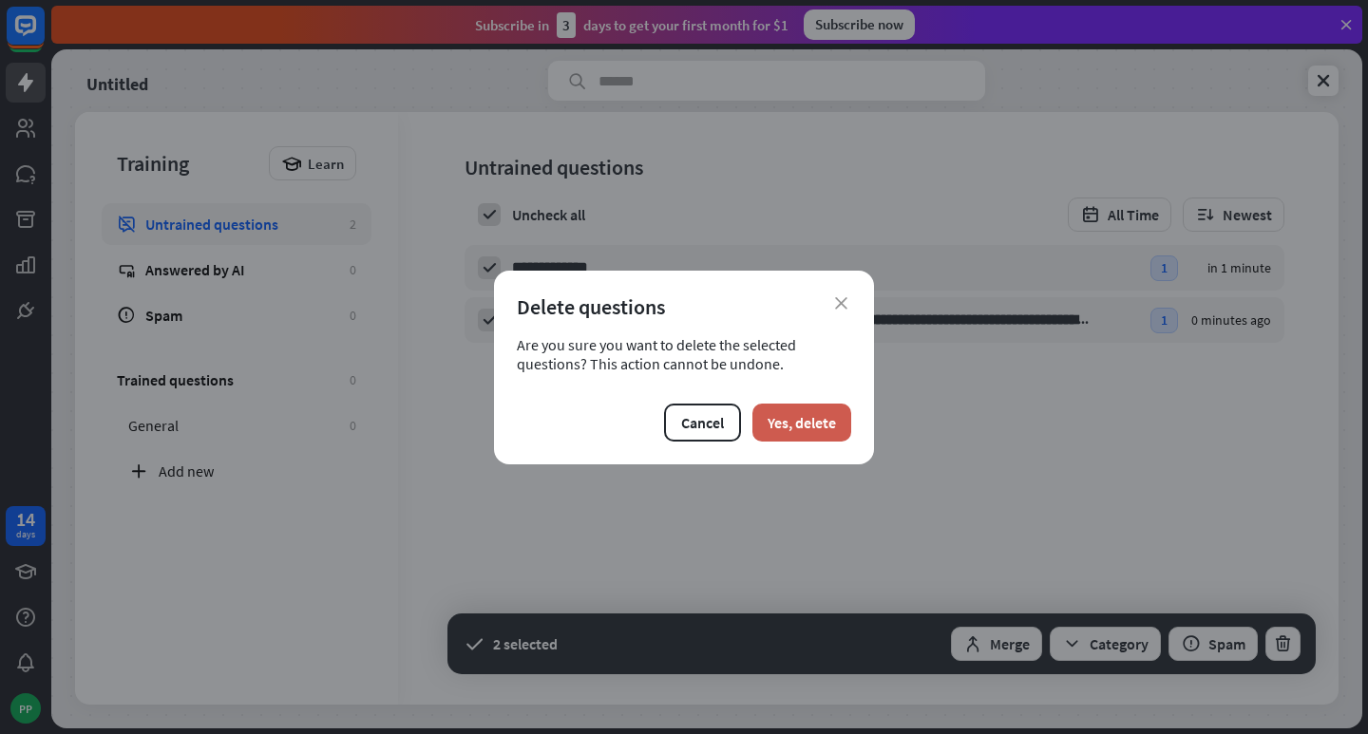
click at [827, 425] on button "Yes, delete" at bounding box center [801, 423] width 99 height 38
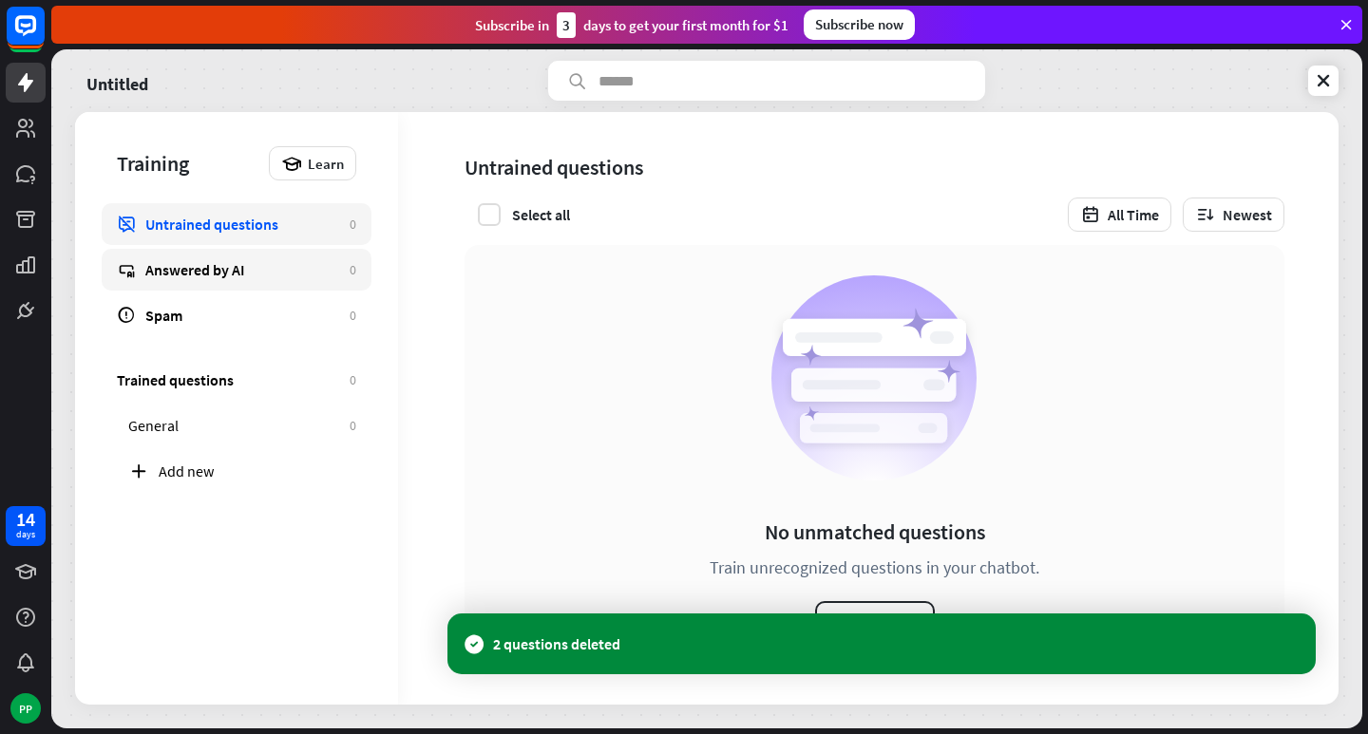
click at [302, 275] on div "Answered by AI" at bounding box center [242, 269] width 195 height 19
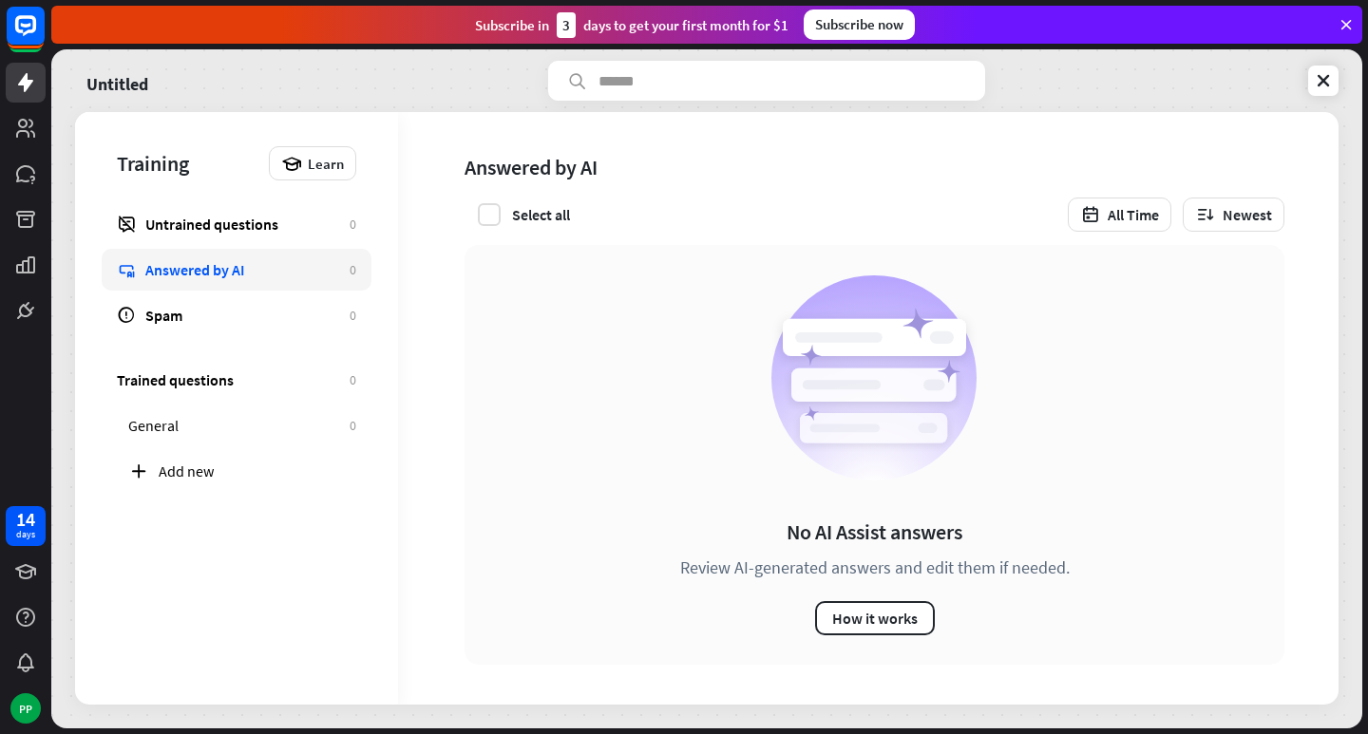
click at [305, 273] on div "Answered by AI" at bounding box center [242, 269] width 195 height 19
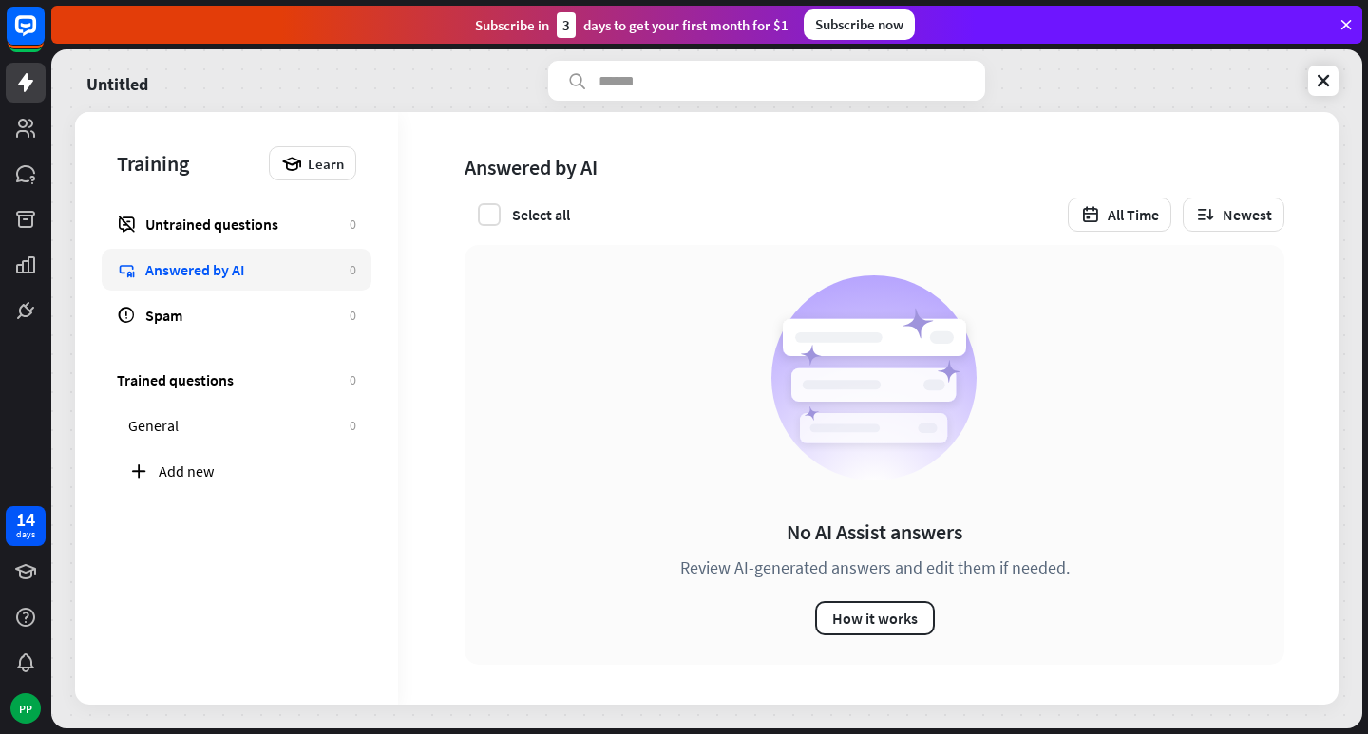
drag, startPoint x: 305, startPoint y: 273, endPoint x: 260, endPoint y: 247, distance: 51.5
click at [260, 247] on div "Untrained questions 0 Answered by AI 0 Spam 0" at bounding box center [236, 269] width 239 height 133
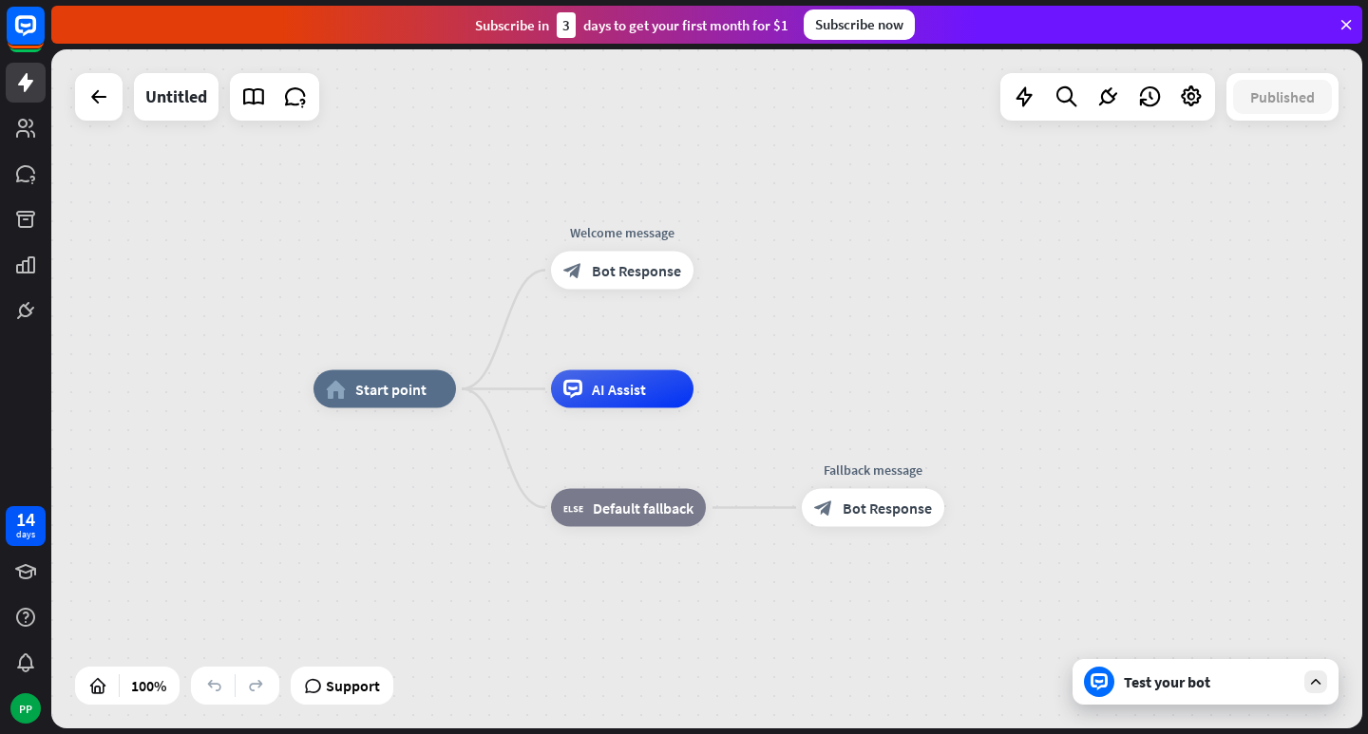
click at [1347, 23] on icon at bounding box center [1345, 24] width 17 height 17
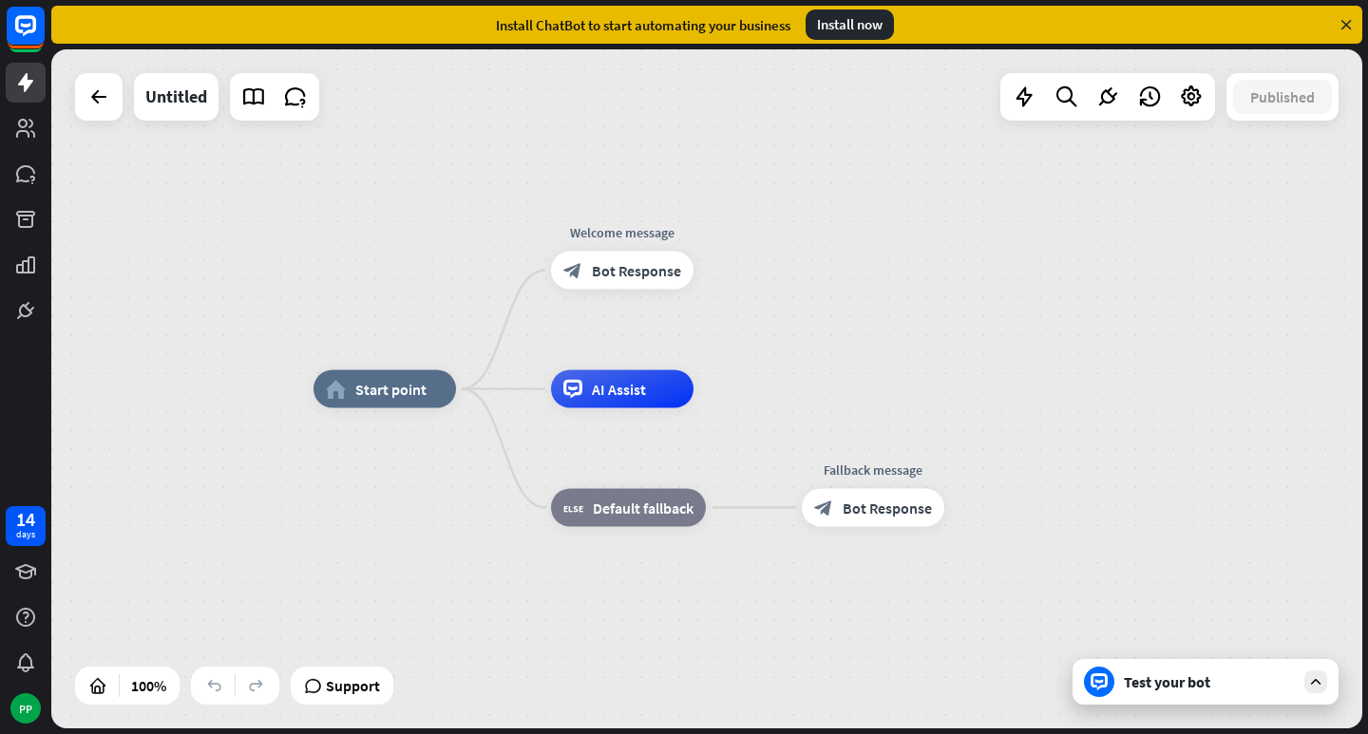
click at [1347, 23] on icon at bounding box center [1345, 24] width 17 height 17
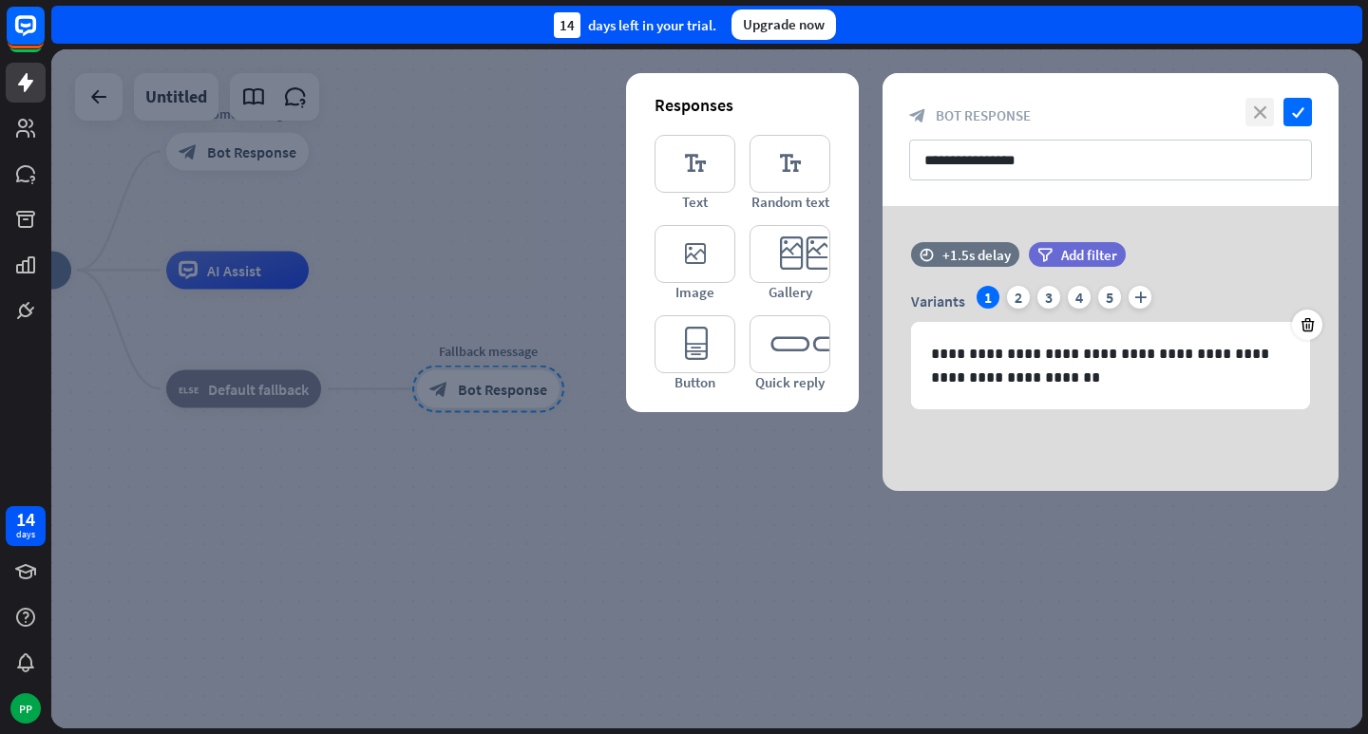
click at [1270, 112] on icon "close" at bounding box center [1259, 112] width 28 height 28
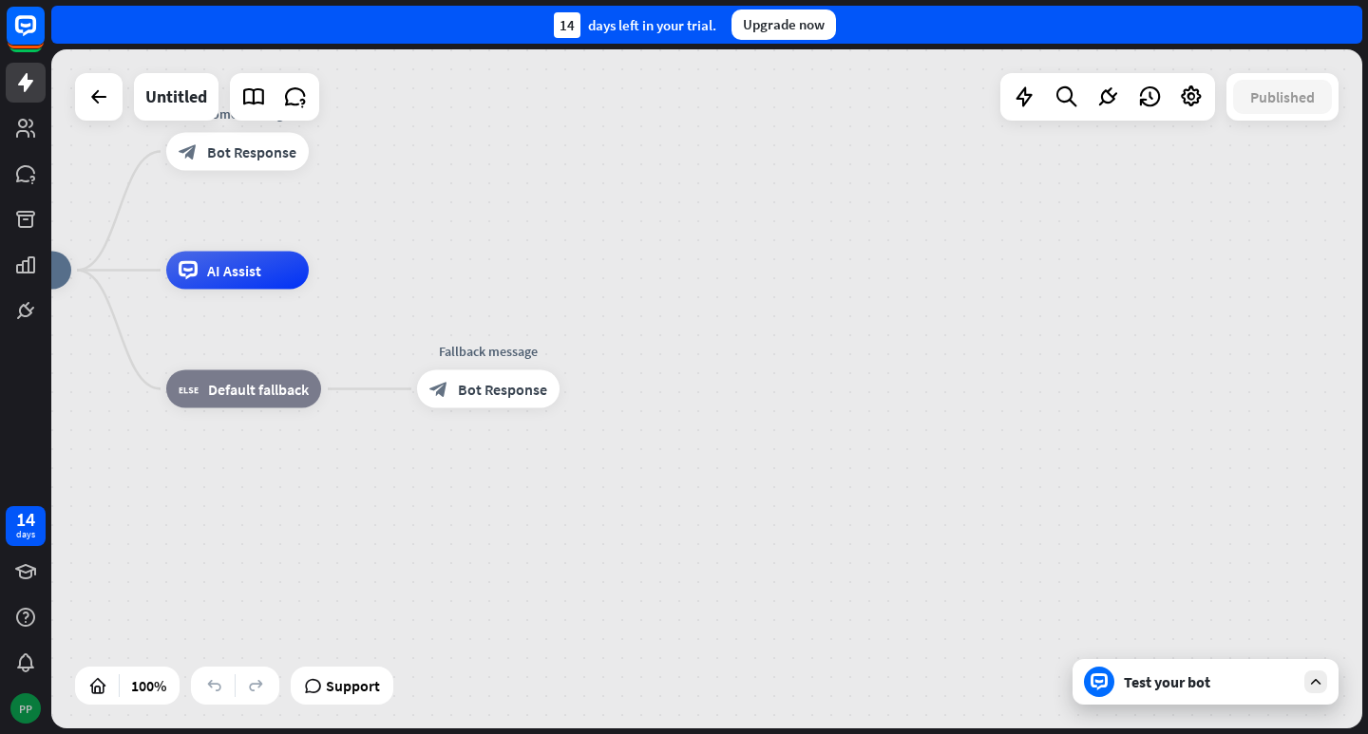
click at [19, 708] on div "PP" at bounding box center [25, 708] width 30 height 30
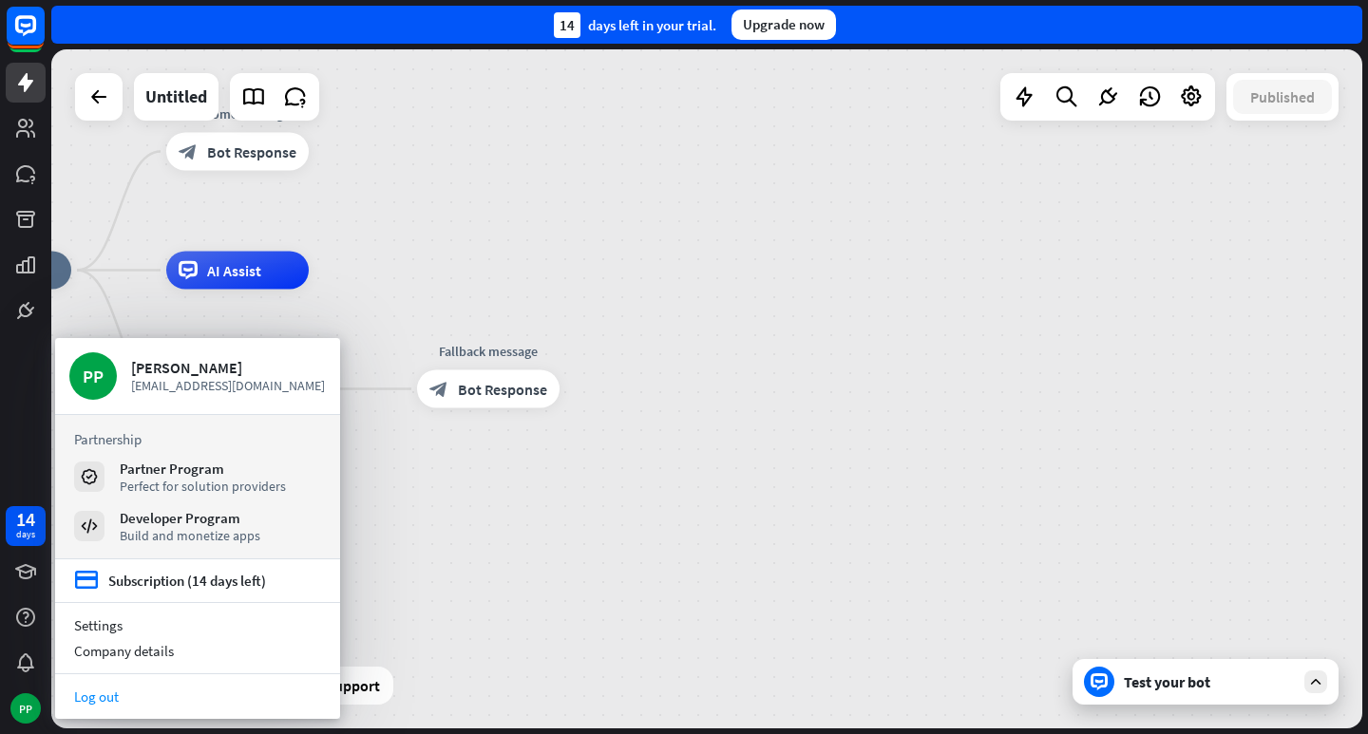
click at [73, 692] on link "Log out" at bounding box center [197, 697] width 285 height 26
click at [73, 692] on div "home_2 Start point Welcome message block_bot_response Bot Response AI Assist bl…" at bounding box center [584, 610] width 1311 height 679
